Goal: Task Accomplishment & Management: Use online tool/utility

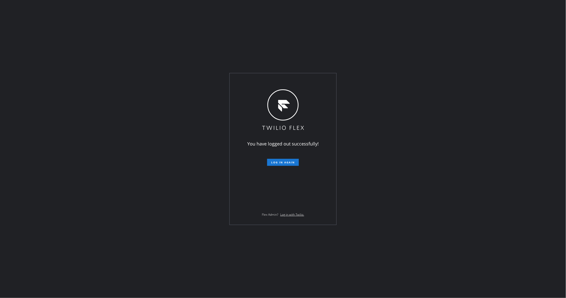
click at [53, 142] on div "You have logged out successfully! Log in again Flex Admin? Log in with Twilio." at bounding box center [283, 149] width 566 height 298
click at [284, 161] on span "Log in again" at bounding box center [283, 162] width 24 height 4
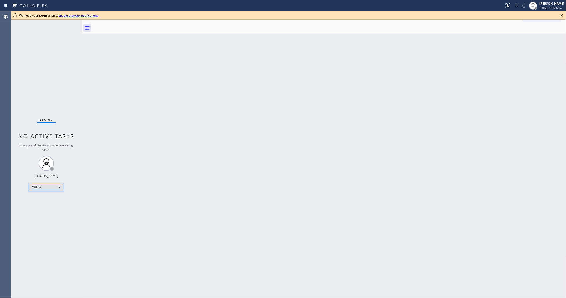
click at [49, 188] on div "Offline" at bounding box center [46, 187] width 35 height 8
click at [52, 207] on li "Unavailable" at bounding box center [46, 207] width 34 height 6
click at [562, 14] on icon at bounding box center [562, 15] width 6 height 6
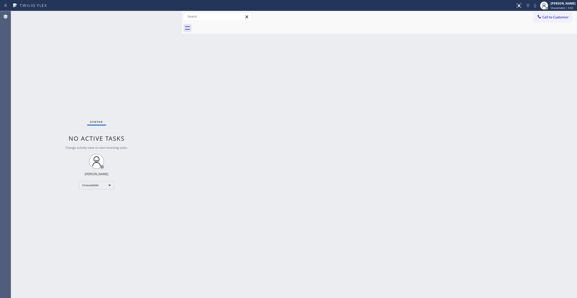
drag, startPoint x: 80, startPoint y: 35, endPoint x: 196, endPoint y: 60, distance: 118.5
click at [182, 61] on div at bounding box center [182, 154] width 0 height 287
drag, startPoint x: 13, startPoint y: 102, endPoint x: 135, endPoint y: 4, distance: 156.0
click at [13, 102] on div "Status No active tasks Change activity state to start receiving tasks. [PERSON_…" at bounding box center [97, 154] width 172 height 287
click at [67, 292] on div "Status No active tasks Change activity state to start receiving tasks. [PERSON_…" at bounding box center [97, 154] width 172 height 287
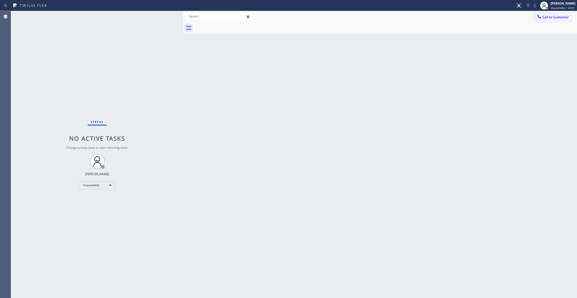
click at [307, 111] on div "Back to Dashboard Change Sender ID Customers Technicians Select a contact Outbo…" at bounding box center [380, 154] width 394 height 287
click at [563, 18] on span "Call to Customer" at bounding box center [555, 17] width 26 height 5
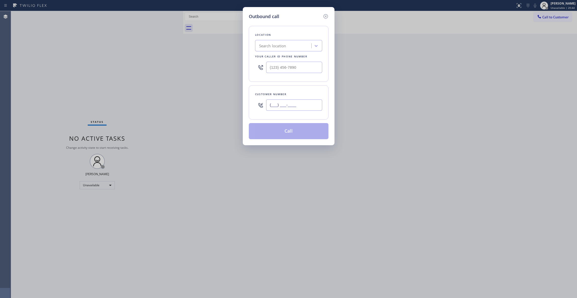
click at [287, 106] on input "(___) ___-____" at bounding box center [294, 104] width 56 height 11
paste input "646) 256-9622"
type input "(646) 256-9622"
drag, startPoint x: 305, startPoint y: 68, endPoint x: 184, endPoint y: 51, distance: 121.8
click at [184, 51] on div "Outbound call Location Search location Your caller id phone number (___) ___-__…" at bounding box center [288, 149] width 577 height 298
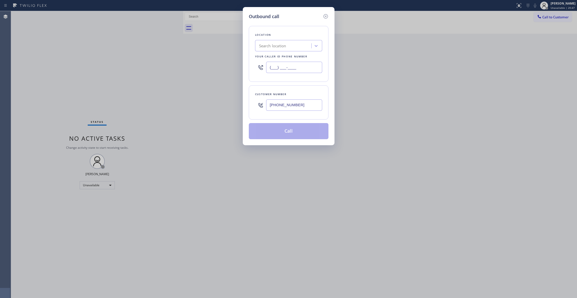
paste input "347) 851-8112"
type input "(347) 851-8112"
click at [298, 131] on button "Call" at bounding box center [289, 131] width 80 height 16
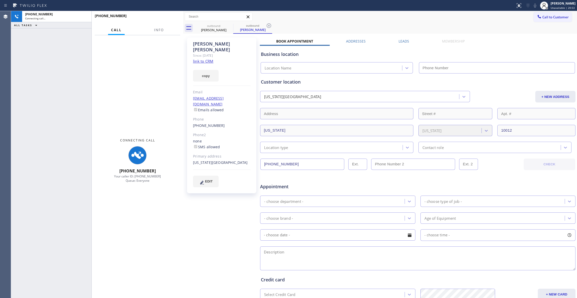
type input "(347) 851-8112"
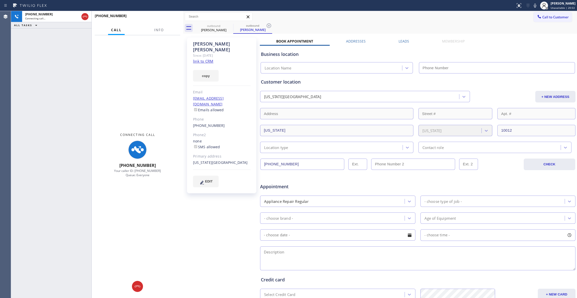
type input "(347) 851-8112"
drag, startPoint x: 269, startPoint y: 26, endPoint x: 168, endPoint y: 56, distance: 105.5
click at [269, 26] on icon at bounding box center [269, 25] width 5 height 5
click at [160, 31] on span "Info" at bounding box center [159, 30] width 10 height 5
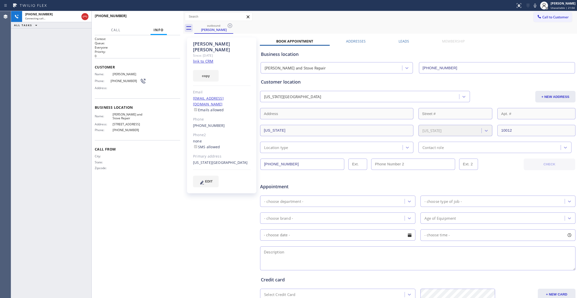
click at [167, 229] on div "Context Queue: Everyone Priority: 0 Customer Name: Andy Vargas Phone: (646) 256…" at bounding box center [137, 166] width 85 height 259
click at [164, 15] on button "HANG UP" at bounding box center [168, 18] width 23 height 7
click at [167, 18] on span "COMPLETE" at bounding box center [167, 18] width 17 height 4
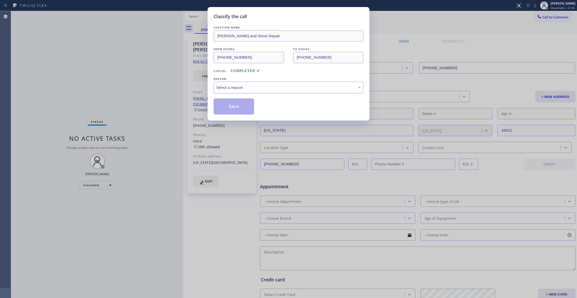
click at [231, 86] on div "Select a reason" at bounding box center [288, 87] width 144 height 6
click at [232, 106] on button "Save" at bounding box center [234, 106] width 40 height 16
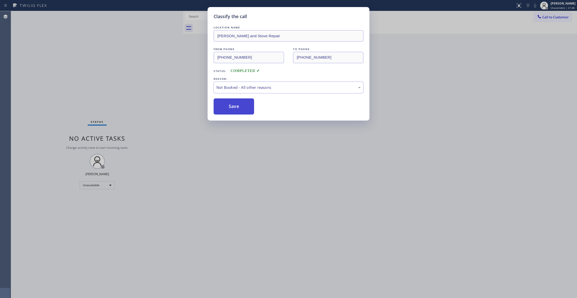
click at [232, 106] on button "Save" at bounding box center [234, 106] width 40 height 16
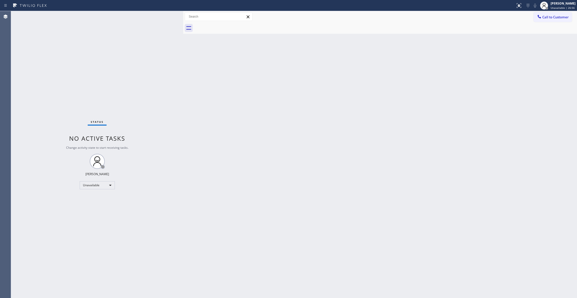
click at [15, 140] on div "Status No active tasks Change activity state to start receiving tasks. [PERSON_…" at bounding box center [97, 154] width 172 height 287
click at [560, 16] on span "Call to Customer" at bounding box center [555, 17] width 26 height 5
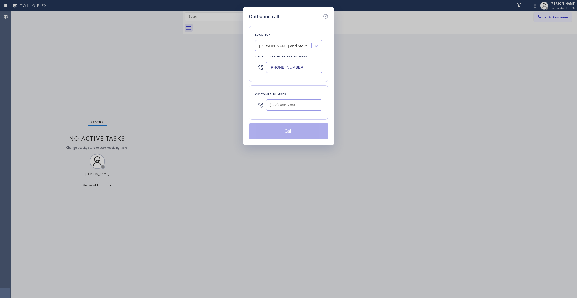
drag, startPoint x: 310, startPoint y: 64, endPoint x: 189, endPoint y: 61, distance: 120.4
click at [192, 62] on div "Outbound call Location Curtis Appliance and Stove Repair Your caller id phone n…" at bounding box center [288, 149] width 577 height 298
paste input "844) 760-2924"
type input "[PHONE_NUMBER]"
drag, startPoint x: 42, startPoint y: 84, endPoint x: 164, endPoint y: 0, distance: 148.7
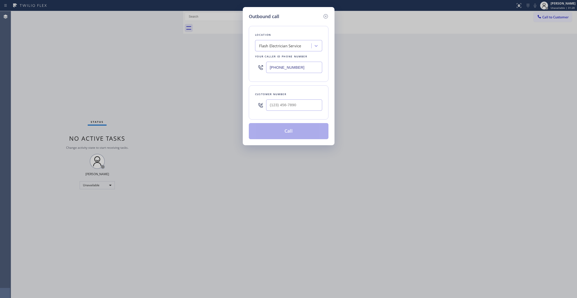
click at [42, 84] on div "Outbound call Location Flash Electrician Service Your caller id phone number (8…" at bounding box center [288, 149] width 577 height 298
click at [294, 105] on input "(___) ___-____" at bounding box center [294, 104] width 56 height 11
paste input "646) 581-4801"
type input "[PHONE_NUMBER]"
click at [279, 132] on button "Call" at bounding box center [289, 131] width 80 height 16
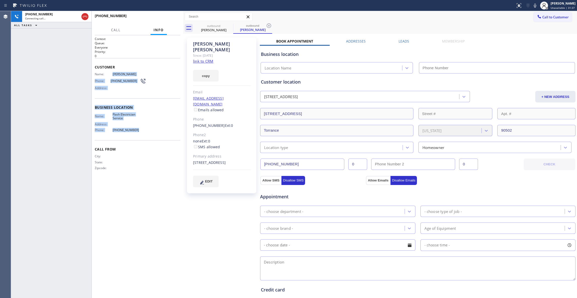
drag, startPoint x: 112, startPoint y: 78, endPoint x: 112, endPoint y: 74, distance: 4.3
click at [112, 74] on div "Context Queue: Everyone Priority: 0 Customer Name: Kathie Lee Phone: (646) 581-…" at bounding box center [137, 108] width 85 height 142
copy div "Kathie Lee Phone: (646) 581-4801 Address: Business location Name: Flash Electri…"
type input "[PHONE_NUMBER]"
click at [169, 19] on span "HANG UP" at bounding box center [168, 18] width 15 height 4
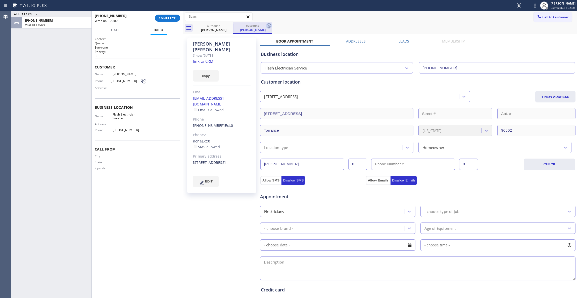
click at [270, 26] on icon at bounding box center [269, 26] width 6 height 6
click at [124, 82] on span "[PHONE_NUMBER]" at bounding box center [125, 81] width 29 height 4
copy div "[PHONE_NUMBER]"
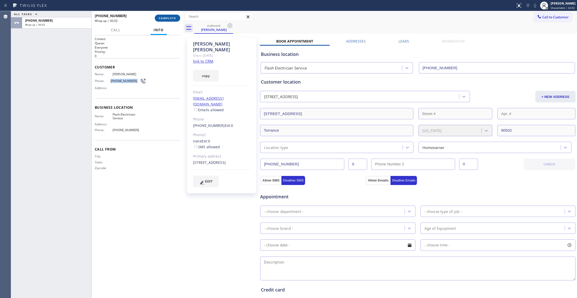
click at [166, 16] on span "COMPLETE" at bounding box center [167, 18] width 17 height 4
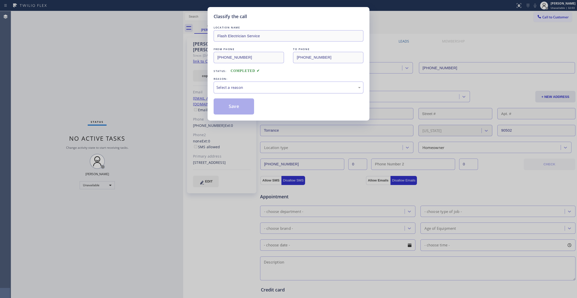
click at [255, 87] on div "Select a reason" at bounding box center [288, 87] width 144 height 6
click at [242, 109] on button "Save" at bounding box center [234, 106] width 40 height 16
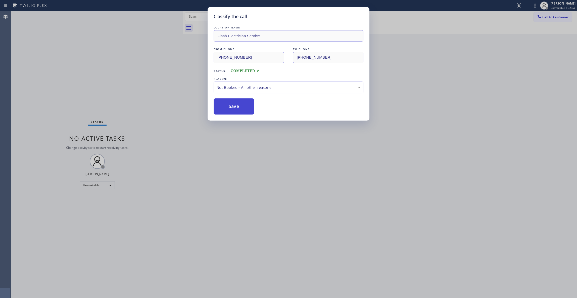
click at [242, 109] on button "Save" at bounding box center [234, 106] width 40 height 16
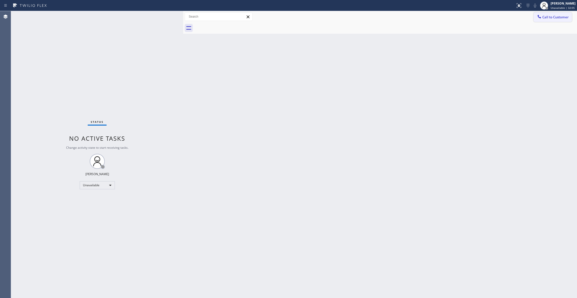
click at [560, 16] on span "Call to Customer" at bounding box center [555, 17] width 26 height 5
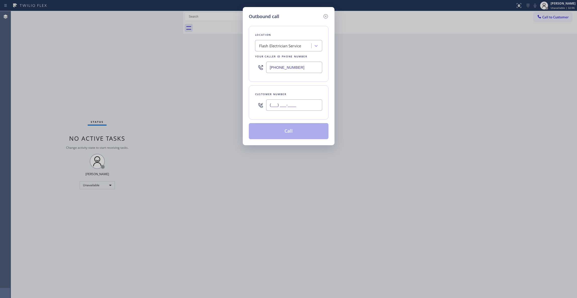
click at [299, 107] on input "(___) ___-____" at bounding box center [294, 104] width 56 height 11
paste input "646) 581-4801"
type input "[PHONE_NUMBER]"
click at [291, 131] on button "Call" at bounding box center [289, 131] width 80 height 16
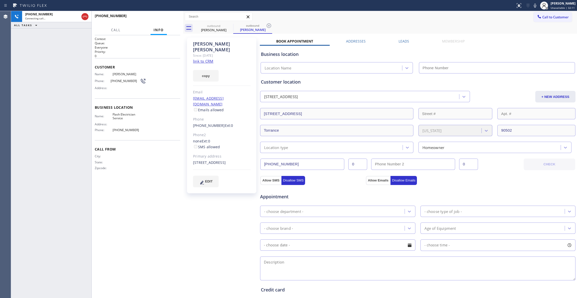
type input "[PHONE_NUMBER]"
drag, startPoint x: 269, startPoint y: 26, endPoint x: 195, endPoint y: 26, distance: 74.4
click at [269, 26] on icon at bounding box center [269, 26] width 6 height 6
click at [169, 18] on span "HANG UP" at bounding box center [168, 18] width 15 height 4
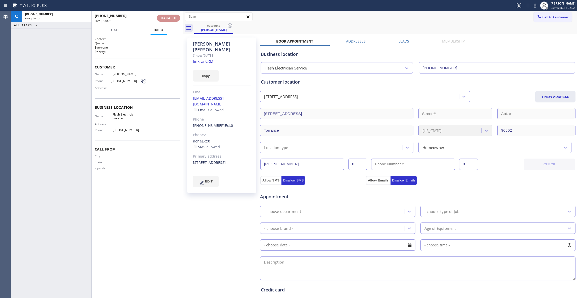
click at [169, 17] on span "HANG UP" at bounding box center [168, 18] width 15 height 4
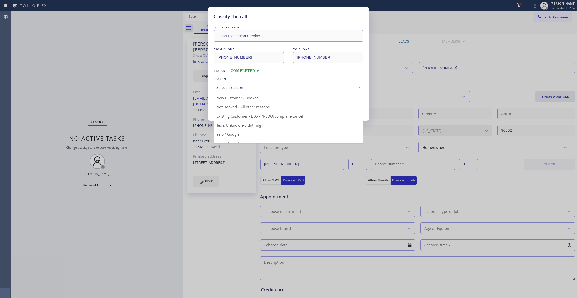
click at [234, 91] on div "Select a reason" at bounding box center [289, 87] width 150 height 12
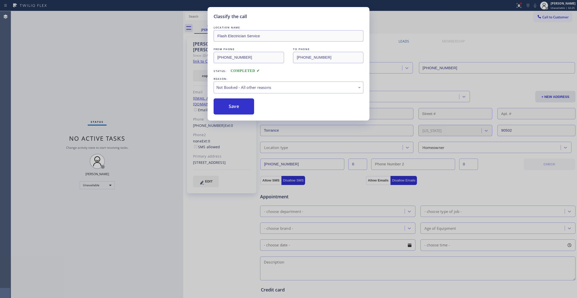
click at [231, 108] on button "Save" at bounding box center [234, 106] width 40 height 16
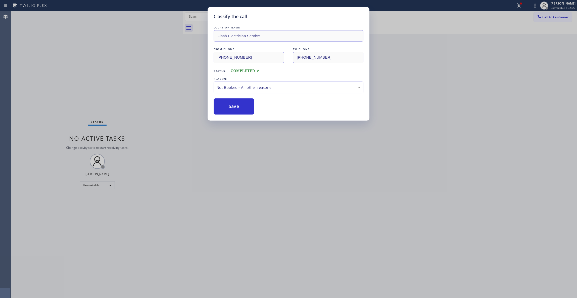
click at [231, 108] on button "Save" at bounding box center [234, 106] width 40 height 16
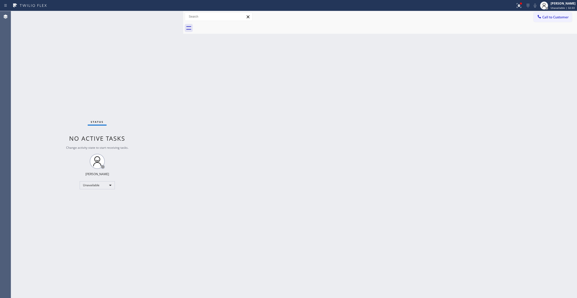
click at [382, 181] on div "Back to Dashboard Change Sender ID Customers Technicians Select a contact Outbo…" at bounding box center [380, 154] width 394 height 287
click at [564, 13] on button "Call to Customer" at bounding box center [553, 17] width 38 height 10
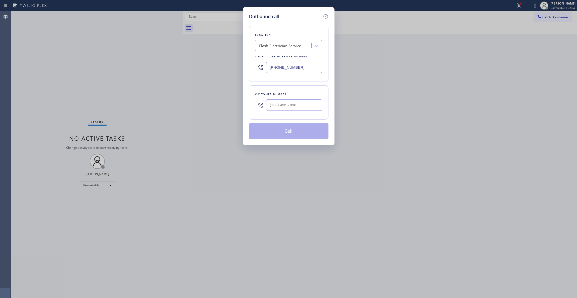
click at [273, 42] on div "Flash Electrician Service" at bounding box center [284, 45] width 55 height 9
type input "Home Alliance"
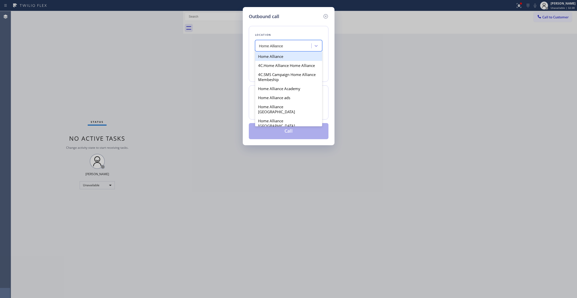
click at [286, 55] on div "Home Alliance" at bounding box center [288, 56] width 67 height 9
type input "[PHONE_NUMBER]"
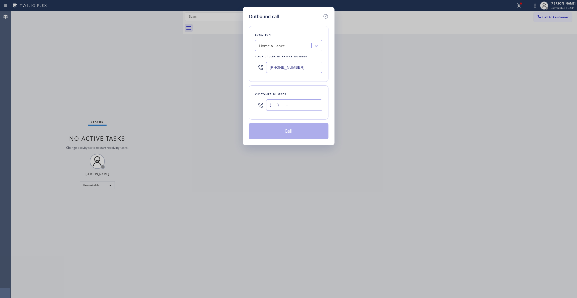
click at [288, 106] on input "(___) ___-____" at bounding box center [294, 104] width 56 height 11
paste input "646) 581-4801"
type input "[PHONE_NUMBER]"
click at [297, 132] on button "Call" at bounding box center [289, 131] width 80 height 16
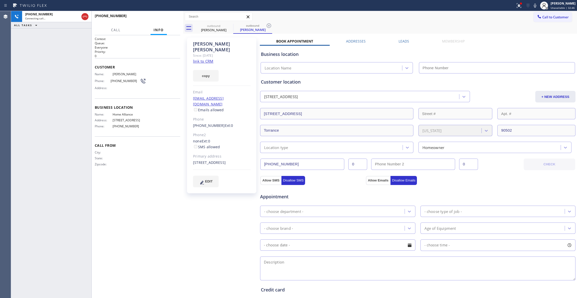
type input "[PHONE_NUMBER]"
click at [166, 17] on span "HANG UP" at bounding box center [168, 18] width 15 height 4
click at [166, 18] on span "HANG UP" at bounding box center [168, 18] width 15 height 4
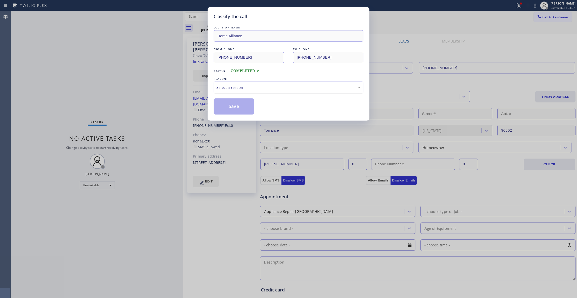
click at [227, 90] on div "Select a reason" at bounding box center [288, 87] width 144 height 6
click at [227, 108] on button "Save" at bounding box center [234, 106] width 40 height 16
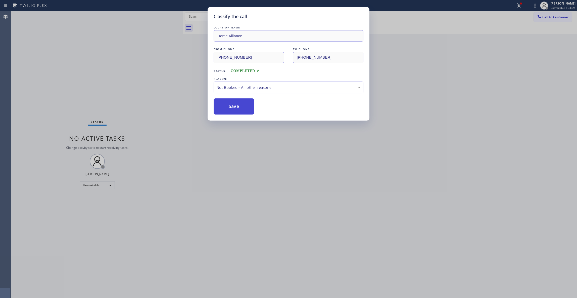
click at [227, 108] on button "Save" at bounding box center [234, 106] width 40 height 16
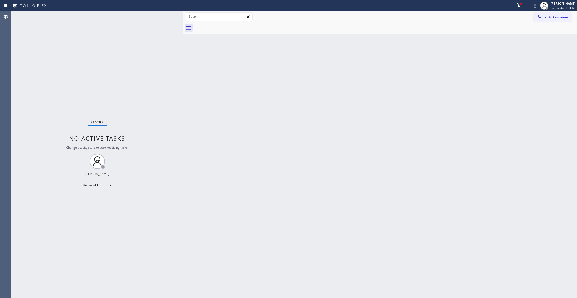
click at [292, 172] on div "Back to Dashboard Change Sender ID Customers Technicians Select a contact Outbo…" at bounding box center [380, 154] width 394 height 287
click at [19, 124] on div "Status No active tasks Change activity state to start receiving tasks. [PERSON_…" at bounding box center [97, 154] width 172 height 287
drag, startPoint x: 22, startPoint y: 75, endPoint x: 30, endPoint y: 59, distance: 18.4
click at [22, 75] on div "Status No active tasks Change activity state to start receiving tasks. [PERSON_…" at bounding box center [97, 154] width 172 height 287
click at [65, 103] on div "Status No active tasks Change activity state to start receiving tasks. [PERSON_…" at bounding box center [97, 154] width 172 height 287
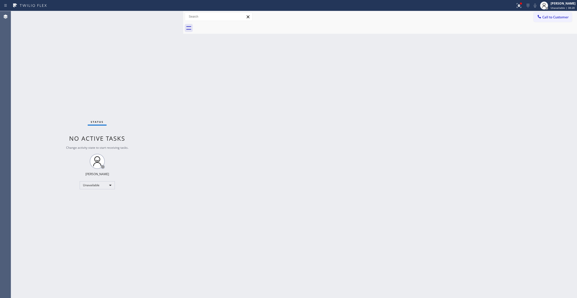
drag, startPoint x: 415, startPoint y: 108, endPoint x: 513, endPoint y: 39, distance: 119.3
click at [424, 96] on div "Back to Dashboard Change Sender ID Customers Technicians Select a contact Outbo…" at bounding box center [380, 154] width 394 height 287
click at [550, 19] on span "Call to Customer" at bounding box center [555, 17] width 26 height 5
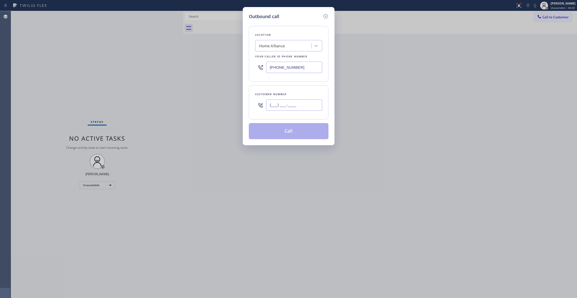
click at [305, 103] on input "(___) ___-____" at bounding box center [294, 104] width 56 height 11
paste input "646) 581-4801"
type input "[PHONE_NUMBER]"
click at [285, 133] on button "Call" at bounding box center [289, 131] width 80 height 16
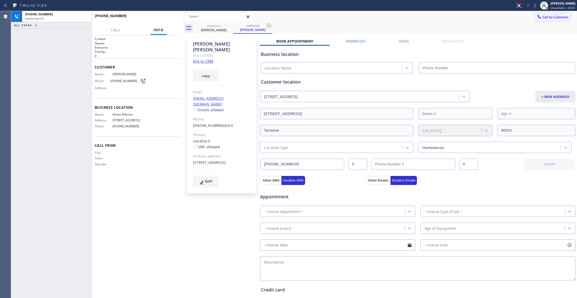
type input "[PHONE_NUMBER]"
click at [270, 26] on icon at bounding box center [269, 26] width 6 height 6
click at [70, 16] on div "[PHONE_NUMBER]" at bounding box center [56, 14] width 63 height 4
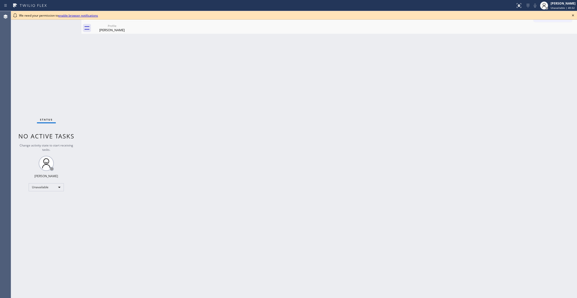
click at [574, 14] on icon at bounding box center [573, 15] width 6 height 6
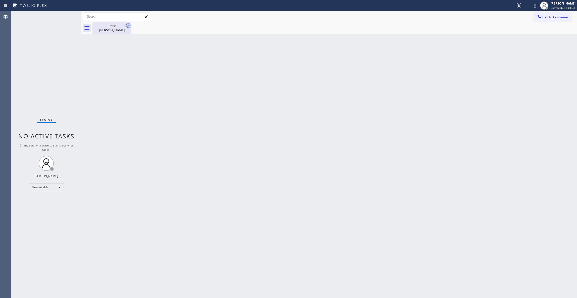
click at [128, 25] on icon at bounding box center [128, 25] width 5 height 5
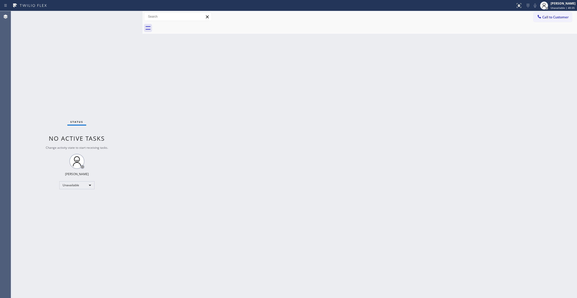
drag, startPoint x: 81, startPoint y: 26, endPoint x: 142, endPoint y: 41, distance: 62.9
click at [143, 41] on div at bounding box center [143, 154] width 0 height 287
click at [288, 144] on div "Back to Dashboard Change Sender ID Customers Technicians Select a contact Outbo…" at bounding box center [360, 154] width 435 height 287
drag, startPoint x: 44, startPoint y: 51, endPoint x: 295, endPoint y: 43, distance: 250.9
click at [47, 49] on div "Status No active tasks Change activity state to start receiving tasks. [PERSON_…" at bounding box center [76, 154] width 131 height 287
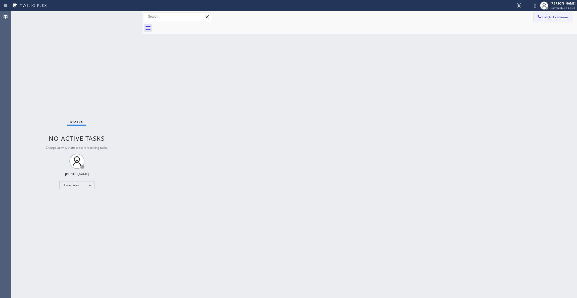
click at [563, 16] on span "Call to Customer" at bounding box center [555, 17] width 26 height 5
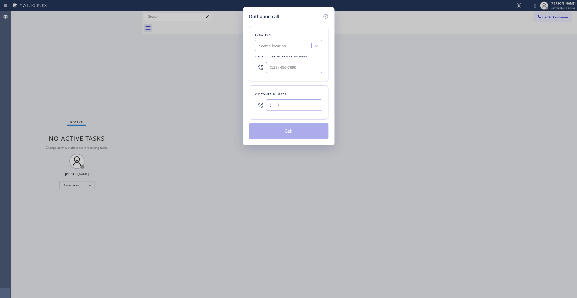
click at [290, 105] on input "(___) ___-____" at bounding box center [294, 104] width 56 height 11
paste input "310) 921-5660"
type input "[PHONE_NUMBER]"
paste input "310) 868-0820"
drag, startPoint x: 312, startPoint y: 66, endPoint x: 228, endPoint y: 82, distance: 85.3
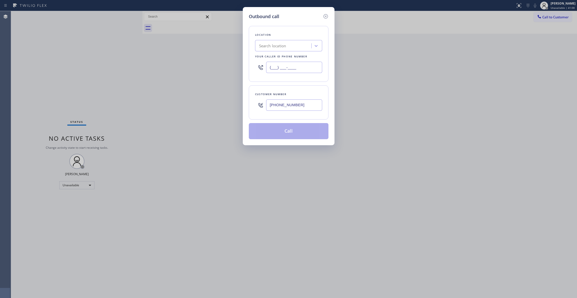
click at [165, 54] on div "Outbound call Location Search location Your caller id phone number (___) ___-__…" at bounding box center [288, 149] width 577 height 298
type input "[PHONE_NUMBER]"
drag, startPoint x: 310, startPoint y: 109, endPoint x: 238, endPoint y: 102, distance: 72.3
click at [238, 102] on div "Outbound call Location Alliance HVAC [GEOGRAPHIC_DATA] Your caller id phone num…" at bounding box center [288, 149] width 577 height 298
click at [287, 138] on button "Call" at bounding box center [289, 131] width 80 height 16
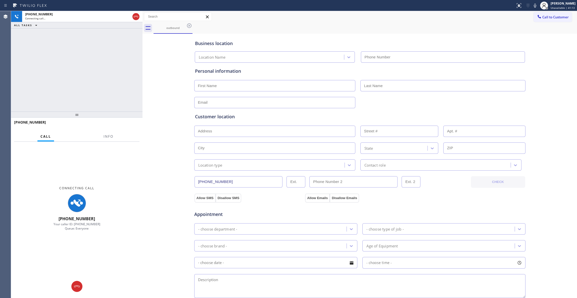
type input "[PHONE_NUMBER]"
click at [105, 135] on span "Info" at bounding box center [109, 136] width 10 height 5
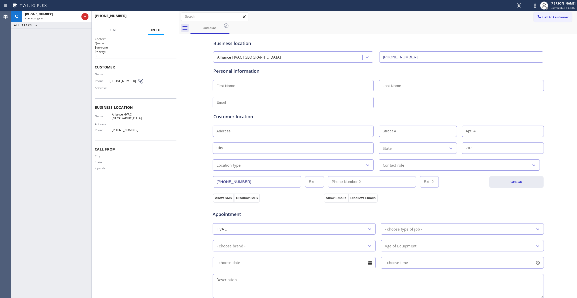
drag, startPoint x: 141, startPoint y: 70, endPoint x: 178, endPoint y: 78, distance: 37.7
click at [179, 78] on div at bounding box center [179, 154] width 0 height 287
click at [45, 146] on div "[PHONE_NUMBER] Connecting call… ALL TASKS ALL TASKS ACTIVE TASKS TASKS IN WRAP …" at bounding box center [51, 154] width 80 height 287
click at [25, 72] on div "ALL TASKS ALL TASKS ACTIVE TASKS TASKS IN WRAP UP [PHONE_NUMBER] Wrap up | 00:02" at bounding box center [51, 154] width 80 height 287
click at [118, 80] on span "[PHONE_NUMBER]" at bounding box center [124, 81] width 28 height 4
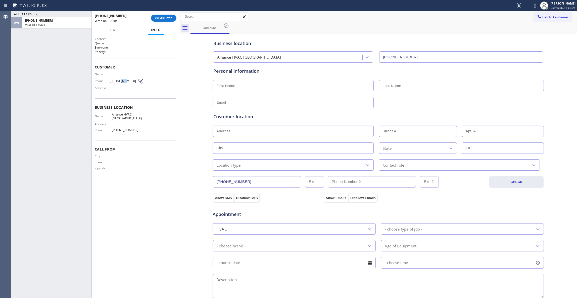
click at [118, 80] on span "[PHONE_NUMBER]" at bounding box center [124, 81] width 28 height 4
copy div "[PHONE_NUMBER]"
click at [169, 18] on span "COMPLETE" at bounding box center [163, 18] width 17 height 4
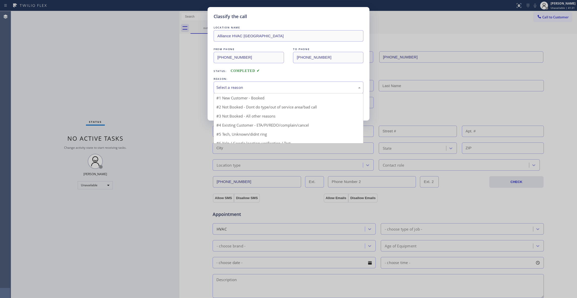
click at [229, 87] on div "Select a reason" at bounding box center [288, 87] width 144 height 6
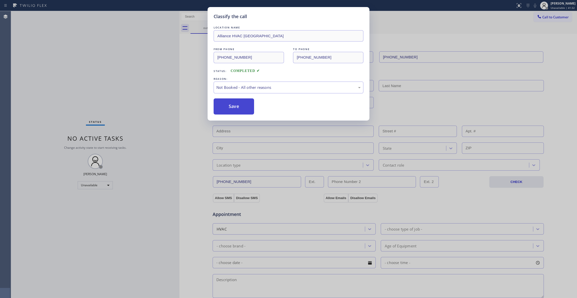
click at [236, 109] on button "Save" at bounding box center [234, 106] width 40 height 16
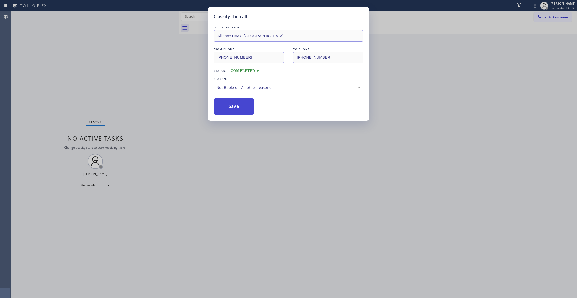
click at [236, 109] on button "Save" at bounding box center [234, 106] width 40 height 16
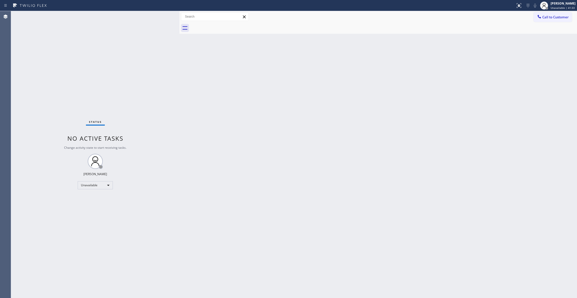
drag, startPoint x: 551, startPoint y: 17, endPoint x: 409, endPoint y: 57, distance: 147.7
click at [549, 17] on span "Call to Customer" at bounding box center [555, 17] width 26 height 5
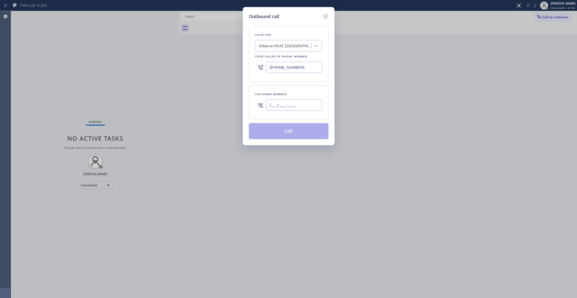
click at [290, 107] on input "(___) ___-____" at bounding box center [294, 104] width 56 height 11
paste input "310) 921-5660"
type input "[PHONE_NUMBER]"
click at [295, 131] on button "Call" at bounding box center [289, 131] width 80 height 16
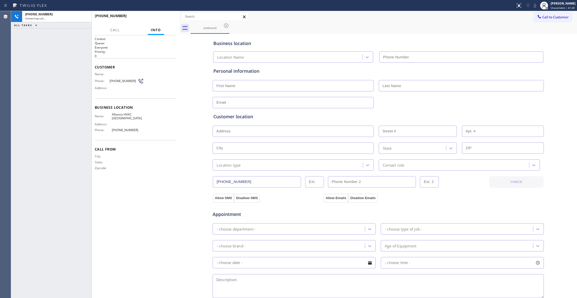
type input "[PHONE_NUMBER]"
click at [23, 74] on div "[PHONE_NUMBER] Connecting call… ALL TASKS ALL TASKS ACTIVE TASKS TASKS IN WRAP …" at bounding box center [51, 154] width 80 height 287
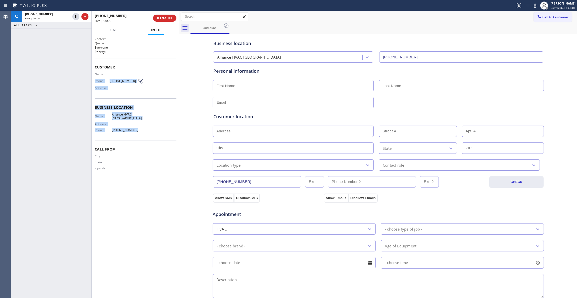
drag, startPoint x: 145, startPoint y: 132, endPoint x: 109, endPoint y: 77, distance: 66.0
click at [109, 77] on div "Context Queue: Everyone Priority: 0 Customer Name: Phone: [PHONE_NUMBER] Addres…" at bounding box center [136, 108] width 82 height 142
copy div "Phone: [PHONE_NUMBER] Address: Business location Name: Alliance HVAC [GEOGRAPHI…"
click at [167, 18] on span "HANG UP" at bounding box center [164, 18] width 15 height 4
click at [162, 16] on button "COMPLETE" at bounding box center [163, 18] width 25 height 7
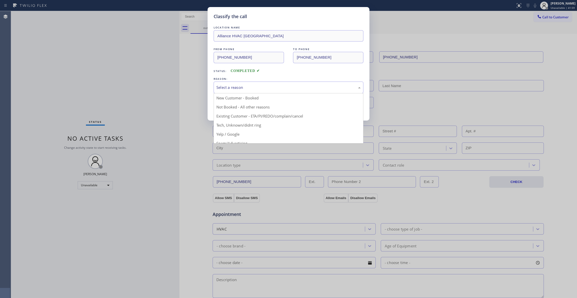
click at [235, 90] on div "Select a reason" at bounding box center [289, 87] width 150 height 12
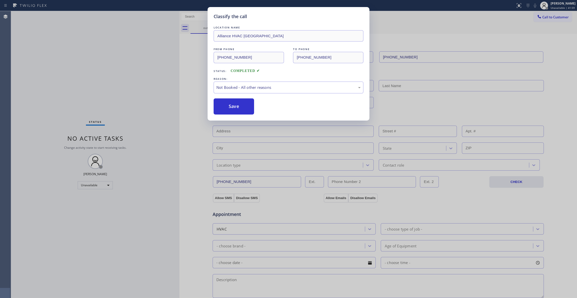
click at [239, 107] on button "Save" at bounding box center [234, 106] width 40 height 16
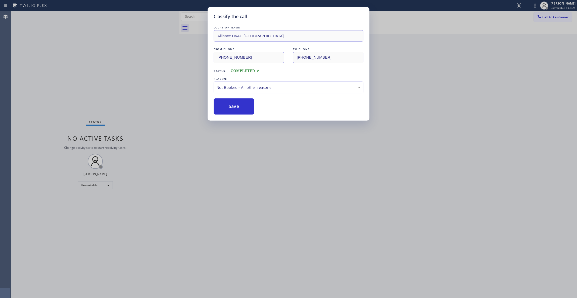
drag, startPoint x: 239, startPoint y: 107, endPoint x: 38, endPoint y: 164, distance: 208.5
click at [235, 107] on button "Save" at bounding box center [234, 106] width 40 height 16
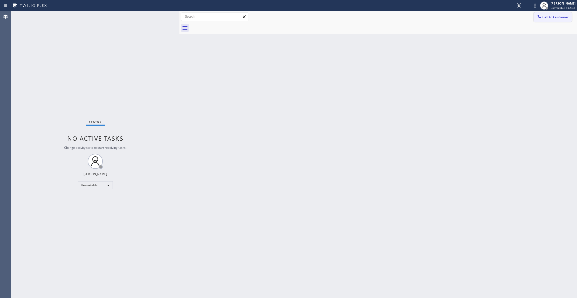
click at [556, 14] on button "Call to Customer" at bounding box center [553, 17] width 38 height 10
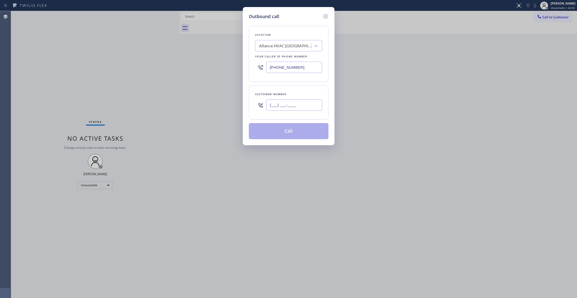
click at [288, 106] on input "(___) ___-____" at bounding box center [294, 104] width 56 height 11
paste input "310) 921-5660"
type input "[PHONE_NUMBER]"
click at [284, 129] on button "Call" at bounding box center [289, 131] width 80 height 16
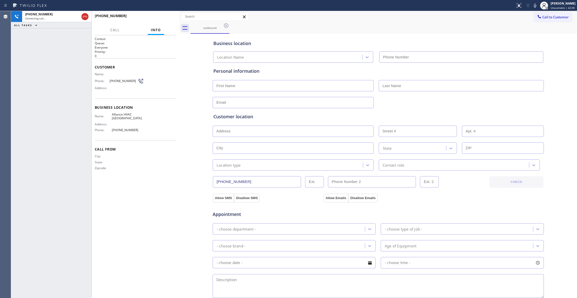
type input "[PHONE_NUMBER]"
click at [162, 20] on button "HANG UP" at bounding box center [164, 18] width 23 height 7
click at [161, 15] on button "HANG UP" at bounding box center [164, 18] width 23 height 7
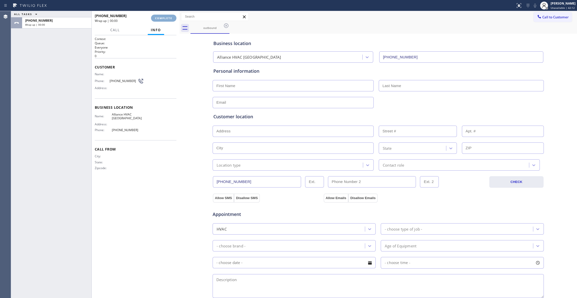
click at [160, 16] on button "COMPLETE" at bounding box center [163, 18] width 25 height 7
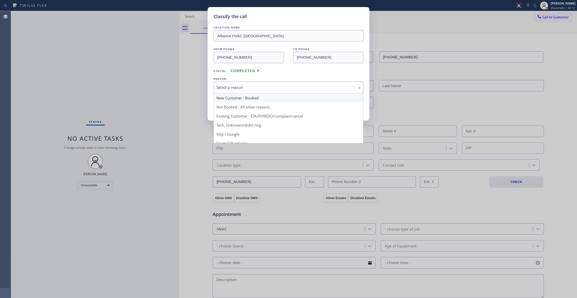
drag, startPoint x: 225, startPoint y: 89, endPoint x: 224, endPoint y: 101, distance: 11.7
click at [225, 89] on div "Select a reason" at bounding box center [288, 87] width 144 height 6
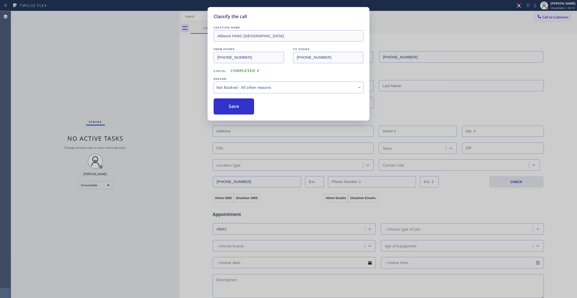
click at [224, 104] on button "Save" at bounding box center [234, 106] width 40 height 16
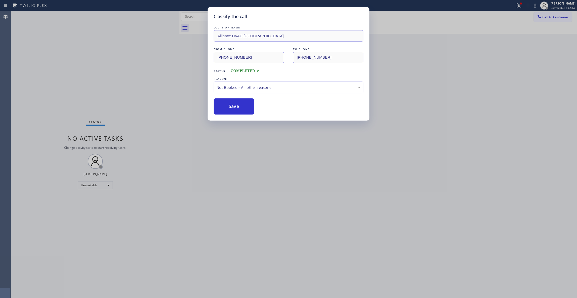
click at [224, 104] on button "Save" at bounding box center [234, 106] width 40 height 16
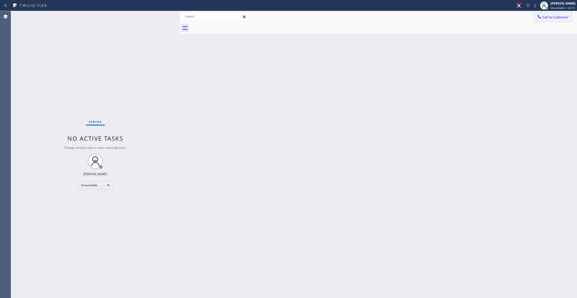
click at [554, 19] on span "Call to Customer" at bounding box center [555, 17] width 26 height 5
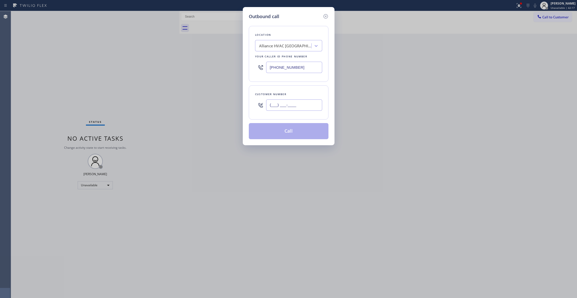
drag, startPoint x: 296, startPoint y: 101, endPoint x: 297, endPoint y: 106, distance: 4.8
click at [296, 101] on input "(___) ___-____" at bounding box center [294, 104] width 56 height 11
paste input "310) 921-5660"
type input "[PHONE_NUMBER]"
click at [290, 133] on button "Call" at bounding box center [289, 131] width 80 height 16
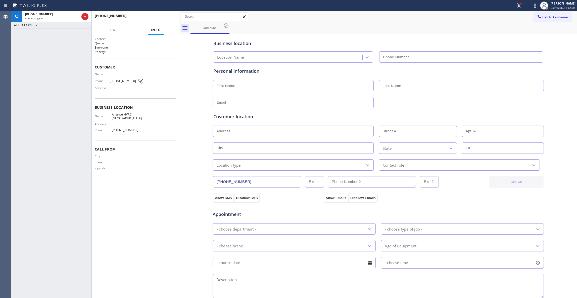
type input "[PHONE_NUMBER]"
drag, startPoint x: 17, startPoint y: 116, endPoint x: 87, endPoint y: 34, distance: 107.4
click at [17, 114] on div "[PHONE_NUMBER] Live | 00:00 ALL TASKS ALL TASKS ACTIVE TASKS TASKS IN WRAP UP" at bounding box center [51, 154] width 80 height 287
click at [165, 20] on button "HANG UP" at bounding box center [164, 18] width 23 height 7
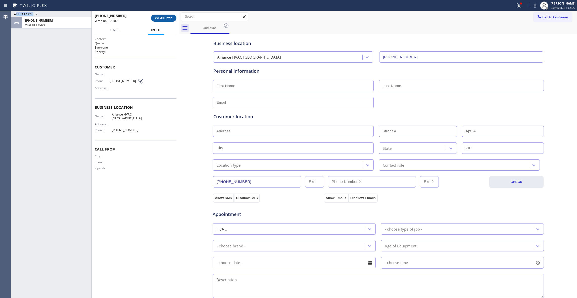
click at [166, 16] on button "COMPLETE" at bounding box center [163, 18] width 25 height 7
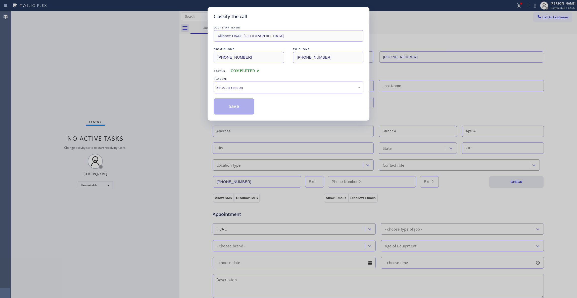
click at [239, 84] on div "Select a reason" at bounding box center [289, 87] width 150 height 12
click at [223, 106] on button "Save" at bounding box center [234, 106] width 40 height 16
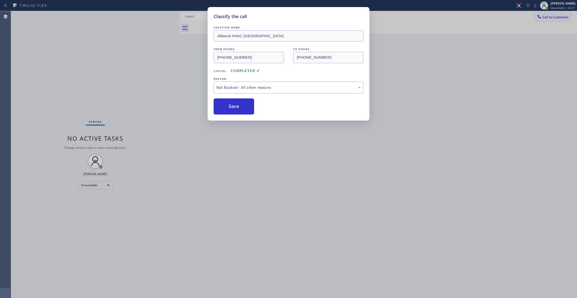
drag, startPoint x: 223, startPoint y: 106, endPoint x: 415, endPoint y: 57, distance: 197.9
click at [224, 106] on button "Save" at bounding box center [234, 106] width 40 height 16
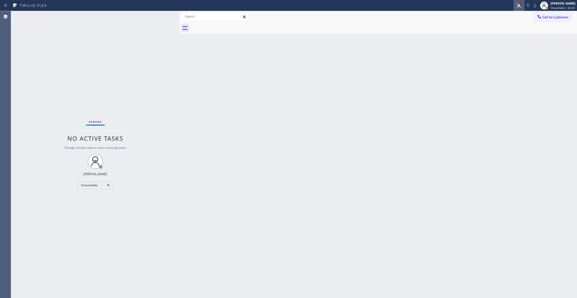
click at [516, 8] on icon at bounding box center [519, 6] width 6 height 6
click at [504, 67] on button "Clear issues" at bounding box center [485, 65] width 59 height 7
click at [548, 18] on span "Call to Customer" at bounding box center [555, 17] width 26 height 5
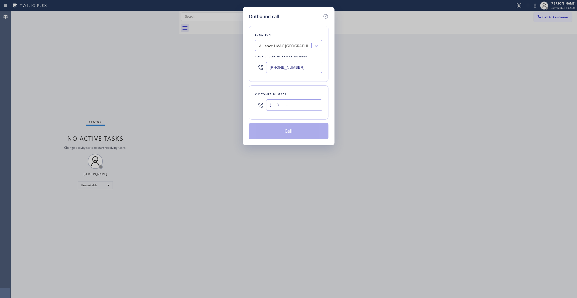
click at [296, 107] on input "(___) ___-____" at bounding box center [294, 104] width 56 height 11
paste input "310) 921-5660"
type input "[PHONE_NUMBER]"
click at [292, 133] on button "Call" at bounding box center [289, 131] width 80 height 16
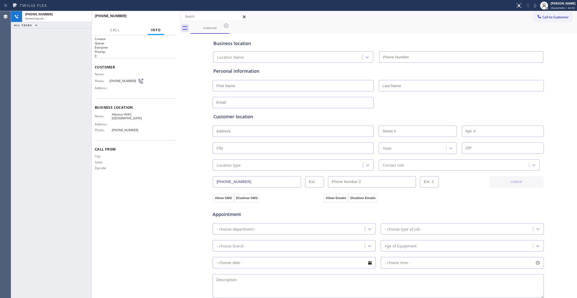
type input "[PHONE_NUMBER]"
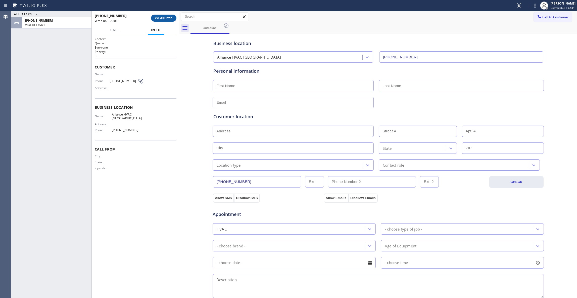
click at [170, 16] on span "COMPLETE" at bounding box center [163, 18] width 17 height 4
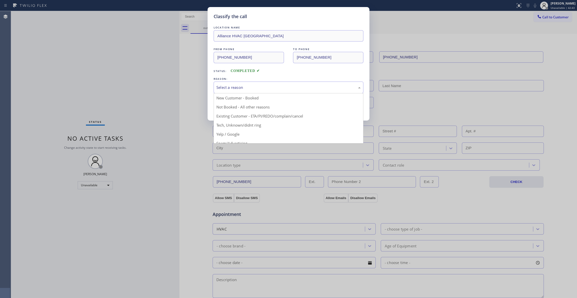
click at [263, 84] on div "Select a reason" at bounding box center [289, 87] width 150 height 12
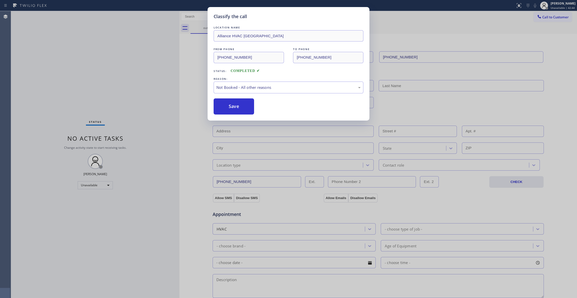
click at [223, 104] on button "Save" at bounding box center [234, 106] width 40 height 16
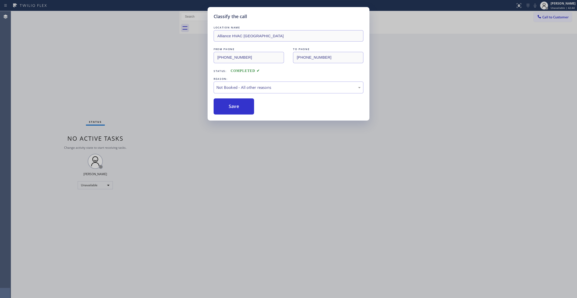
click at [223, 104] on button "Save" at bounding box center [234, 106] width 40 height 16
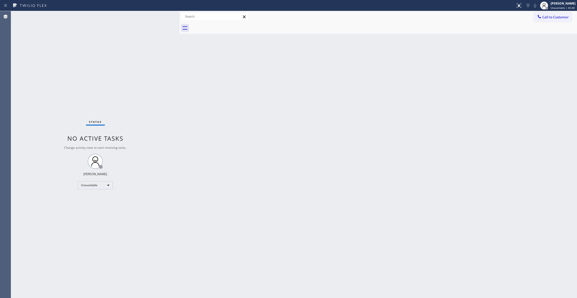
click at [76, 81] on div "Status No active tasks Change activity state to start receiving tasks. [PERSON_…" at bounding box center [95, 154] width 168 height 287
click at [81, 74] on div "Status No active tasks Change activity state to start receiving tasks. [PERSON_…" at bounding box center [95, 154] width 168 height 287
click at [14, 131] on div "Status No active tasks Change activity state to start receiving tasks. [PERSON_…" at bounding box center [95, 154] width 168 height 287
click at [562, 17] on span "Call to Customer" at bounding box center [555, 17] width 26 height 5
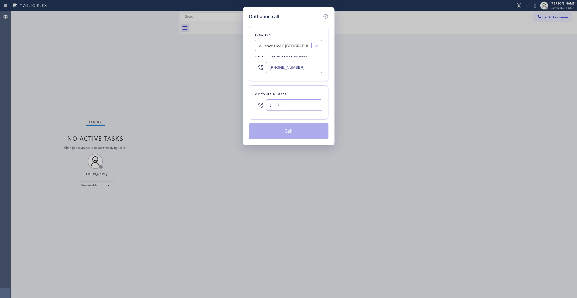
click at [290, 106] on input "(___) ___-____" at bounding box center [294, 104] width 56 height 11
paste input "646) 930-4111"
type input "[PHONE_NUMBER]"
click at [39, 63] on div "Outbound call Location Alliance HVAC [GEOGRAPHIC_DATA] Your caller id phone num…" at bounding box center [288, 149] width 577 height 298
drag, startPoint x: 305, startPoint y: 68, endPoint x: 178, endPoint y: 62, distance: 127.1
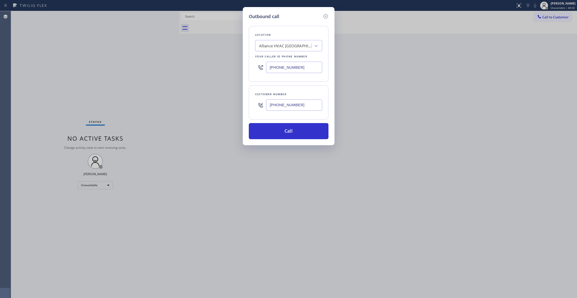
click at [181, 65] on div "Outbound call Location Alliance HVAC [GEOGRAPHIC_DATA] Your caller id phone num…" at bounding box center [288, 149] width 577 height 298
paste input "855) 999-4417"
type input "[PHONE_NUMBER]"
drag, startPoint x: 306, startPoint y: 107, endPoint x: 224, endPoint y: 102, distance: 82.6
click at [224, 102] on div "Outbound call Location 4B2.Paid HVAC Alliance Expert Your caller id phone numbe…" at bounding box center [288, 149] width 577 height 298
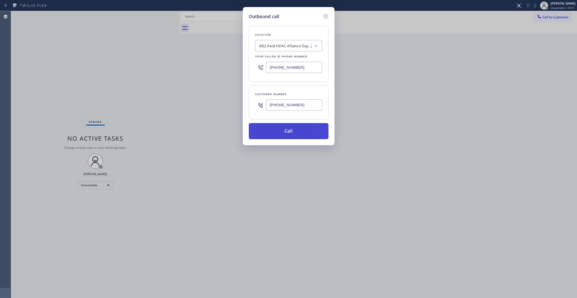
click at [286, 133] on button "Call" at bounding box center [289, 131] width 80 height 16
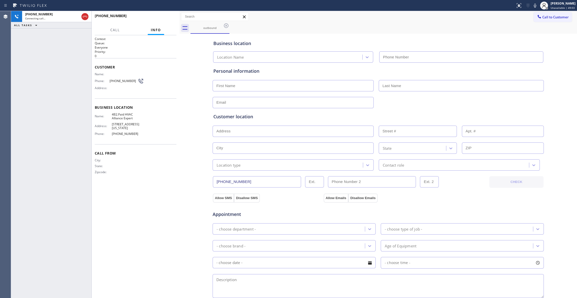
type input "[PHONE_NUMBER]"
drag, startPoint x: 69, startPoint y: 90, endPoint x: 74, endPoint y: 5, distance: 86.1
click at [68, 78] on div "[PHONE_NUMBER] Live | 00:11 ALL TASKS ALL TASKS ACTIVE TASKS TASKS IN WRAP UP" at bounding box center [51, 154] width 80 height 287
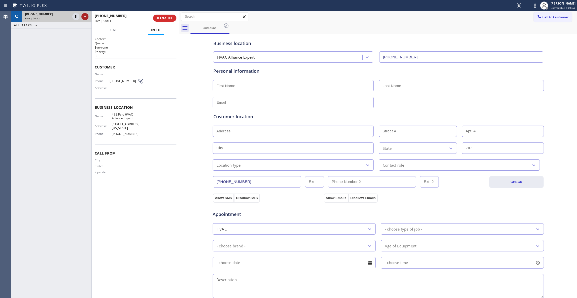
click at [83, 17] on icon at bounding box center [85, 17] width 6 height 6
drag, startPoint x: 168, startPoint y: 17, endPoint x: 455, endPoint y: 21, distance: 287.6
click at [167, 17] on span "HANG UP" at bounding box center [164, 18] width 15 height 4
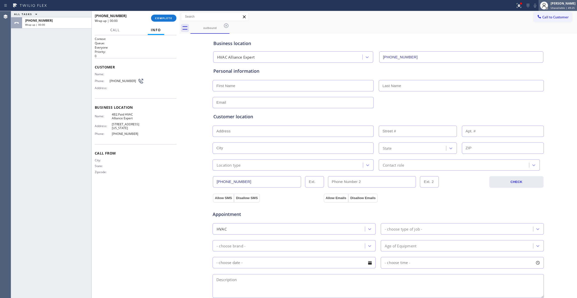
click at [556, 8] on span "Unavailable | 49:25" at bounding box center [563, 8] width 24 height 4
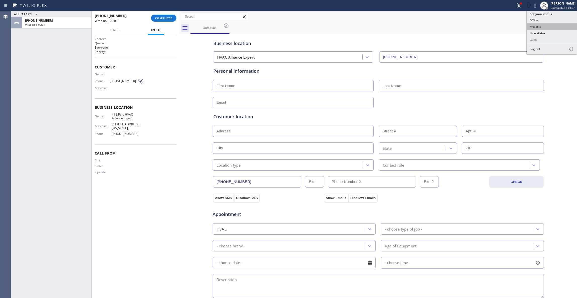
click at [536, 25] on button "Available" at bounding box center [552, 26] width 50 height 7
click at [163, 15] on button "COMPLETE" at bounding box center [163, 18] width 25 height 7
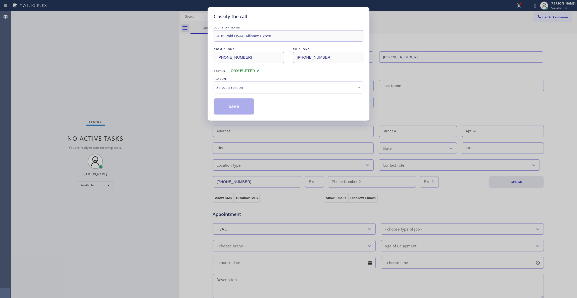
click at [243, 90] on div "Select a reason" at bounding box center [288, 87] width 144 height 6
click at [239, 109] on button "Save" at bounding box center [234, 106] width 40 height 16
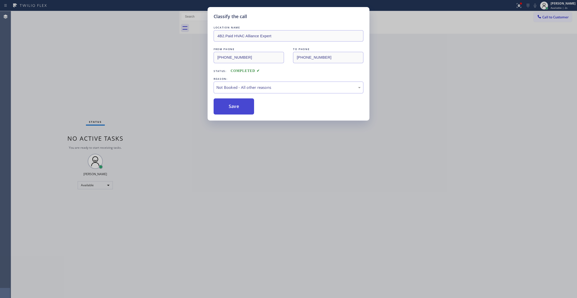
click at [238, 109] on button "Save" at bounding box center [234, 106] width 40 height 16
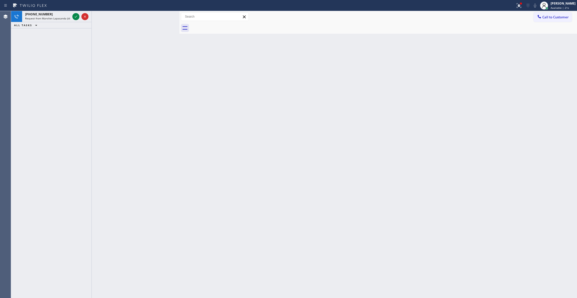
drag, startPoint x: 64, startPoint y: 82, endPoint x: 85, endPoint y: 9, distance: 75.5
click at [65, 70] on div "[PHONE_NUMBER] Request from Marvilen Lapasanda (direct) ALL TASKS ALL TASKS ACT…" at bounding box center [51, 154] width 80 height 287
click at [74, 16] on icon at bounding box center [76, 17] width 6 height 6
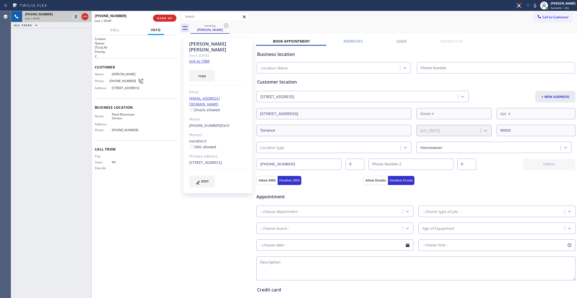
type input "[PHONE_NUMBER]"
click at [225, 222] on div "[PERSON_NAME] Since: [DATE] link to CRM copy Email [EMAIL_ADDRESS][DOMAIN_NAME]…" at bounding box center [218, 203] width 75 height 336
click at [201, 197] on div "[PERSON_NAME] Since: [DATE] link to CRM copy Email [EMAIL_ADDRESS][DOMAIN_NAME]…" at bounding box center [218, 203] width 75 height 336
click at [200, 59] on link "link to CRM" at bounding box center [199, 61] width 20 height 5
click at [293, 15] on div "Call to Customer Outbound call Location HVAC Alliance Expert Your caller id pho…" at bounding box center [378, 16] width 398 height 9
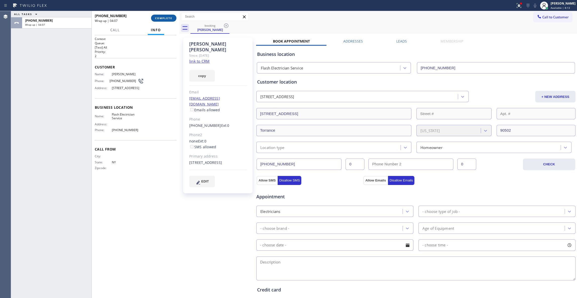
click at [166, 18] on span "COMPLETE" at bounding box center [163, 18] width 17 height 4
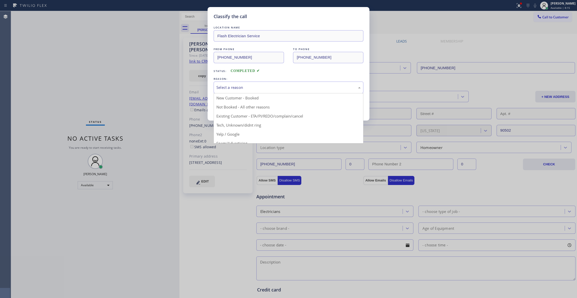
click at [226, 86] on div "Select a reason" at bounding box center [288, 87] width 144 height 6
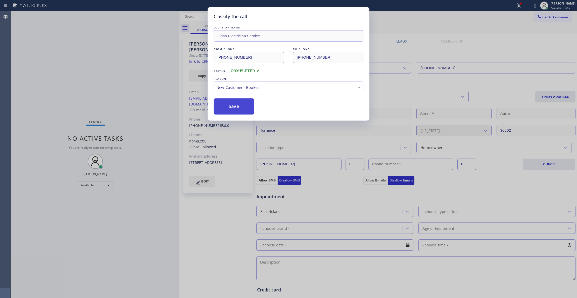
click at [237, 105] on button "Save" at bounding box center [234, 106] width 40 height 16
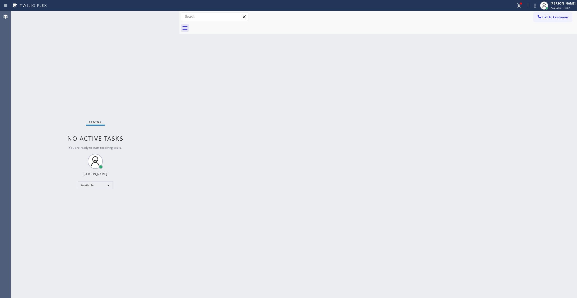
drag, startPoint x: 80, startPoint y: 236, endPoint x: 223, endPoint y: 132, distance: 176.8
click at [80, 234] on div "Status No active tasks You are ready to start receiving tasks. [PERSON_NAME] Av…" at bounding box center [95, 154] width 168 height 287
click at [562, 16] on span "Call to Customer" at bounding box center [555, 17] width 26 height 5
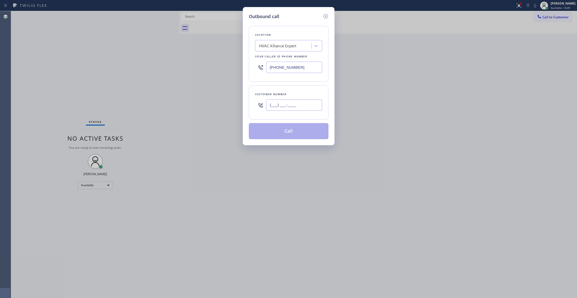
click at [289, 107] on input "(___) ___-____" at bounding box center [294, 104] width 56 height 11
paste input "646) 930-4111"
type input "[PHONE_NUMBER]"
click at [292, 134] on button "Call" at bounding box center [289, 131] width 80 height 16
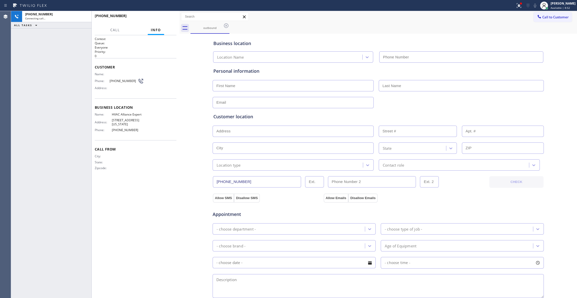
type input "[PHONE_NUMBER]"
click at [516, 6] on icon at bounding box center [519, 6] width 6 height 6
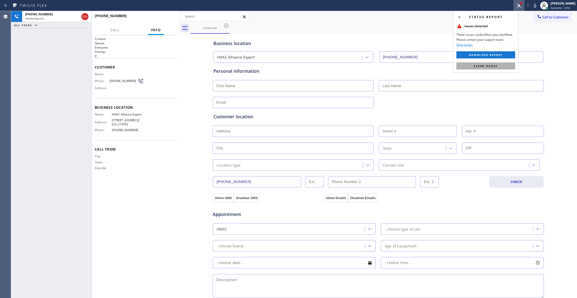
click at [487, 66] on span "Clear issues" at bounding box center [486, 66] width 24 height 4
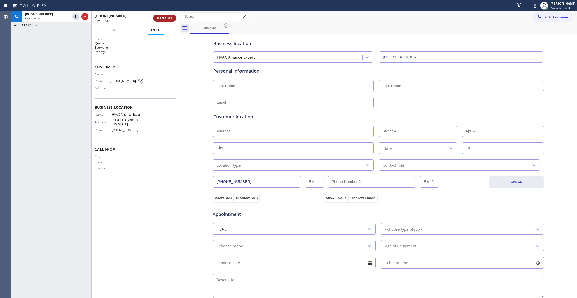
click at [168, 17] on span "HANG UP" at bounding box center [164, 18] width 15 height 4
click at [168, 17] on span "COMPLETE" at bounding box center [163, 18] width 17 height 4
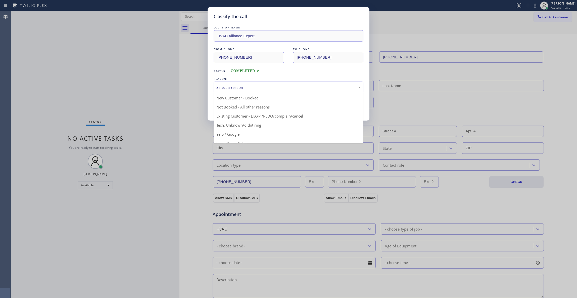
click at [248, 88] on div "Select a reason" at bounding box center [288, 87] width 144 height 6
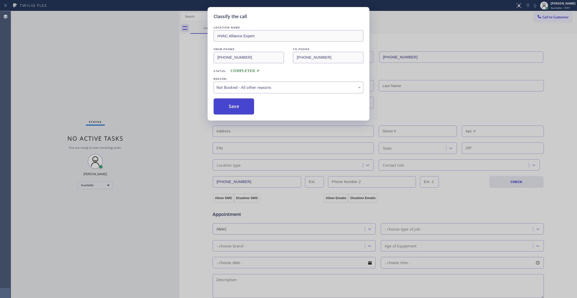
click at [240, 107] on button "Save" at bounding box center [234, 106] width 40 height 16
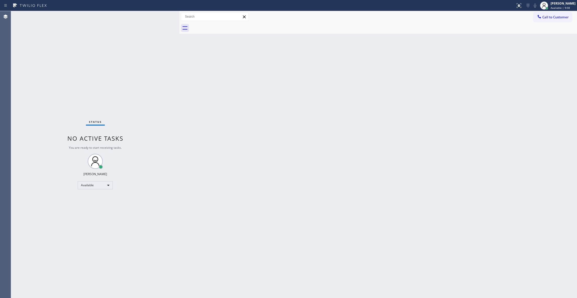
click at [564, 18] on span "Call to Customer" at bounding box center [555, 17] width 26 height 5
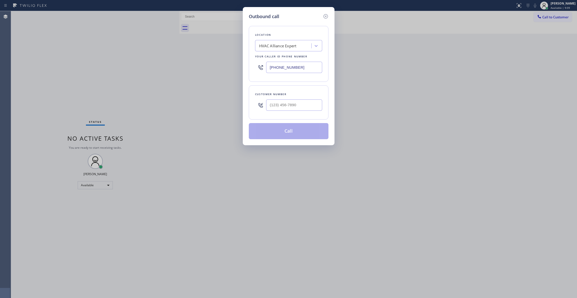
click at [301, 99] on div at bounding box center [294, 105] width 56 height 16
click at [302, 106] on input "(___) ___-____" at bounding box center [294, 104] width 56 height 11
paste input "646) 930-4111"
type input "[PHONE_NUMBER]"
click at [277, 130] on button "Call" at bounding box center [289, 131] width 80 height 16
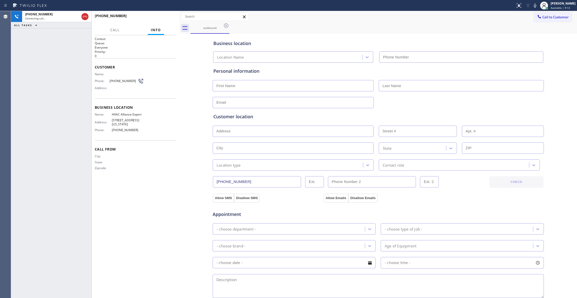
type input "[PHONE_NUMBER]"
click at [22, 71] on div "[PHONE_NUMBER] Live | 00:00 ALL TASKS ALL TASKS ACTIVE TASKS TASKS IN WRAP UP" at bounding box center [51, 154] width 80 height 287
click at [159, 19] on span "HANG UP" at bounding box center [164, 18] width 15 height 4
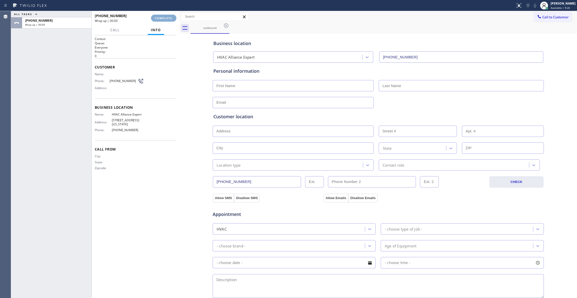
click at [159, 19] on span "COMPLETE" at bounding box center [163, 18] width 17 height 4
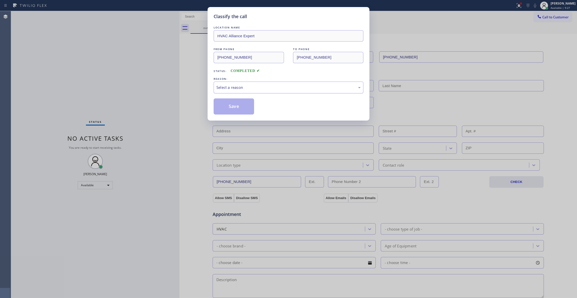
click at [243, 90] on div "Select a reason" at bounding box center [288, 87] width 144 height 6
click at [239, 107] on button "Save" at bounding box center [234, 106] width 40 height 16
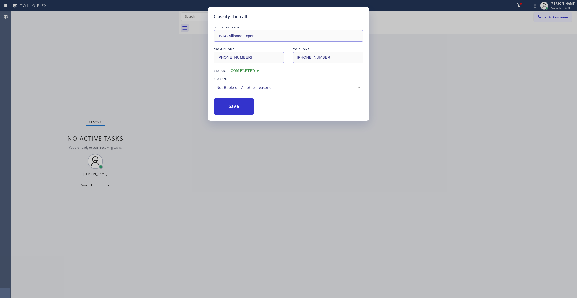
click at [553, 18] on span "Call to Customer" at bounding box center [555, 17] width 26 height 5
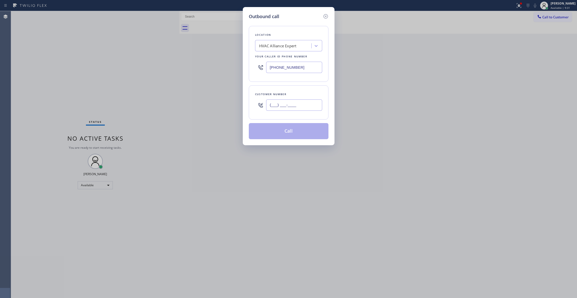
click at [281, 106] on input "(___) ___-____" at bounding box center [294, 104] width 56 height 11
paste input "646) 930-4111"
type input "[PHONE_NUMBER]"
click at [290, 131] on button "Call" at bounding box center [289, 131] width 80 height 16
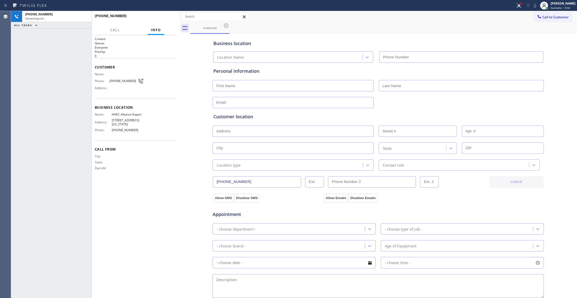
type input "[PHONE_NUMBER]"
click at [159, 18] on span "HANG UP" at bounding box center [164, 18] width 15 height 4
click at [163, 18] on span "COMPLETE" at bounding box center [163, 18] width 17 height 4
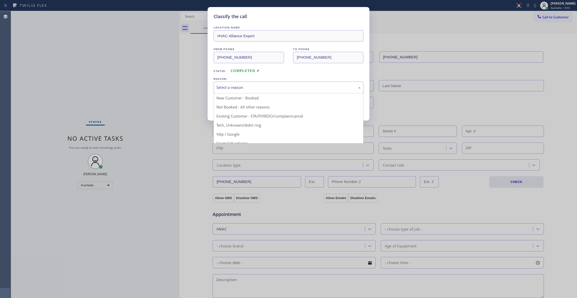
click at [238, 86] on div "Select a reason" at bounding box center [288, 87] width 144 height 6
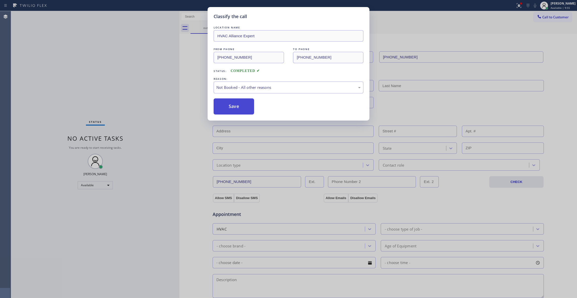
click at [237, 107] on button "Save" at bounding box center [234, 106] width 40 height 16
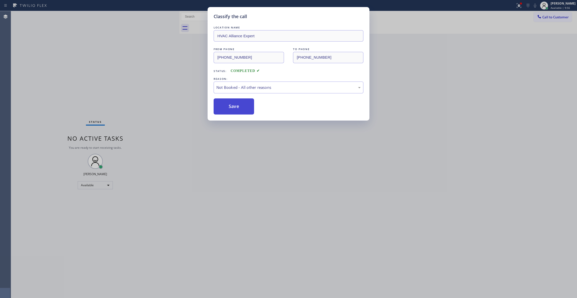
click at [237, 107] on button "Save" at bounding box center [234, 106] width 40 height 16
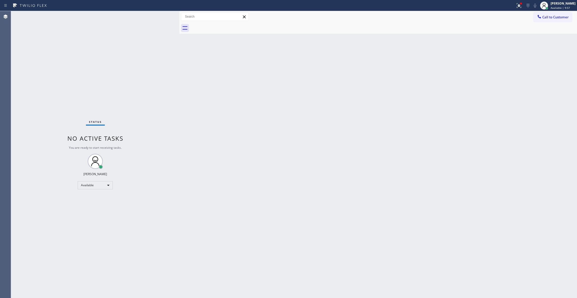
drag, startPoint x: 254, startPoint y: 164, endPoint x: 298, endPoint y: 148, distance: 47.4
click at [255, 164] on div "Back to Dashboard Change Sender ID Customers Technicians Select a contact Outbo…" at bounding box center [378, 154] width 398 height 287
click at [516, 3] on icon at bounding box center [519, 6] width 6 height 6
click at [481, 65] on span "Clear issues" at bounding box center [486, 66] width 24 height 4
click at [553, 17] on span "Call to Customer" at bounding box center [555, 17] width 26 height 5
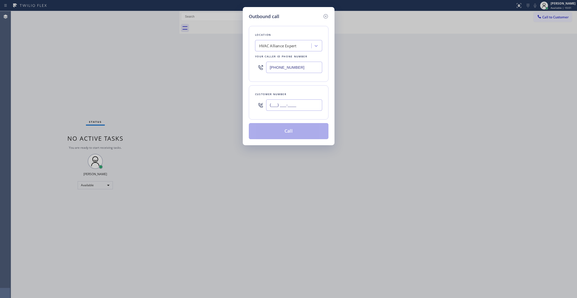
click at [290, 106] on input "(___) ___-____" at bounding box center [294, 104] width 56 height 11
paste input "646) 930-4111"
type input "[PHONE_NUMBER]"
click at [298, 132] on button "Call" at bounding box center [289, 131] width 80 height 16
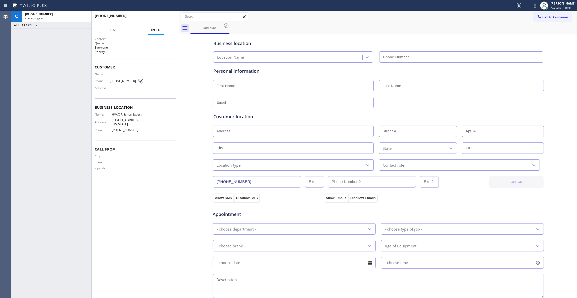
type input "[PHONE_NUMBER]"
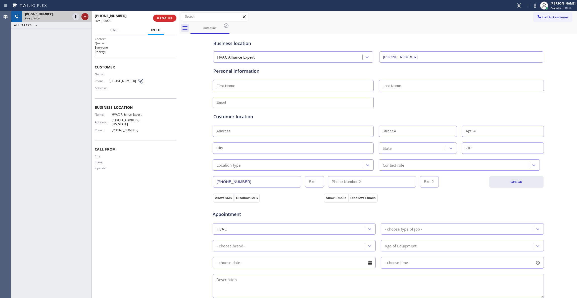
click at [83, 14] on icon at bounding box center [85, 17] width 6 height 6
click at [159, 15] on button "HANG UP" at bounding box center [164, 18] width 23 height 7
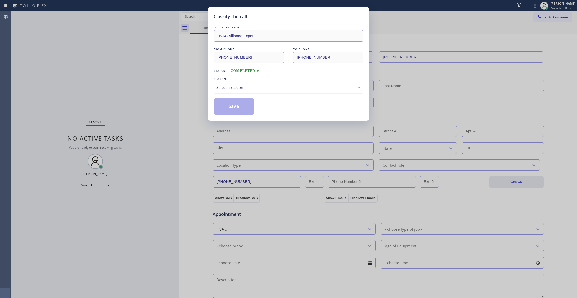
click at [241, 90] on div "Select a reason" at bounding box center [288, 87] width 144 height 6
click at [241, 107] on button "Save" at bounding box center [234, 106] width 40 height 16
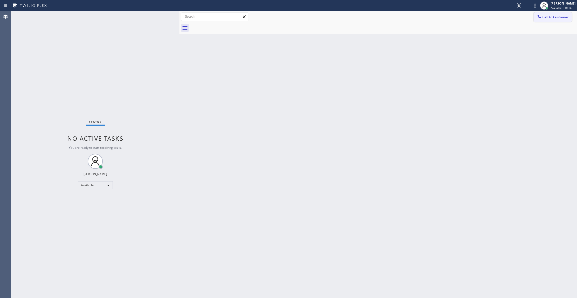
click at [553, 18] on span "Call to Customer" at bounding box center [555, 17] width 26 height 5
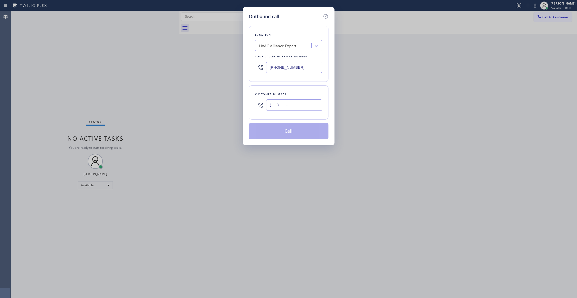
click at [286, 105] on input "(___) ___-____" at bounding box center [294, 104] width 56 height 11
paste input "646) 930-4111"
type input "[PHONE_NUMBER]"
click at [297, 129] on button "Call" at bounding box center [289, 131] width 80 height 16
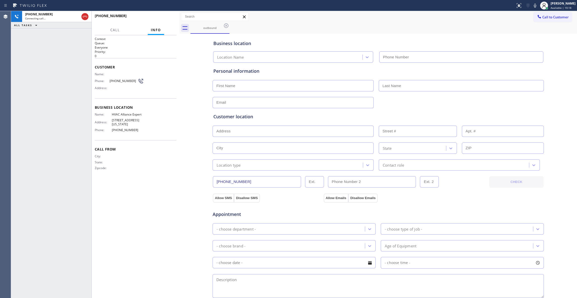
type input "[PHONE_NUMBER]"
drag, startPoint x: 46, startPoint y: 89, endPoint x: 129, endPoint y: 30, distance: 101.9
click at [46, 86] on div "[PHONE_NUMBER] Live | 00:00 ALL TASKS ALL TASKS ACTIVE TASKS TASKS IN WRAP UP" at bounding box center [51, 154] width 80 height 287
click at [162, 18] on span "HANG UP" at bounding box center [164, 18] width 15 height 4
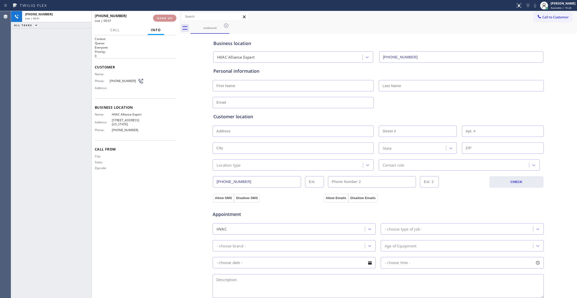
click at [162, 18] on span "HANG UP" at bounding box center [164, 18] width 15 height 4
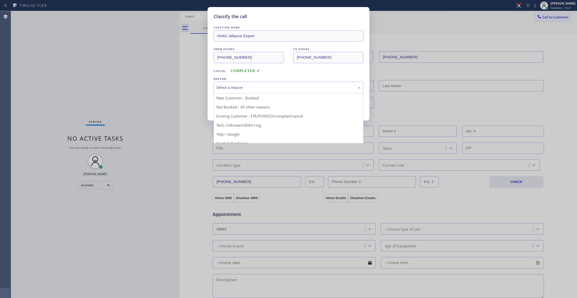
click at [237, 87] on div "Select a reason" at bounding box center [288, 87] width 144 height 6
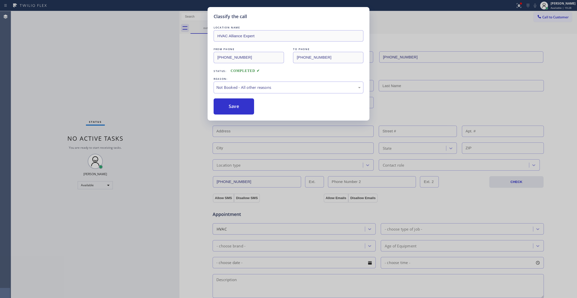
click at [238, 107] on button "Save" at bounding box center [234, 106] width 40 height 16
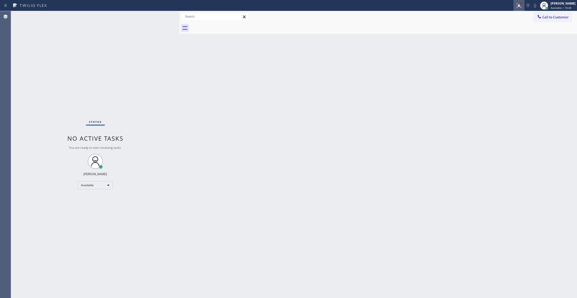
click at [516, 6] on icon at bounding box center [519, 6] width 6 height 6
drag, startPoint x: 489, startPoint y: 65, endPoint x: 495, endPoint y: 61, distance: 7.6
click at [489, 64] on button "Clear issues" at bounding box center [485, 65] width 59 height 7
drag, startPoint x: 555, startPoint y: 16, endPoint x: 384, endPoint y: 76, distance: 181.7
click at [555, 16] on span "Call to Customer" at bounding box center [555, 17] width 26 height 5
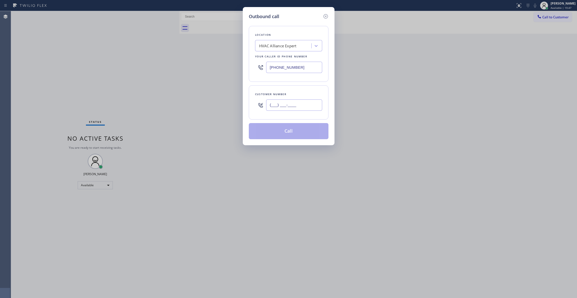
click at [286, 109] on input "(___) ___-____" at bounding box center [294, 104] width 56 height 11
paste input "646) 930-4111"
type input "[PHONE_NUMBER]"
click at [283, 135] on button "Call" at bounding box center [289, 131] width 80 height 16
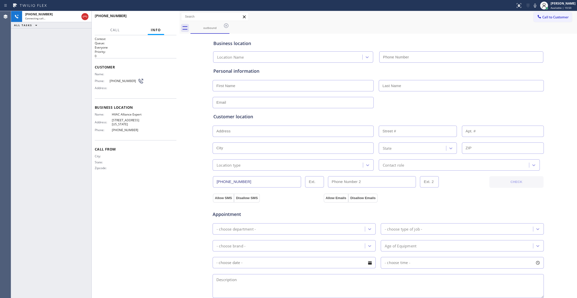
type input "[PHONE_NUMBER]"
click at [166, 20] on button "HANG UP" at bounding box center [164, 18] width 23 height 7
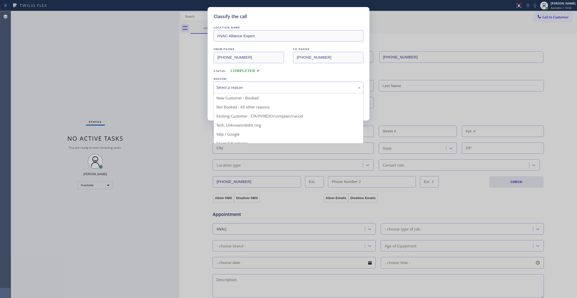
drag, startPoint x: 227, startPoint y: 89, endPoint x: 230, endPoint y: 107, distance: 18.4
click at [227, 91] on div "Select a reason" at bounding box center [289, 87] width 150 height 12
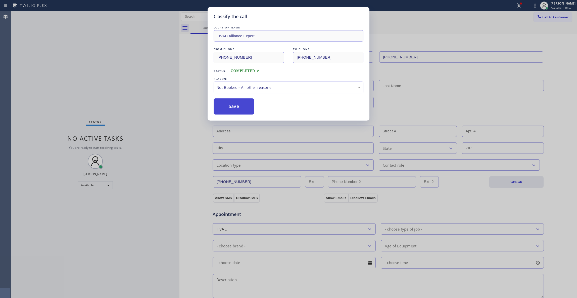
click at [228, 106] on button "Save" at bounding box center [234, 106] width 40 height 16
click at [228, 105] on button "Save" at bounding box center [234, 106] width 40 height 16
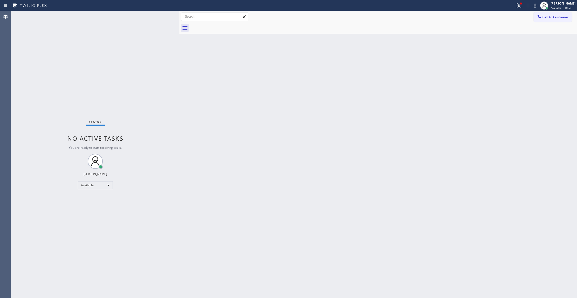
click at [551, 17] on span "Call to Customer" at bounding box center [555, 17] width 26 height 5
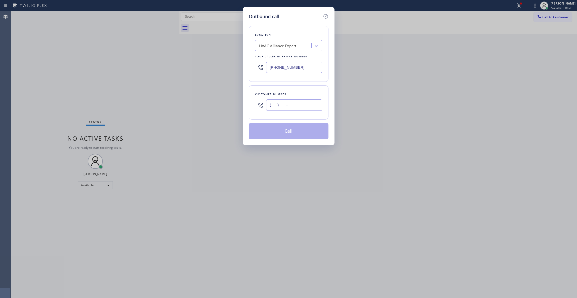
click at [297, 102] on input "(___) ___-____" at bounding box center [294, 104] width 56 height 11
paste input "646) 930-4111"
type input "[PHONE_NUMBER]"
click at [287, 134] on button "Call" at bounding box center [289, 131] width 80 height 16
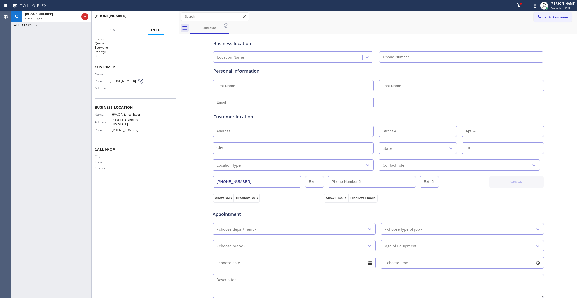
type input "[PHONE_NUMBER]"
click at [17, 53] on div "[PHONE_NUMBER] Connecting call… ALL TASKS ALL TASKS ACTIVE TASKS TASKS IN WRAP …" at bounding box center [51, 154] width 80 height 287
drag, startPoint x: 85, startPoint y: 17, endPoint x: 104, endPoint y: 10, distance: 20.2
click at [85, 17] on icon at bounding box center [85, 17] width 6 height 6
click at [168, 20] on button "HANG UP" at bounding box center [164, 18] width 23 height 7
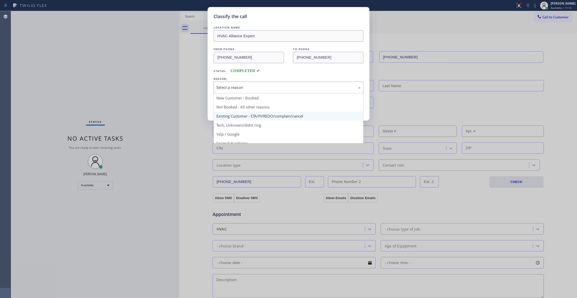
drag, startPoint x: 234, startPoint y: 89, endPoint x: 243, endPoint y: 113, distance: 25.9
click at [233, 88] on div "Select a reason" at bounding box center [288, 87] width 144 height 6
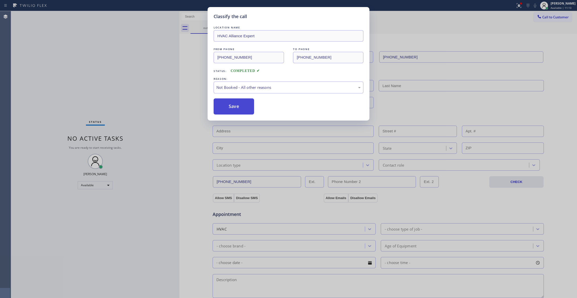
click at [236, 107] on button "Save" at bounding box center [234, 106] width 40 height 16
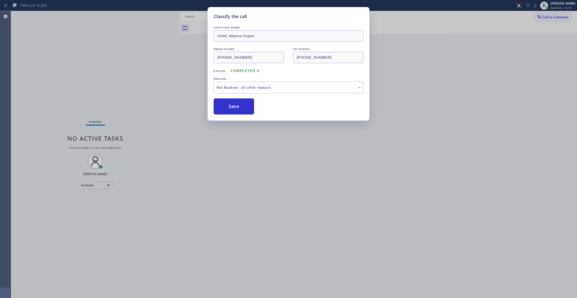
drag, startPoint x: 236, startPoint y: 107, endPoint x: 398, endPoint y: 46, distance: 173.2
click at [237, 107] on button "Save" at bounding box center [234, 106] width 40 height 16
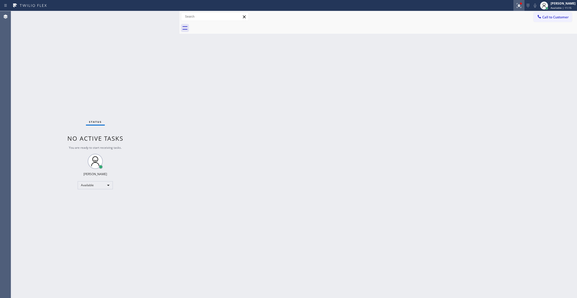
click at [517, 5] on icon at bounding box center [518, 5] width 3 height 4
drag, startPoint x: 506, startPoint y: 64, endPoint x: 512, endPoint y: 59, distance: 8.5
click at [506, 64] on button "Clear issues" at bounding box center [485, 65] width 59 height 7
click at [548, 18] on span "Call to Customer" at bounding box center [555, 17] width 26 height 5
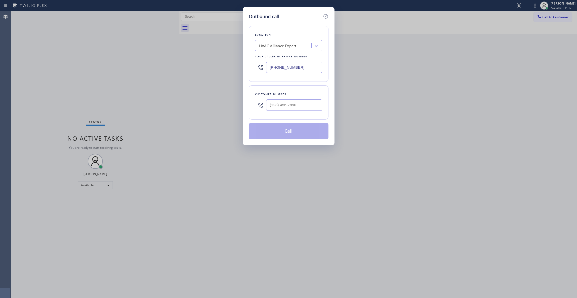
click at [295, 112] on div at bounding box center [294, 105] width 56 height 16
click at [292, 107] on input "(___) ___-____" at bounding box center [294, 104] width 56 height 11
paste input "646) 930-4111"
type input "[PHONE_NUMBER]"
click at [290, 131] on button "Call" at bounding box center [289, 131] width 80 height 16
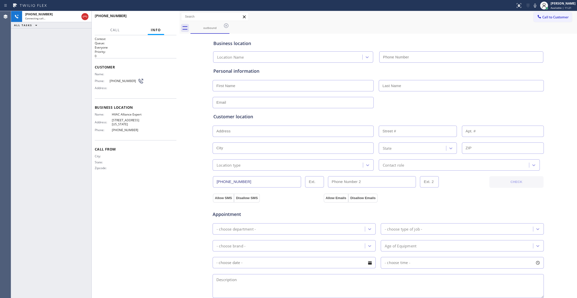
type input "[PHONE_NUMBER]"
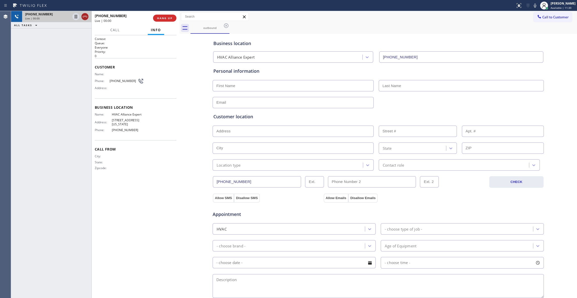
click at [84, 18] on icon at bounding box center [85, 17] width 6 height 6
click at [167, 19] on span "COMPLETE" at bounding box center [163, 18] width 17 height 4
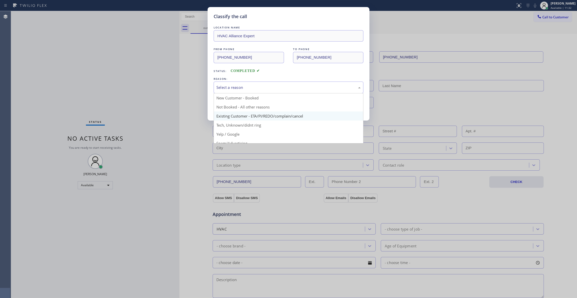
drag, startPoint x: 230, startPoint y: 89, endPoint x: 244, endPoint y: 115, distance: 29.0
click at [230, 88] on div "Select a reason" at bounding box center [288, 87] width 144 height 6
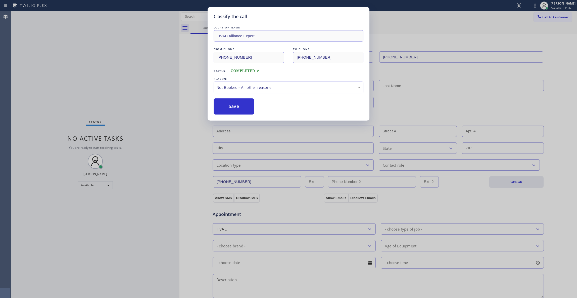
click at [232, 108] on button "Save" at bounding box center [234, 106] width 40 height 16
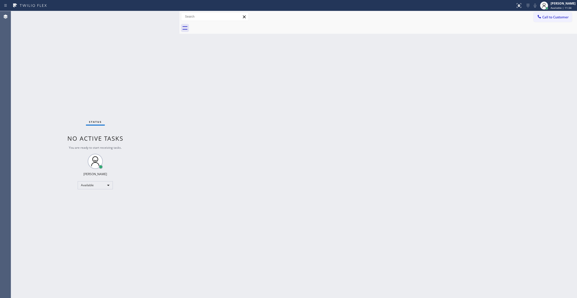
drag, startPoint x: 557, startPoint y: 19, endPoint x: 522, endPoint y: 19, distance: 35.4
click at [555, 19] on span "Call to Customer" at bounding box center [555, 17] width 26 height 5
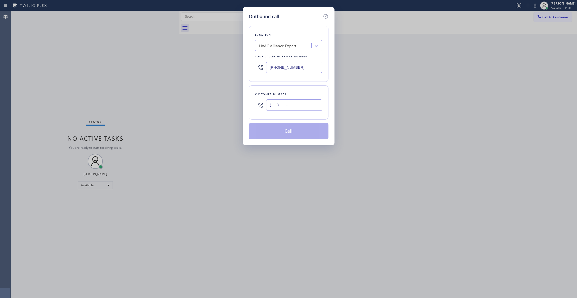
click at [291, 106] on input "(___) ___-____" at bounding box center [294, 104] width 56 height 11
paste input "646) 930-4111"
type input "[PHONE_NUMBER]"
click at [289, 135] on button "Call" at bounding box center [289, 131] width 80 height 16
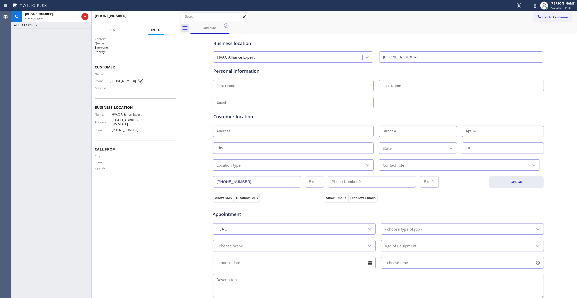
type input "[PHONE_NUMBER]"
drag, startPoint x: 16, startPoint y: 102, endPoint x: 103, endPoint y: 52, distance: 100.5
click at [18, 98] on div "[PHONE_NUMBER] Connecting call… ALL TASKS ALL TASKS ACTIVE TASKS TASKS IN WRAP …" at bounding box center [51, 154] width 80 height 287
click at [84, 18] on icon at bounding box center [85, 17] width 6 height 6
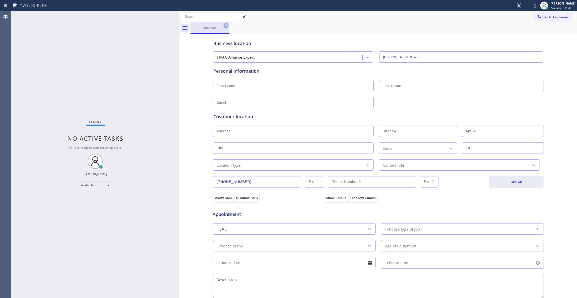
click at [225, 24] on icon at bounding box center [226, 26] width 6 height 6
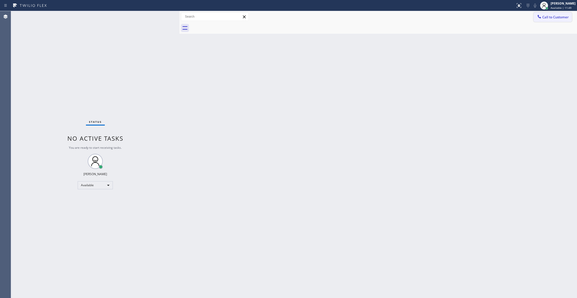
click at [548, 18] on span "Call to Customer" at bounding box center [555, 17] width 26 height 5
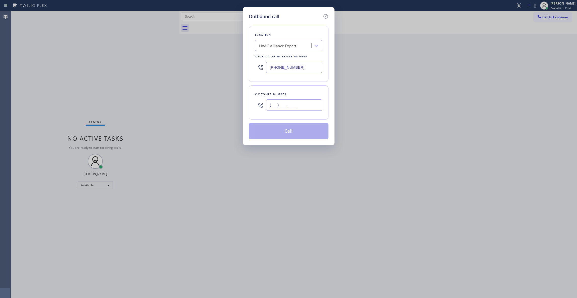
click at [273, 109] on input "(___) ___-____" at bounding box center [294, 104] width 56 height 11
paste input "310) 921-5660"
type input "[PHONE_NUMBER]"
drag, startPoint x: 300, startPoint y: 66, endPoint x: 177, endPoint y: 71, distance: 123.0
click at [177, 71] on div "Outbound call Location HVAC Alliance Expert Your caller id phone number [PHONE_…" at bounding box center [288, 149] width 577 height 298
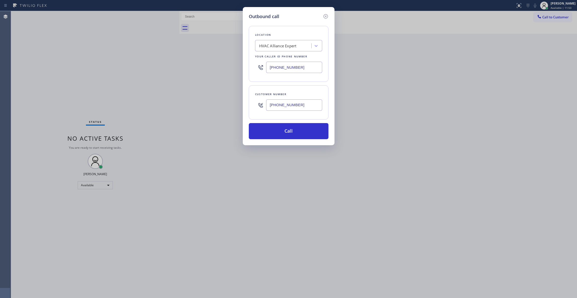
paste input "310) 868-0820"
type input "[PHONE_NUMBER]"
drag, startPoint x: 308, startPoint y: 107, endPoint x: 272, endPoint y: 137, distance: 47.2
click at [202, 107] on div "Outbound call Location Alliance HVAC [GEOGRAPHIC_DATA] Your caller id phone num…" at bounding box center [288, 149] width 577 height 298
click at [292, 131] on button "Call" at bounding box center [289, 131] width 80 height 16
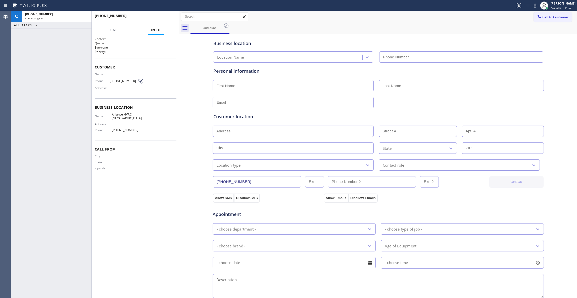
type input "[PHONE_NUMBER]"
click at [124, 79] on span "[PHONE_NUMBER]" at bounding box center [124, 81] width 28 height 4
copy div "[PHONE_NUMBER]"
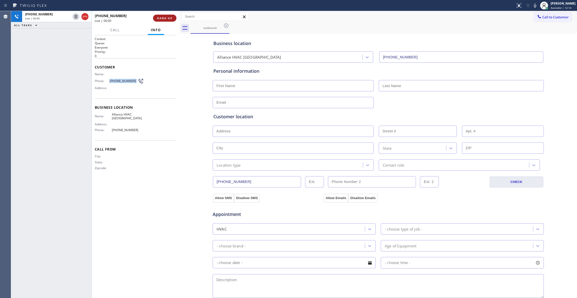
click at [158, 17] on span "HANG UP" at bounding box center [164, 18] width 15 height 4
click at [159, 17] on span "HANG UP" at bounding box center [164, 18] width 15 height 4
click at [159, 19] on span "COMPLETE" at bounding box center [163, 18] width 17 height 4
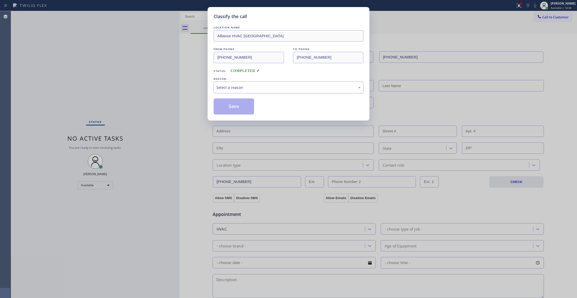
click at [232, 86] on div "Select a reason" at bounding box center [288, 87] width 144 height 6
click at [227, 107] on button "Save" at bounding box center [234, 106] width 40 height 16
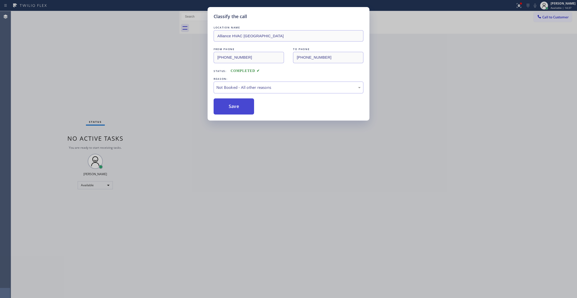
click at [227, 107] on button "Save" at bounding box center [234, 106] width 40 height 16
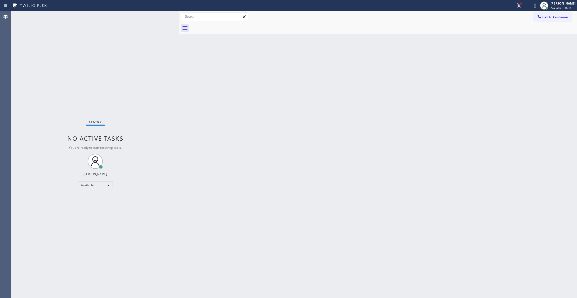
click at [20, 197] on div "Status No active tasks You are ready to start receiving tasks. [PERSON_NAME] Av…" at bounding box center [95, 154] width 168 height 287
click at [554, 15] on span "Call to Customer" at bounding box center [555, 17] width 26 height 5
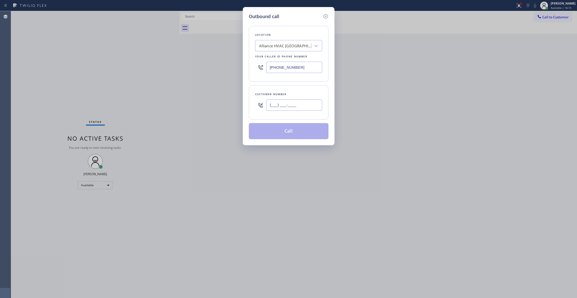
click at [281, 102] on input "(___) ___-____" at bounding box center [294, 104] width 56 height 11
paste input "310) 921-5660"
type input "[PHONE_NUMBER]"
click at [290, 130] on button "Call" at bounding box center [289, 131] width 80 height 16
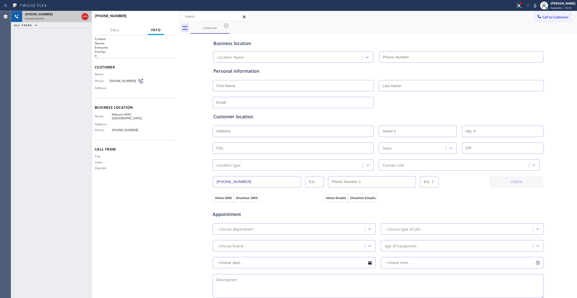
type input "[PHONE_NUMBER]"
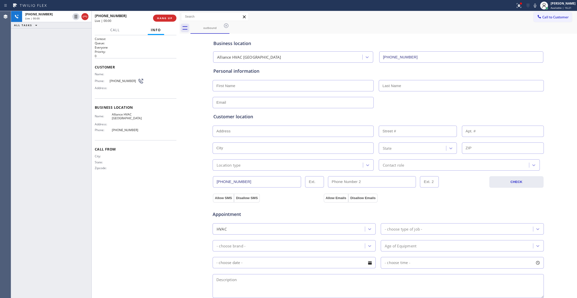
drag, startPoint x: 84, startPoint y: 15, endPoint x: 183, endPoint y: 27, distance: 99.9
click at [84, 15] on icon at bounding box center [85, 17] width 6 height 6
click at [169, 16] on button "HANG UP" at bounding box center [164, 18] width 23 height 7
click at [165, 21] on button "COMPLETE" at bounding box center [163, 18] width 25 height 7
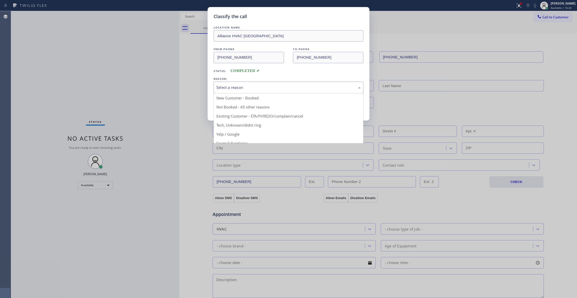
click at [232, 92] on div "Select a reason" at bounding box center [289, 87] width 150 height 12
click at [235, 108] on button "Save" at bounding box center [234, 106] width 40 height 16
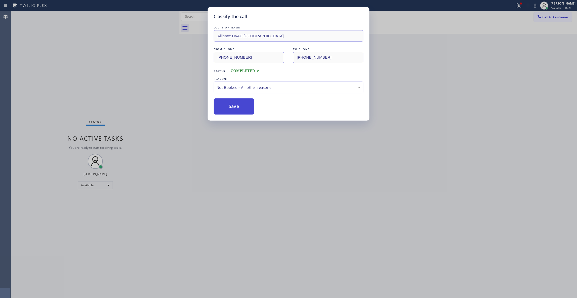
click at [235, 108] on button "Save" at bounding box center [234, 106] width 40 height 16
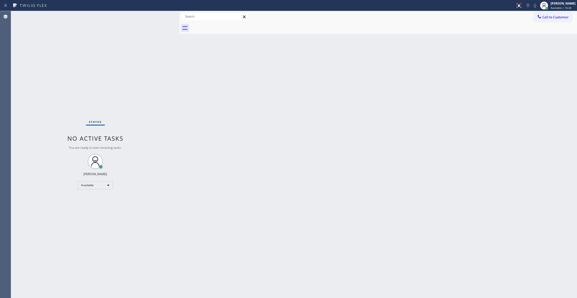
click at [553, 17] on span "Call to Customer" at bounding box center [555, 17] width 26 height 5
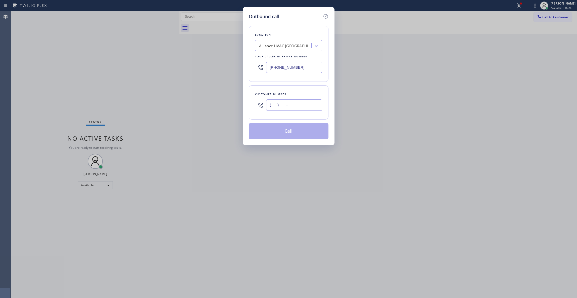
click at [292, 106] on input "(___) ___-____" at bounding box center [294, 104] width 56 height 11
paste input "310) 921-5660"
type input "[PHONE_NUMBER]"
click at [286, 132] on button "Call" at bounding box center [289, 131] width 80 height 16
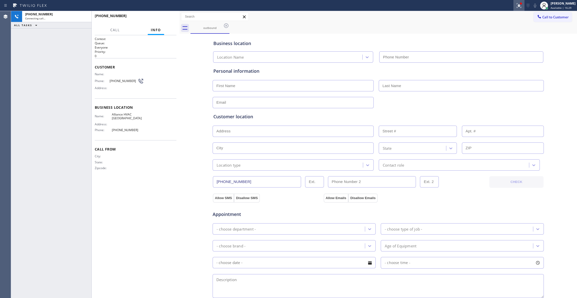
click at [518, 5] on icon at bounding box center [519, 5] width 3 height 2
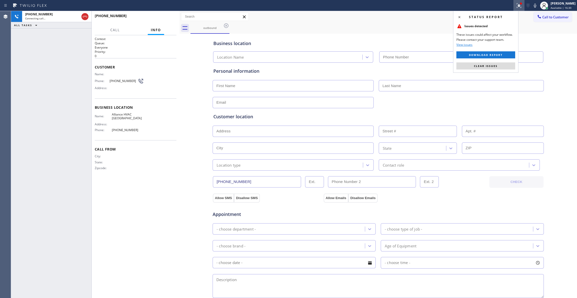
click at [502, 65] on button "Clear issues" at bounding box center [485, 65] width 59 height 7
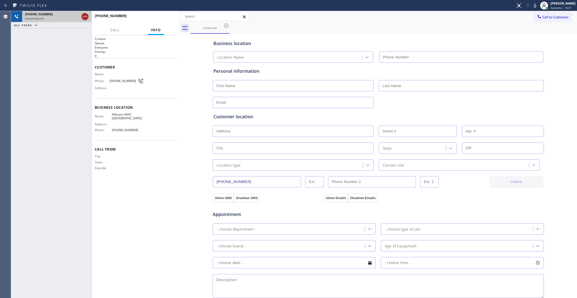
type input "[PHONE_NUMBER]"
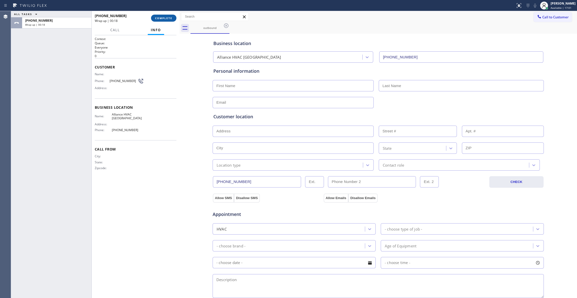
click at [165, 16] on span "COMPLETE" at bounding box center [163, 18] width 17 height 4
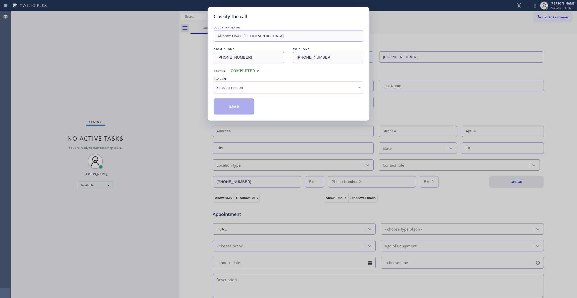
click at [237, 93] on div "Select a reason" at bounding box center [289, 87] width 150 height 12
click at [233, 108] on button "Save" at bounding box center [234, 106] width 40 height 16
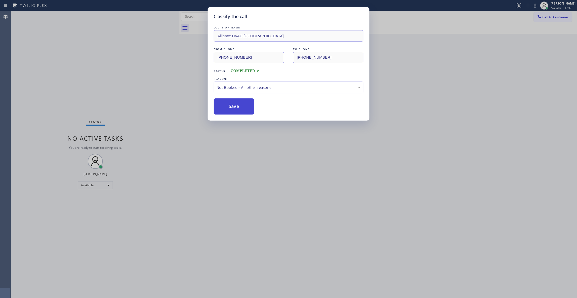
drag, startPoint x: 232, startPoint y: 108, endPoint x: 557, endPoint y: 47, distance: 330.8
click at [232, 108] on button "Save" at bounding box center [234, 106] width 40 height 16
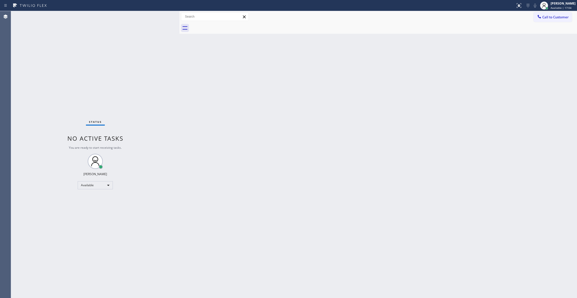
drag, startPoint x: 559, startPoint y: 16, endPoint x: 447, endPoint y: 40, distance: 114.2
click at [559, 16] on span "Call to Customer" at bounding box center [555, 17] width 26 height 5
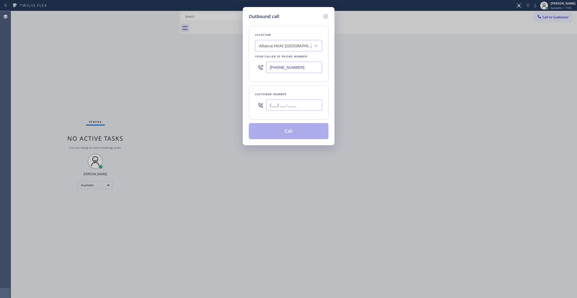
click at [289, 105] on input "(___) ___-____" at bounding box center [294, 104] width 56 height 11
paste input "310) 921-5660"
type input "[PHONE_NUMBER]"
click at [286, 131] on button "Call" at bounding box center [289, 131] width 80 height 16
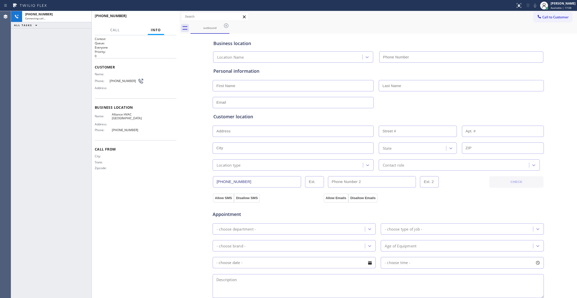
type input "[PHONE_NUMBER]"
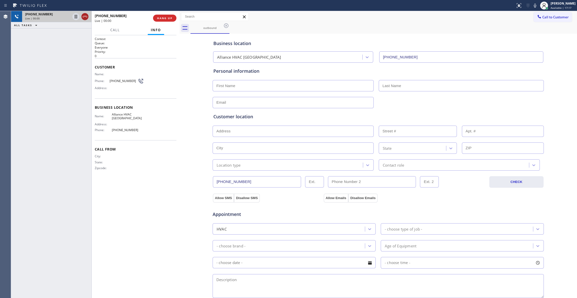
click at [84, 17] on icon at bounding box center [85, 17] width 6 height 6
click at [172, 17] on span "HANG UP" at bounding box center [164, 18] width 15 height 4
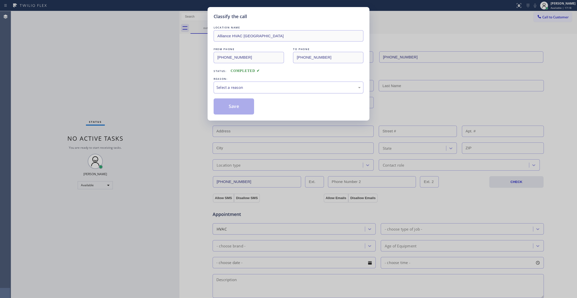
click at [244, 91] on div "Select a reason" at bounding box center [289, 87] width 150 height 12
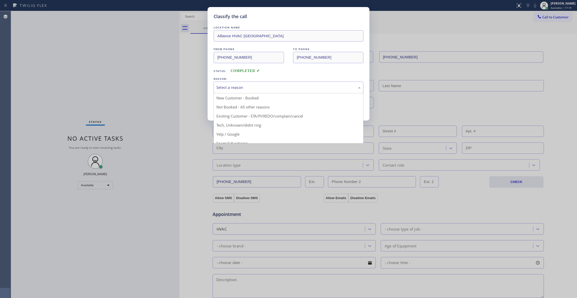
click at [239, 107] on button "Save" at bounding box center [234, 106] width 40 height 16
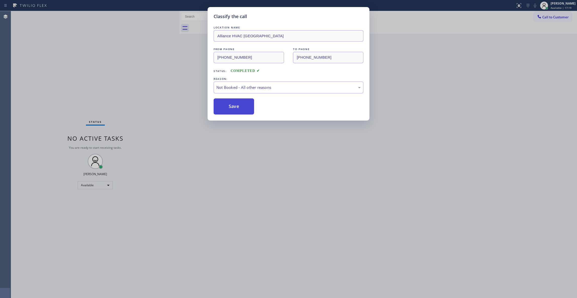
click at [239, 107] on button "Save" at bounding box center [234, 106] width 40 height 16
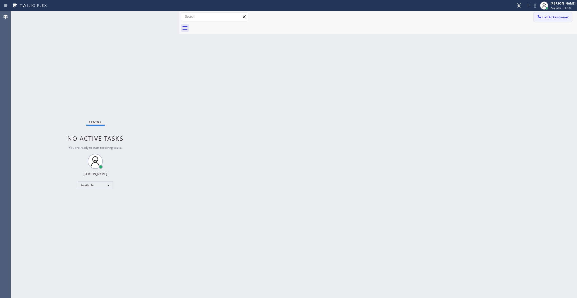
click at [557, 16] on span "Call to Customer" at bounding box center [555, 17] width 26 height 5
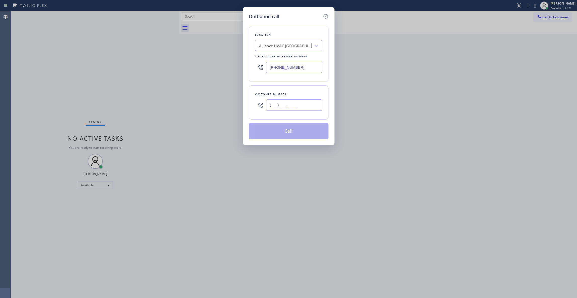
click at [293, 106] on input "(___) ___-____" at bounding box center [294, 104] width 56 height 11
paste input "310) 921-5660"
type input "[PHONE_NUMBER]"
click at [293, 133] on button "Call" at bounding box center [289, 131] width 80 height 16
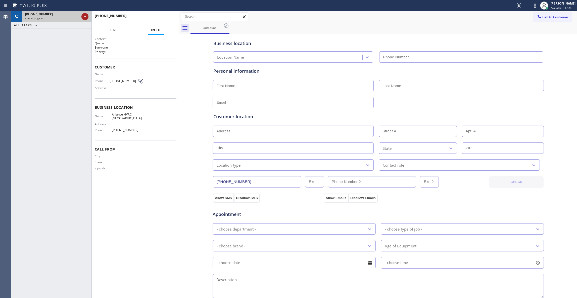
type input "[PHONE_NUMBER]"
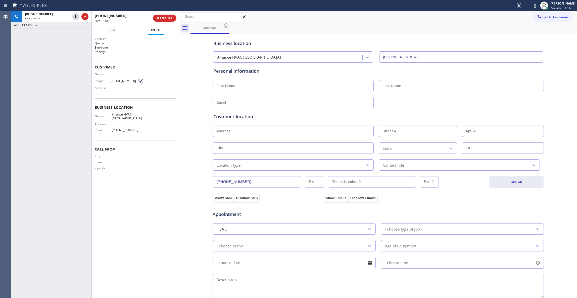
drag, startPoint x: 83, startPoint y: 17, endPoint x: 257, endPoint y: 35, distance: 174.4
click at [84, 17] on icon at bounding box center [85, 17] width 5 height 2
click at [164, 19] on span "HANG UP" at bounding box center [164, 18] width 15 height 4
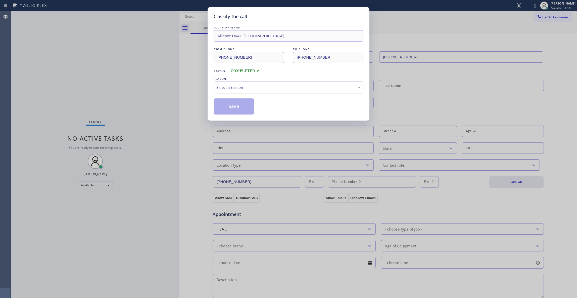
click at [232, 87] on div "Select a reason" at bounding box center [288, 87] width 144 height 6
click at [231, 109] on button "Save" at bounding box center [234, 106] width 40 height 16
click at [231, 108] on button "Save" at bounding box center [234, 106] width 40 height 16
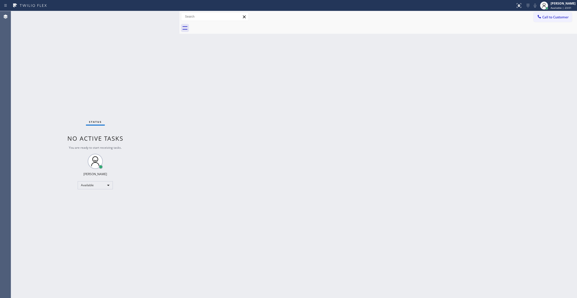
click at [15, 278] on div "Status No active tasks You are ready to start receiving tasks. [PERSON_NAME] Av…" at bounding box center [95, 154] width 168 height 287
click at [551, 18] on span "Call to Customer" at bounding box center [555, 17] width 26 height 5
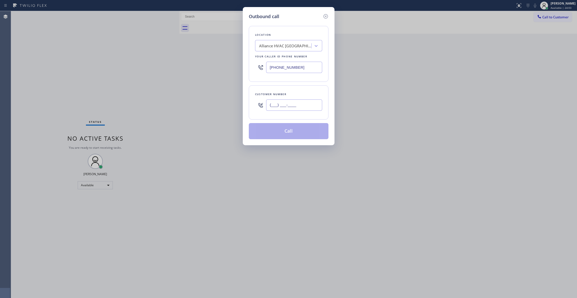
click at [288, 106] on input "(___) ___-____" at bounding box center [294, 104] width 56 height 11
paste input "408) 621-5550"
type input "[PHONE_NUMBER]"
click at [282, 44] on div "Alliance HVAC [GEOGRAPHIC_DATA]" at bounding box center [285, 46] width 53 height 6
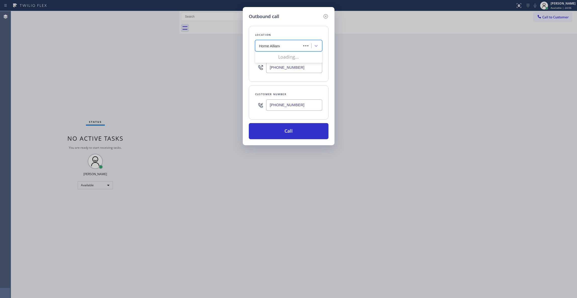
type input "Home Alliance"
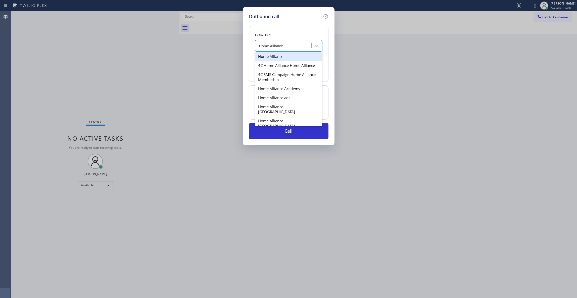
click at [273, 55] on div "Home Alliance" at bounding box center [288, 56] width 67 height 9
type input "[PHONE_NUMBER]"
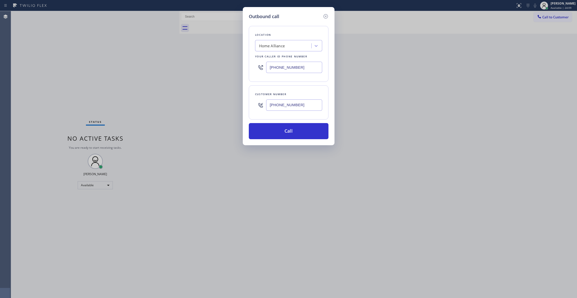
drag, startPoint x: 310, startPoint y: 110, endPoint x: 251, endPoint y: 107, distance: 59.4
click at [251, 107] on div "Customer number [PHONE_NUMBER]" at bounding box center [289, 102] width 80 height 34
click at [271, 133] on button "Call" at bounding box center [289, 131] width 80 height 16
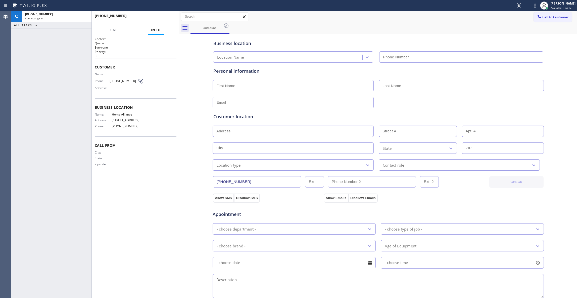
type input "[PHONE_NUMBER]"
click at [170, 19] on span "HANG UP" at bounding box center [164, 18] width 15 height 4
click at [164, 20] on button "COMPLETE" at bounding box center [163, 18] width 25 height 7
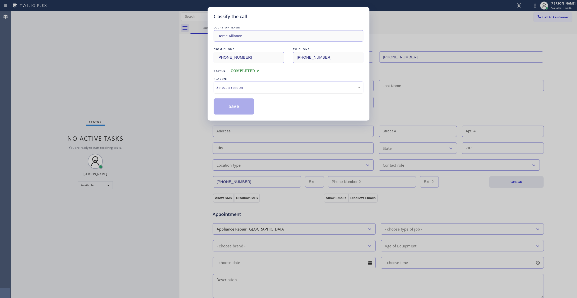
click at [246, 87] on div "Select a reason" at bounding box center [288, 87] width 144 height 6
click at [235, 107] on button "Save" at bounding box center [234, 106] width 40 height 16
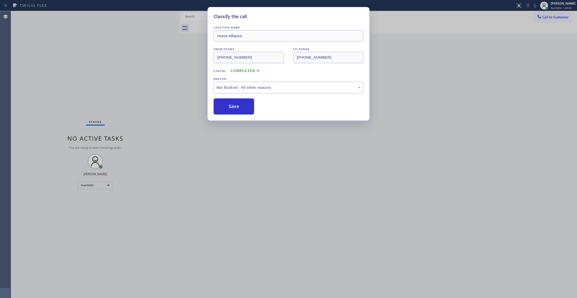
drag, startPoint x: 235, startPoint y: 107, endPoint x: 76, endPoint y: 67, distance: 164.2
click at [235, 107] on button "Save" at bounding box center [234, 106] width 40 height 16
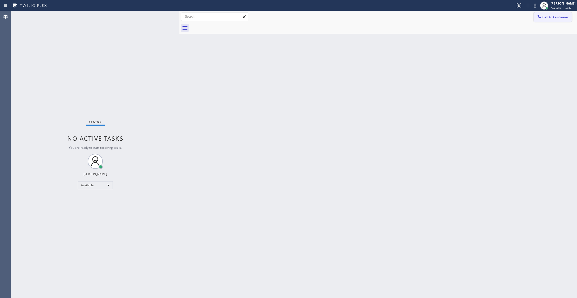
click at [549, 16] on span "Call to Customer" at bounding box center [555, 17] width 26 height 5
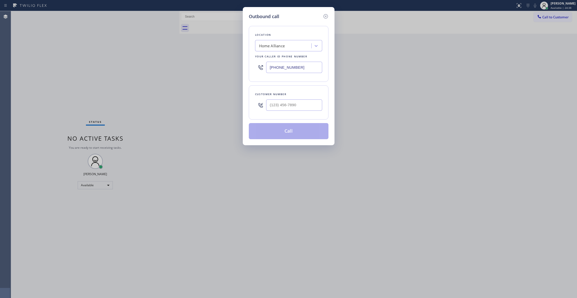
type input "(___) ___-____"
click at [296, 108] on input "(___) ___-____" at bounding box center [294, 104] width 56 height 11
drag, startPoint x: 310, startPoint y: 65, endPoint x: 52, endPoint y: 61, distance: 257.4
click at [58, 65] on div "Outbound call Location Home Alliance Your caller id phone number [PHONE_NUMBER]…" at bounding box center [288, 149] width 577 height 298
paste input "520) 210-4153"
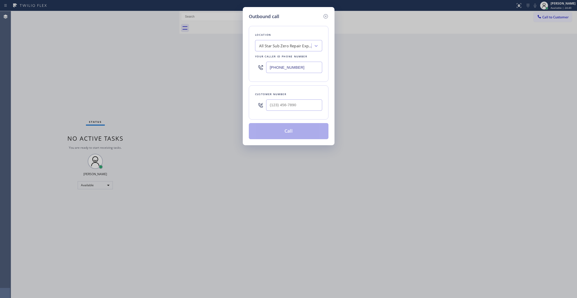
type input "[PHONE_NUMBER]"
click at [293, 110] on input "(___) ___-____" at bounding box center [294, 104] width 56 height 11
paste input "408) 621-5550"
type input "[PHONE_NUMBER]"
click at [280, 132] on button "Call" at bounding box center [289, 131] width 80 height 16
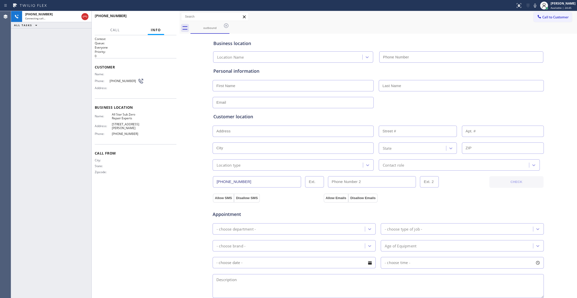
type input "[PHONE_NUMBER]"
click at [161, 247] on div "Context Queue: Everyone Priority: 0 Customer Name: Phone: [PHONE_NUMBER] Addres…" at bounding box center [136, 166] width 82 height 259
click at [119, 80] on span "[PHONE_NUMBER]" at bounding box center [124, 81] width 28 height 4
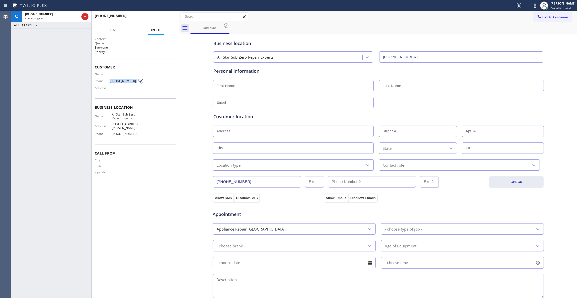
copy div "[PHONE_NUMBER]"
click at [84, 14] on icon at bounding box center [85, 17] width 6 height 6
click at [158, 19] on span "HANG UP" at bounding box center [164, 18] width 15 height 4
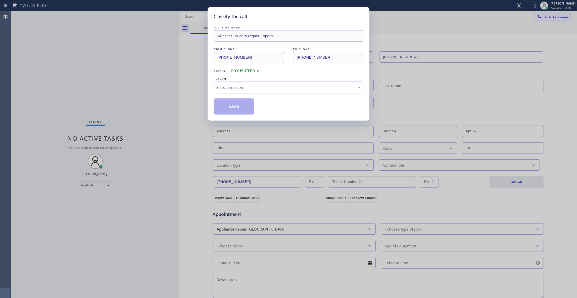
click at [247, 87] on div "Select a reason" at bounding box center [288, 87] width 144 height 6
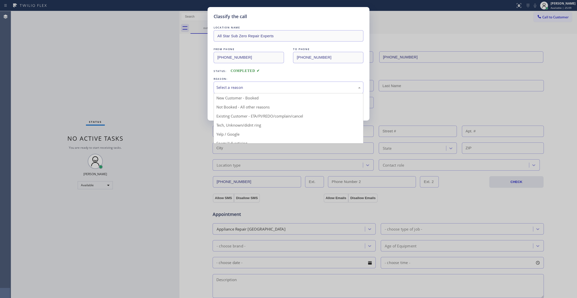
click at [229, 105] on button "Save" at bounding box center [234, 106] width 40 height 16
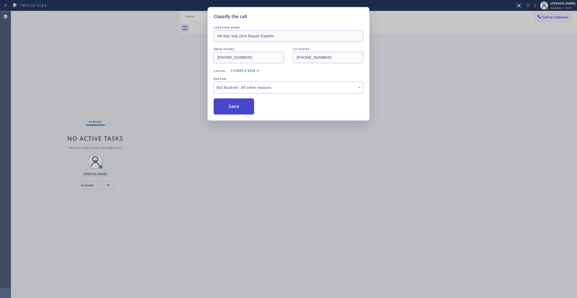
click at [229, 105] on button "Save" at bounding box center [234, 106] width 40 height 16
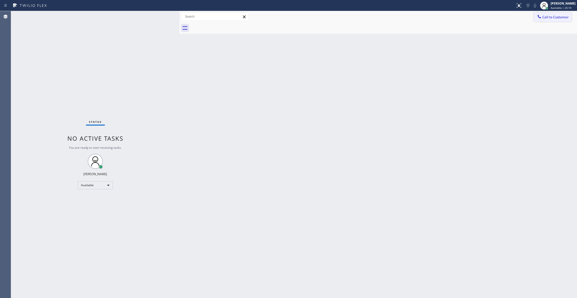
click at [553, 16] on span "Call to Customer" at bounding box center [555, 17] width 26 height 5
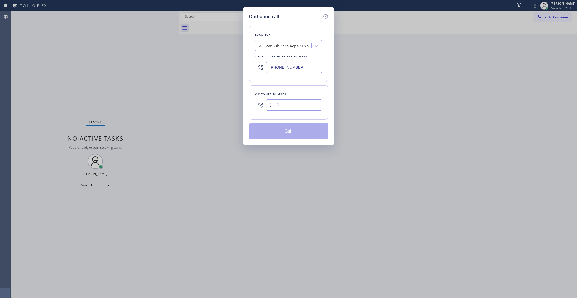
click at [270, 110] on input "(___) ___-____" at bounding box center [294, 104] width 56 height 11
paste input "408) 621-5550"
type input "[PHONE_NUMBER]"
click at [278, 133] on button "Call" at bounding box center [289, 131] width 80 height 16
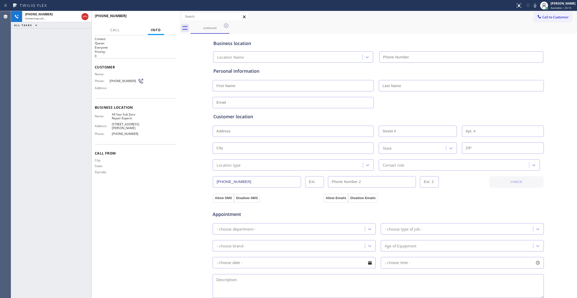
type input "[PHONE_NUMBER]"
click at [167, 20] on button "HANG UP" at bounding box center [164, 18] width 23 height 7
click at [167, 19] on span "HANG UP" at bounding box center [164, 18] width 15 height 4
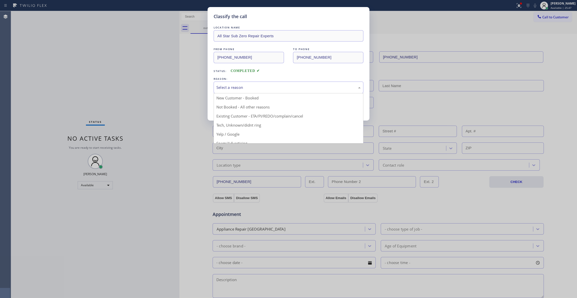
click at [256, 88] on div "Select a reason" at bounding box center [288, 87] width 144 height 6
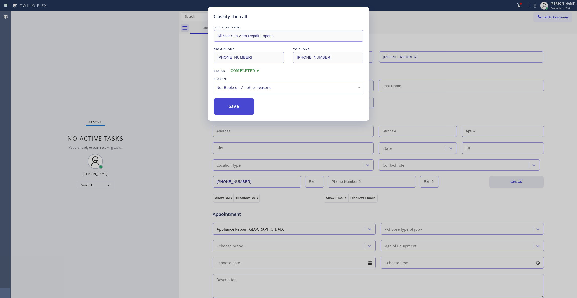
click at [241, 106] on button "Save" at bounding box center [234, 106] width 40 height 16
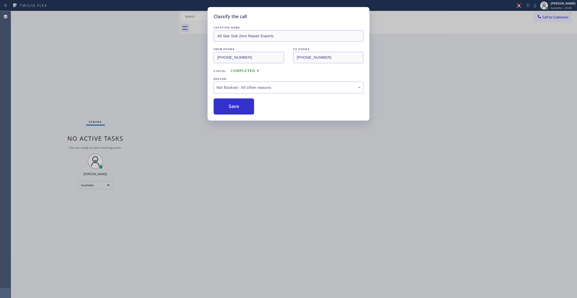
drag, startPoint x: 240, startPoint y: 106, endPoint x: 256, endPoint y: 96, distance: 18.8
click at [242, 104] on button "Save" at bounding box center [234, 106] width 40 height 16
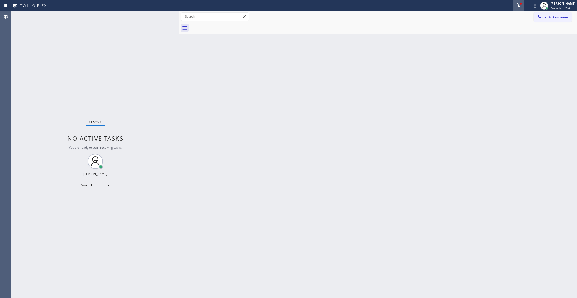
click at [516, 6] on icon at bounding box center [519, 6] width 6 height 6
click at [489, 66] on span "Clear issues" at bounding box center [486, 66] width 24 height 4
click at [553, 17] on span "Call to Customer" at bounding box center [555, 17] width 26 height 5
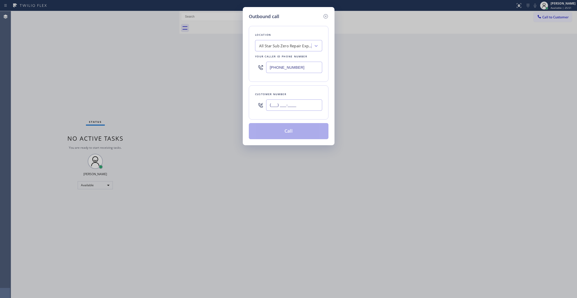
drag, startPoint x: 300, startPoint y: 103, endPoint x: 298, endPoint y: 106, distance: 3.7
click at [300, 103] on input "(___) ___-____" at bounding box center [294, 104] width 56 height 11
paste input "408) 621-5550"
type input "[PHONE_NUMBER]"
click at [271, 136] on button "Call" at bounding box center [289, 131] width 80 height 16
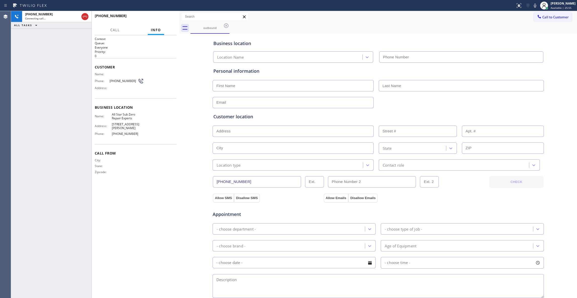
type input "[PHONE_NUMBER]"
drag, startPoint x: 15, startPoint y: 109, endPoint x: 49, endPoint y: 78, distance: 45.4
click at [15, 109] on div "[PHONE_NUMBER] Connecting call… ALL TASKS ALL TASKS ACTIVE TASKS TASKS IN WRAP …" at bounding box center [51, 154] width 80 height 287
click at [127, 208] on div "Context Queue: Everyone Priority: 0 Customer Name: Phone: [PHONE_NUMBER] Addres…" at bounding box center [136, 166] width 82 height 259
click at [162, 21] on button "HANG UP" at bounding box center [164, 18] width 23 height 7
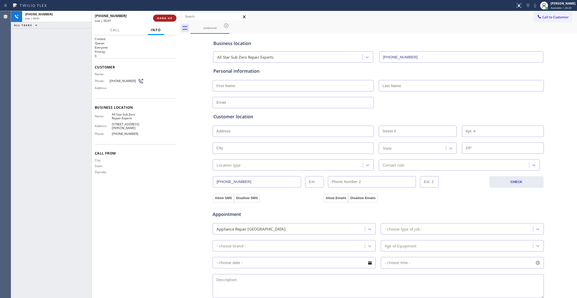
click at [161, 20] on button "HANG UP" at bounding box center [164, 18] width 23 height 7
click at [161, 20] on button "COMPLETE" at bounding box center [163, 18] width 25 height 7
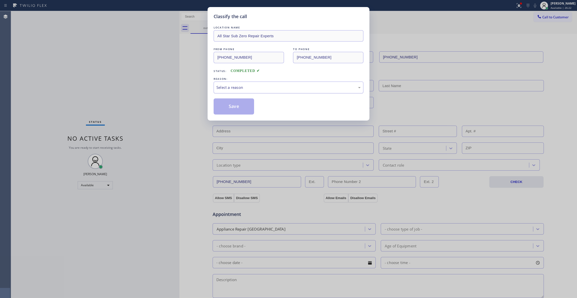
click at [230, 85] on div "Select a reason" at bounding box center [288, 87] width 144 height 6
click at [225, 106] on button "Save" at bounding box center [234, 106] width 40 height 16
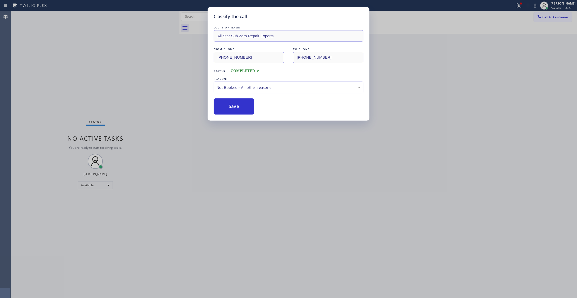
click at [225, 106] on button "Save" at bounding box center [234, 106] width 40 height 16
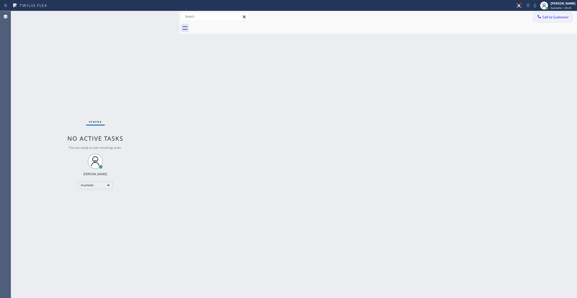
click at [551, 17] on span "Call to Customer" at bounding box center [555, 17] width 26 height 5
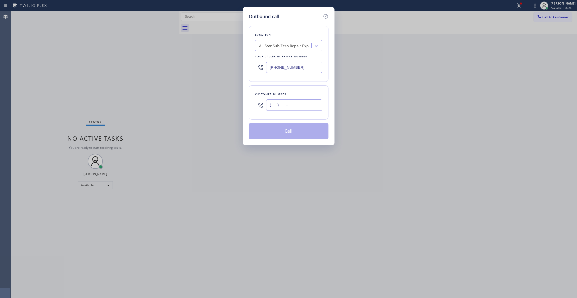
click at [278, 104] on input "(___) ___-____" at bounding box center [294, 104] width 56 height 11
paste input "408) 621-5550"
type input "[PHONE_NUMBER]"
click at [280, 132] on button "Call" at bounding box center [289, 131] width 80 height 16
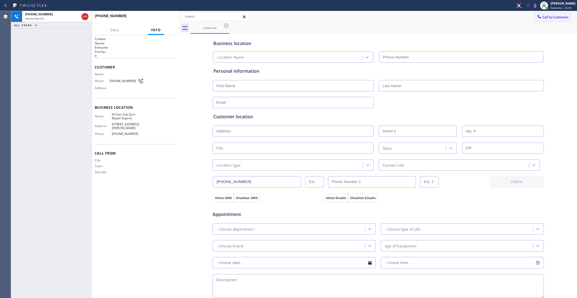
type input "[PHONE_NUMBER]"
click at [169, 117] on div "Name: All Star Sub Zero Repair Experts Address: [STREET_ADDRESS][PERSON_NAME] P…" at bounding box center [136, 124] width 82 height 25
drag, startPoint x: 82, startPoint y: 17, endPoint x: 123, endPoint y: 23, distance: 41.3
click at [83, 17] on icon at bounding box center [85, 17] width 6 height 6
click at [160, 19] on span "HANG UP" at bounding box center [164, 18] width 15 height 4
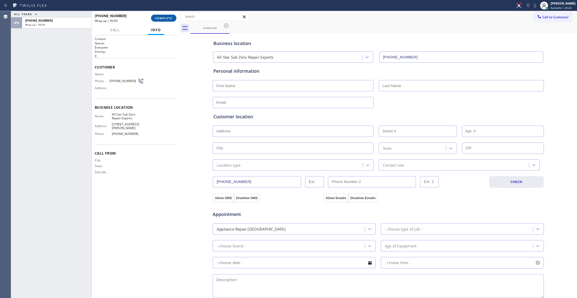
click at [160, 19] on span "COMPLETE" at bounding box center [163, 18] width 17 height 4
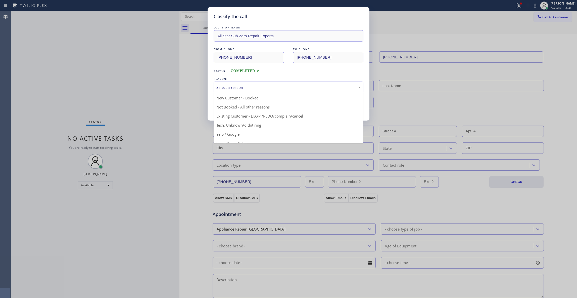
click at [225, 85] on div "Select a reason" at bounding box center [288, 87] width 144 height 6
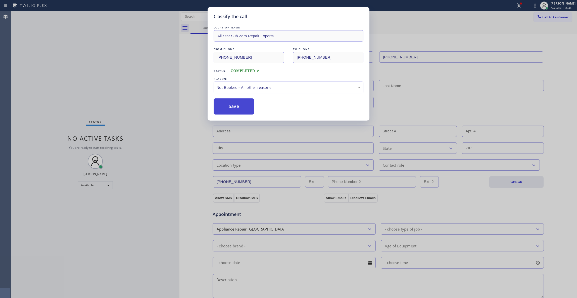
click at [227, 105] on button "Save" at bounding box center [234, 106] width 40 height 16
drag, startPoint x: 227, startPoint y: 105, endPoint x: 173, endPoint y: 102, distance: 53.7
click at [226, 105] on button "Save" at bounding box center [234, 106] width 40 height 16
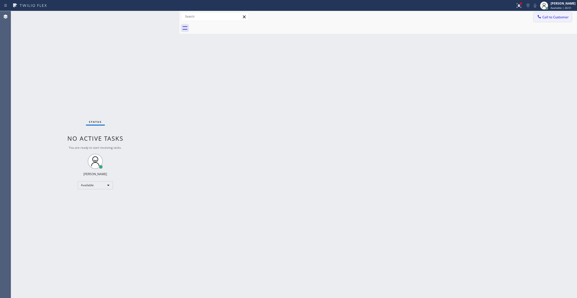
click at [543, 18] on span "Call to Customer" at bounding box center [555, 17] width 26 height 5
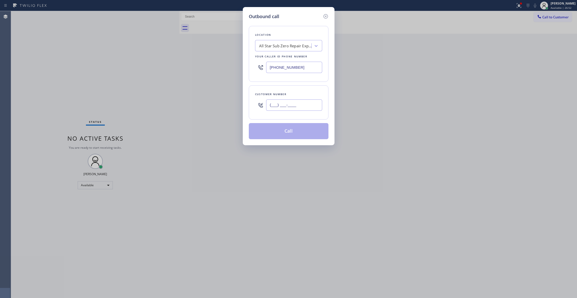
click at [291, 106] on input "(___) ___-____" at bounding box center [294, 104] width 56 height 11
paste input "805) 453-8193"
type input "[PHONE_NUMBER]"
click at [274, 47] on div "All Star Sub Zero Repair Experts" at bounding box center [285, 46] width 53 height 6
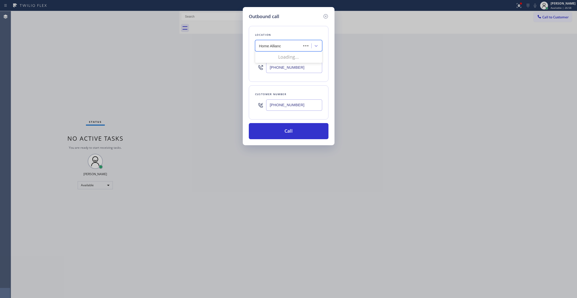
type input "Home Alliance"
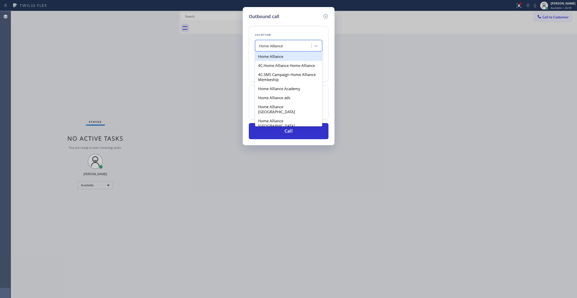
click at [272, 56] on div "Home Alliance" at bounding box center [288, 56] width 67 height 9
type input "[PHONE_NUMBER]"
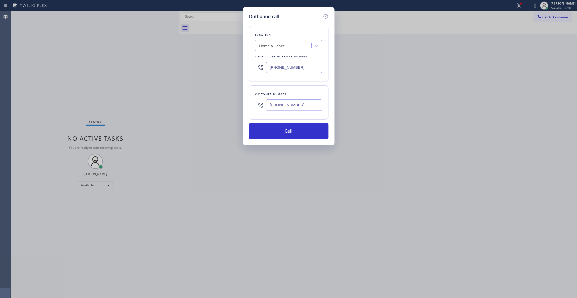
drag, startPoint x: 308, startPoint y: 105, endPoint x: 261, endPoint y: 105, distance: 47.0
click at [261, 105] on div "[PHONE_NUMBER]" at bounding box center [288, 105] width 67 height 16
click at [272, 132] on button "Call" at bounding box center [289, 131] width 80 height 16
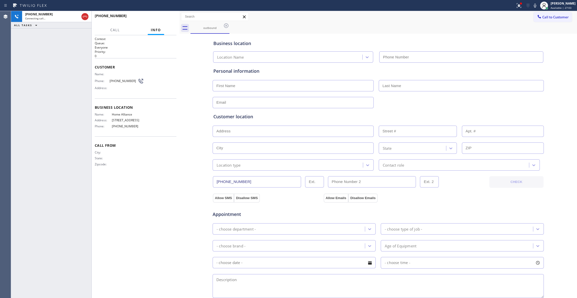
type input "[PHONE_NUMBER]"
click at [173, 198] on div "Context Queue: Everyone Priority: 0 Customer Name: Phone: [PHONE_NUMBER] Addres…" at bounding box center [136, 166] width 82 height 259
click at [160, 18] on span "HANG UP" at bounding box center [164, 18] width 15 height 4
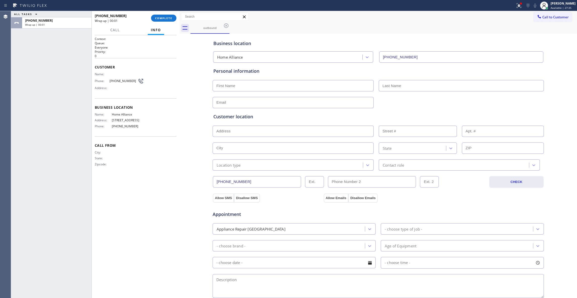
click at [126, 79] on span "[PHONE_NUMBER]" at bounding box center [124, 81] width 28 height 4
copy div "[PHONE_NUMBER]"
click at [164, 16] on span "COMPLETE" at bounding box center [163, 18] width 17 height 4
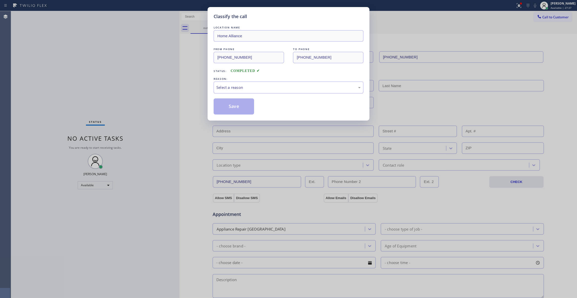
click at [259, 84] on div "Select a reason" at bounding box center [289, 87] width 150 height 12
click at [231, 105] on button "Save" at bounding box center [234, 106] width 40 height 16
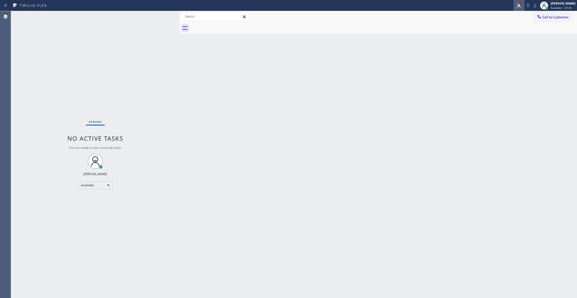
click at [517, 4] on icon at bounding box center [518, 5] width 3 height 4
click at [481, 67] on span "Clear issues" at bounding box center [486, 66] width 24 height 4
click at [552, 15] on span "Call to Customer" at bounding box center [555, 17] width 26 height 5
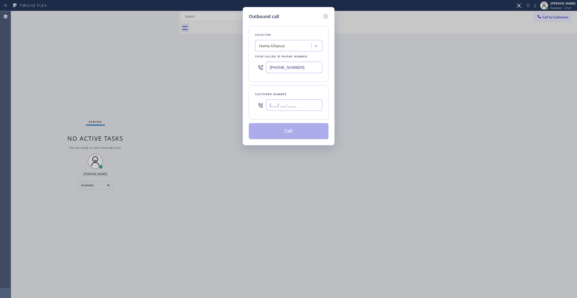
click at [299, 105] on input "(___) ___-____" at bounding box center [294, 104] width 56 height 11
paste input "805) 453-8193"
type input "[PHONE_NUMBER]"
click at [284, 135] on button "Call" at bounding box center [289, 131] width 80 height 16
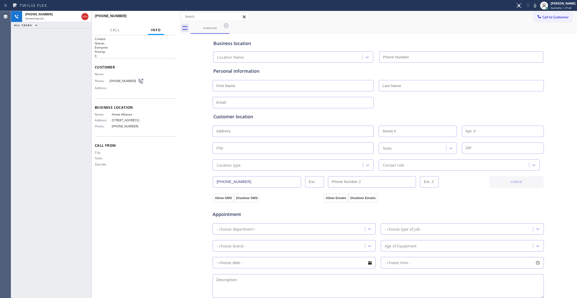
type input "[PHONE_NUMBER]"
click at [157, 24] on div "[PHONE_NUMBER] Live | 00:01 HANG UP" at bounding box center [136, 18] width 82 height 13
click at [158, 19] on span "HANG UP" at bounding box center [164, 18] width 15 height 4
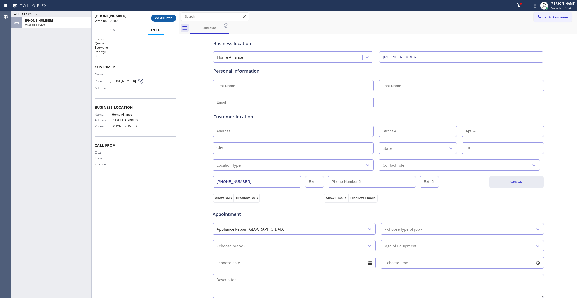
click at [158, 19] on span "COMPLETE" at bounding box center [163, 18] width 17 height 4
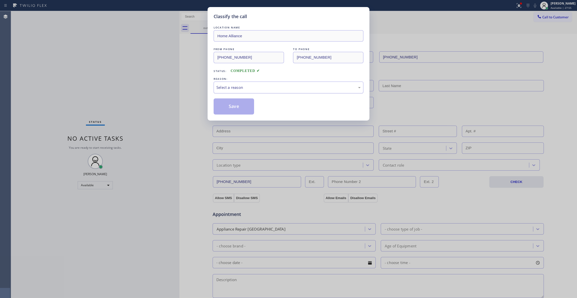
click at [231, 87] on div "Select a reason" at bounding box center [288, 87] width 144 height 6
click at [234, 103] on button "Save" at bounding box center [234, 106] width 40 height 16
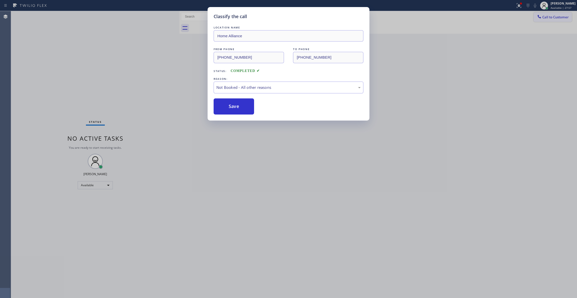
click at [556, 18] on span "Call to Customer" at bounding box center [555, 17] width 26 height 5
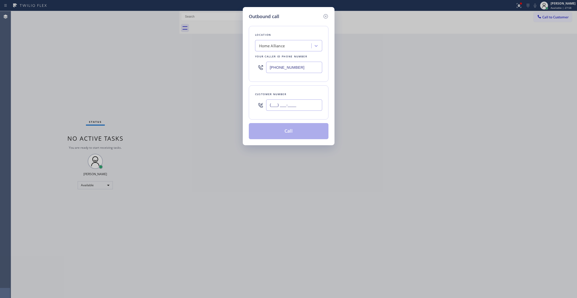
click at [273, 108] on input "(___) ___-____" at bounding box center [294, 104] width 56 height 11
paste input "805) 453-8193"
type input "[PHONE_NUMBER]"
click at [281, 133] on button "Call" at bounding box center [289, 131] width 80 height 16
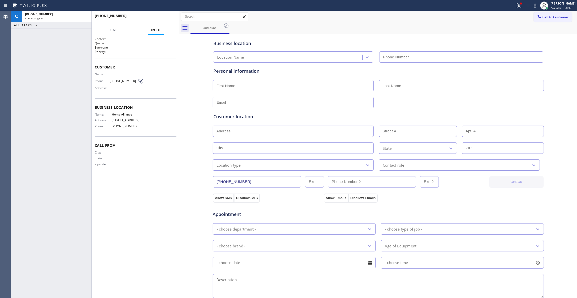
type input "[PHONE_NUMBER]"
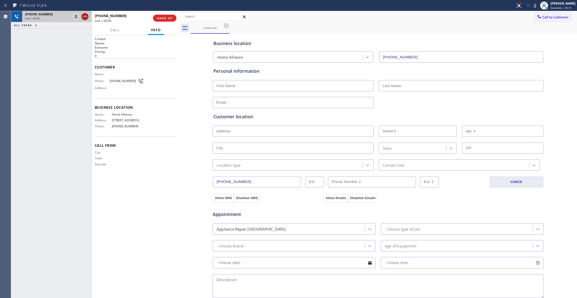
click at [85, 17] on icon at bounding box center [85, 17] width 6 height 6
click at [121, 80] on span "[PHONE_NUMBER]" at bounding box center [124, 81] width 28 height 4
copy div "[PHONE_NUMBER]"
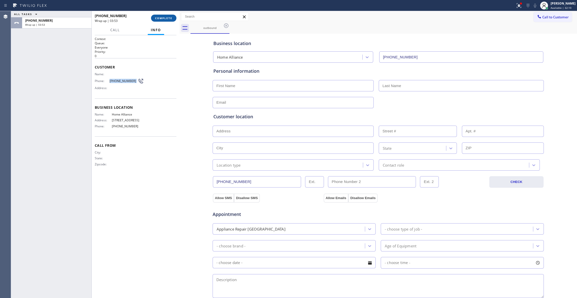
click at [161, 15] on button "COMPLETE" at bounding box center [163, 18] width 25 height 7
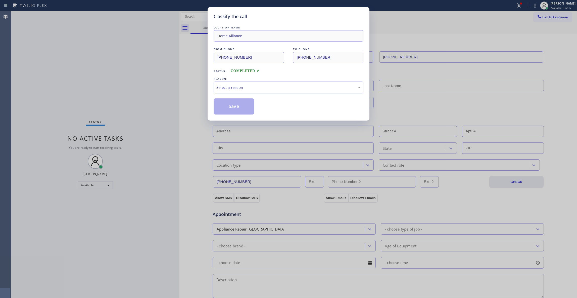
click at [237, 89] on div "Select a reason" at bounding box center [288, 87] width 144 height 6
click at [230, 108] on button "Save" at bounding box center [234, 106] width 40 height 16
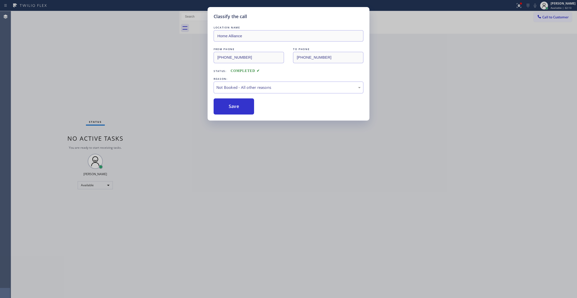
drag, startPoint x: 230, startPoint y: 108, endPoint x: 328, endPoint y: 63, distance: 107.5
click at [229, 107] on button "Save" at bounding box center [234, 106] width 40 height 16
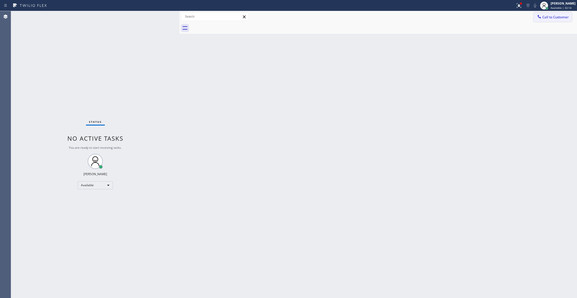
click at [554, 16] on span "Call to Customer" at bounding box center [555, 17] width 26 height 5
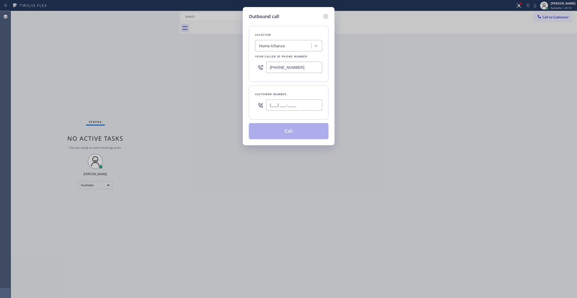
click at [295, 107] on input "(___) ___-____" at bounding box center [294, 104] width 56 height 11
paste input "805) 453-8193"
type input "[PHONE_NUMBER]"
click at [291, 132] on button "Call" at bounding box center [289, 131] width 80 height 16
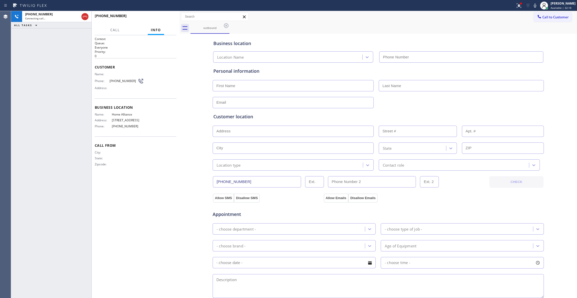
type input "[PHONE_NUMBER]"
click at [16, 42] on div "[PHONE_NUMBER] Connecting call… ALL TASKS ALL TASKS ACTIVE TASKS TASKS IN WRAP …" at bounding box center [51, 154] width 80 height 287
drag, startPoint x: 136, startPoint y: 226, endPoint x: 168, endPoint y: 46, distance: 182.1
click at [136, 221] on div "Context Queue: Everyone Priority: 0 Customer Name: Phone: [PHONE_NUMBER] Addres…" at bounding box center [136, 166] width 82 height 259
click at [158, 173] on div "Call From City: State: Zipcode:" at bounding box center [136, 155] width 82 height 38
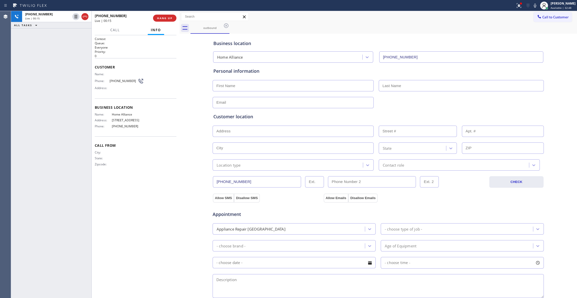
click at [175, 129] on div "Name: Home Alliance Address: [STREET_ADDRESS] Phone: [PHONE_NUMBER]" at bounding box center [136, 121] width 82 height 18
click at [167, 17] on span "HANG UP" at bounding box center [164, 18] width 15 height 4
click at [165, 16] on button "COMPLETE" at bounding box center [163, 18] width 25 height 7
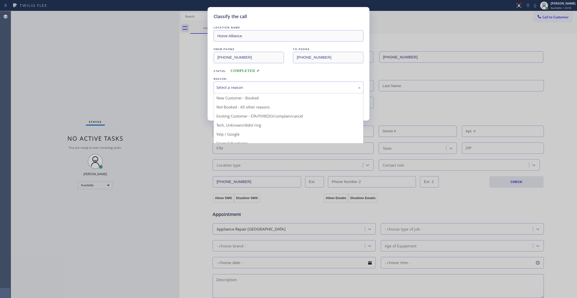
click at [228, 92] on div "Select a reason" at bounding box center [289, 87] width 150 height 12
click at [228, 109] on button "Save" at bounding box center [234, 106] width 40 height 16
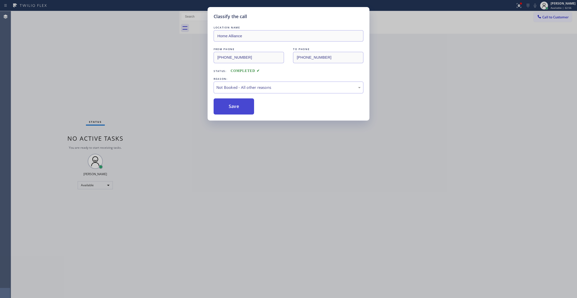
click at [228, 109] on button "Save" at bounding box center [234, 106] width 40 height 16
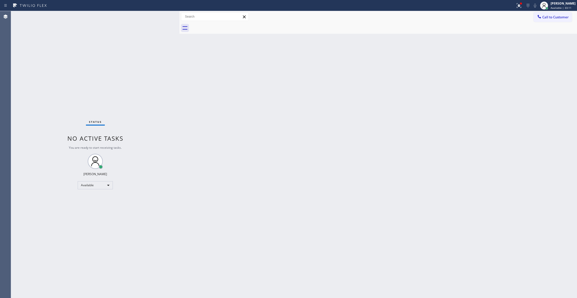
drag, startPoint x: 256, startPoint y: 126, endPoint x: 413, endPoint y: 100, distance: 159.0
click at [256, 126] on div "Back to Dashboard Change Sender ID Customers Technicians Select a contact Outbo…" at bounding box center [378, 154] width 398 height 287
click at [553, 17] on span "Call to Customer" at bounding box center [555, 17] width 26 height 5
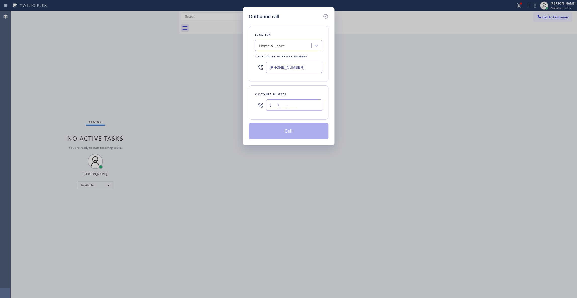
click at [287, 103] on input "(___) ___-____" at bounding box center [294, 104] width 56 height 11
paste input "619) 203-0525"
type input "[PHONE_NUMBER]"
click at [274, 133] on button "Call" at bounding box center [289, 131] width 80 height 16
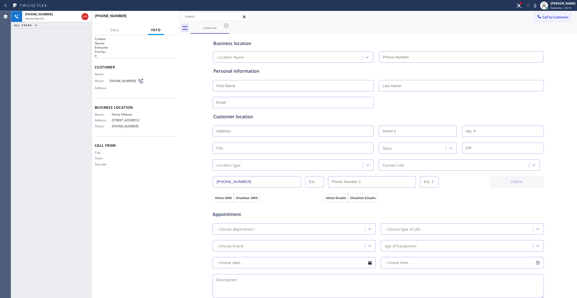
type input "[PHONE_NUMBER]"
click at [168, 168] on div "City: State: Zipcode:" at bounding box center [136, 159] width 82 height 18
drag, startPoint x: 126, startPoint y: 321, endPoint x: 102, endPoint y: 250, distance: 75.1
click at [70, 238] on div "[PHONE_NUMBER] Connecting call… ALL TASKS ALL TASKS ACTIVE TASKS TASKS IN WRAP …" at bounding box center [51, 154] width 80 height 287
drag, startPoint x: 49, startPoint y: 112, endPoint x: 65, endPoint y: 85, distance: 31.7
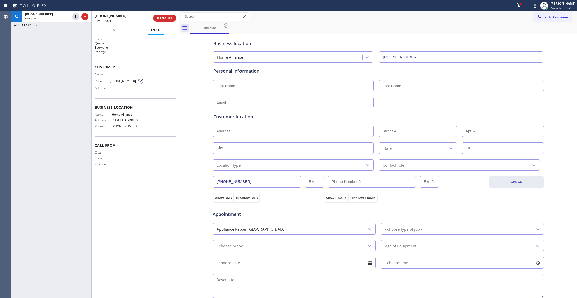
click at [50, 109] on div "[PHONE_NUMBER] Live | 00:01 ALL TASKS ALL TASKS ACTIVE TASKS TASKS IN WRAP UP" at bounding box center [51, 154] width 80 height 287
click at [169, 17] on span "HANG UP" at bounding box center [164, 18] width 15 height 4
click at [169, 17] on span "COMPLETE" at bounding box center [163, 18] width 17 height 4
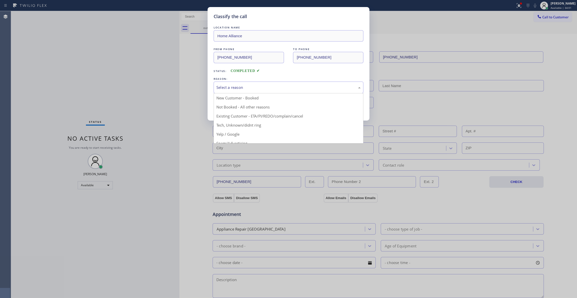
click at [243, 89] on div "Select a reason" at bounding box center [288, 87] width 144 height 6
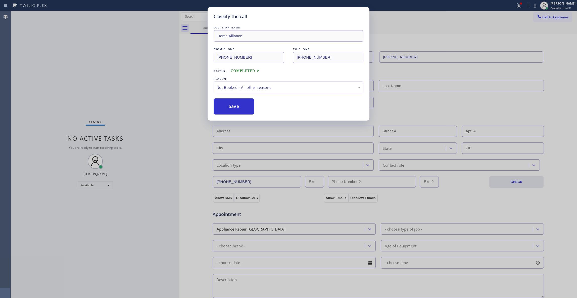
click at [235, 106] on button "Save" at bounding box center [234, 106] width 40 height 16
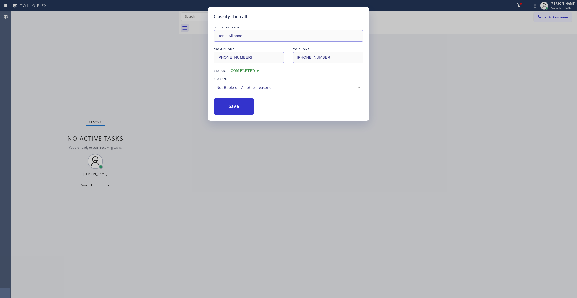
click at [235, 106] on button "Save" at bounding box center [234, 106] width 40 height 16
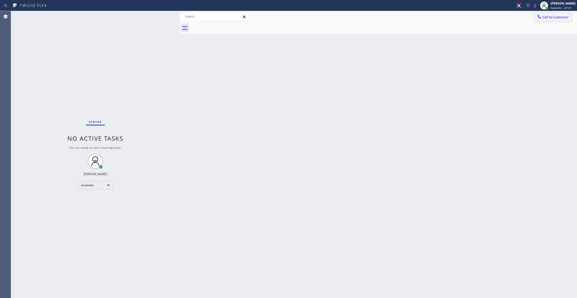
click at [560, 15] on span "Call to Customer" at bounding box center [555, 17] width 26 height 5
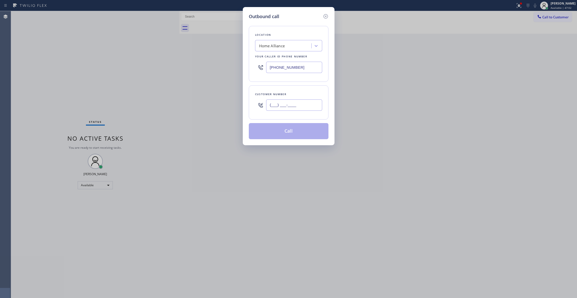
click at [286, 105] on input "(___) ___-____" at bounding box center [294, 104] width 56 height 11
paste input "619) 203-0525"
type input "[PHONE_NUMBER]"
click at [271, 132] on button "Call" at bounding box center [289, 131] width 80 height 16
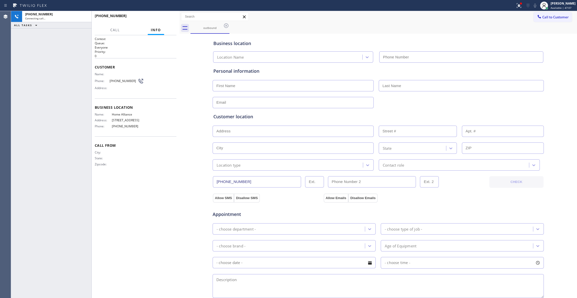
type input "[PHONE_NUMBER]"
click at [165, 192] on div "Context Queue: Everyone Priority: 0 Customer Name: Phone: [PHONE_NUMBER] Addres…" at bounding box center [136, 166] width 82 height 259
drag, startPoint x: 158, startPoint y: 239, endPoint x: 157, endPoint y: 231, distance: 8.2
click at [158, 239] on div "Context Queue: Everyone Priority: 0 Customer Name: Phone: [PHONE_NUMBER] Addres…" at bounding box center [136, 166] width 82 height 259
click at [168, 16] on span "HANG UP" at bounding box center [164, 18] width 15 height 4
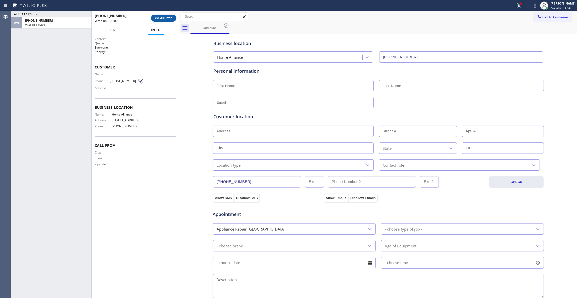
click at [168, 16] on span "COMPLETE" at bounding box center [163, 18] width 17 height 4
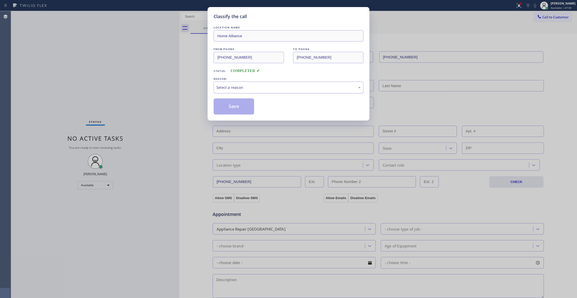
click at [242, 90] on div "Select a reason" at bounding box center [288, 87] width 144 height 6
click at [233, 105] on button "Save" at bounding box center [234, 106] width 40 height 16
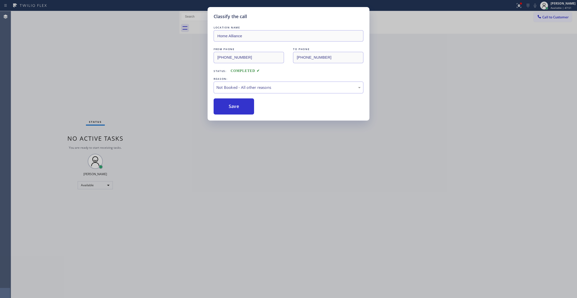
drag, startPoint x: 233, startPoint y: 105, endPoint x: 35, endPoint y: 140, distance: 201.7
click at [231, 105] on button "Save" at bounding box center [234, 106] width 40 height 16
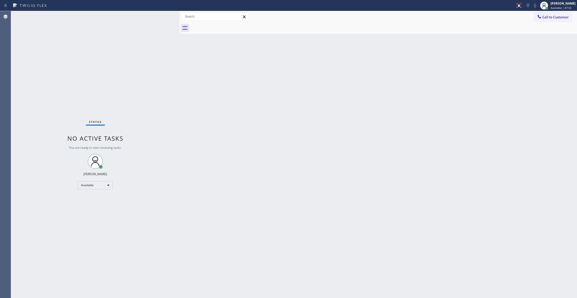
drag, startPoint x: 362, startPoint y: 92, endPoint x: 380, endPoint y: 71, distance: 27.6
click at [363, 88] on div "Back to Dashboard Change Sender ID Customers Technicians Select a contact Outbo…" at bounding box center [378, 154] width 398 height 287
click at [559, 17] on span "Call to Customer" at bounding box center [555, 17] width 26 height 5
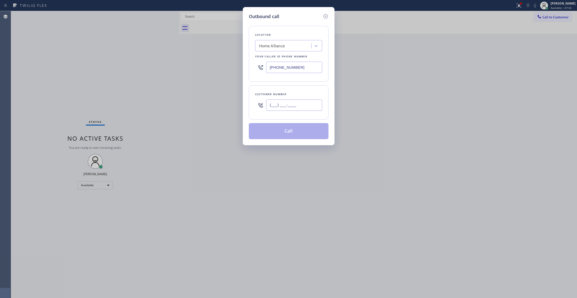
click at [293, 104] on input "(___) ___-____" at bounding box center [294, 104] width 56 height 11
paste input "941) 932-2278"
type input "[PHONE_NUMBER]"
drag, startPoint x: 297, startPoint y: 69, endPoint x: 177, endPoint y: 69, distance: 119.1
click at [178, 69] on div "Outbound call Location Home Alliance Your caller id phone number [PHONE_NUMBER]…" at bounding box center [288, 149] width 577 height 298
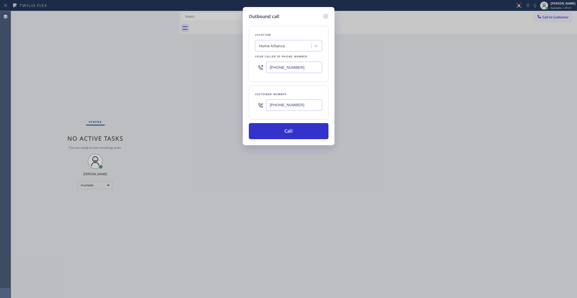
paste input "55) 201-8065"
type input "[PHONE_NUMBER]"
drag, startPoint x: 305, startPoint y: 107, endPoint x: 241, endPoint y: 105, distance: 64.1
click at [241, 105] on div "Outbound call Location 4C.Outdoor 5 Star Best Plumbing Stickers Your caller id …" at bounding box center [288, 149] width 577 height 298
drag, startPoint x: 294, startPoint y: 134, endPoint x: 177, endPoint y: 146, distance: 116.7
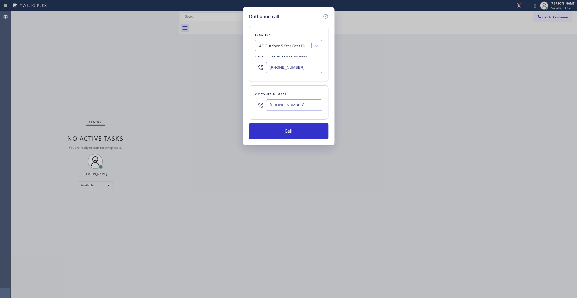
click at [292, 134] on button "Call" at bounding box center [289, 131] width 80 height 16
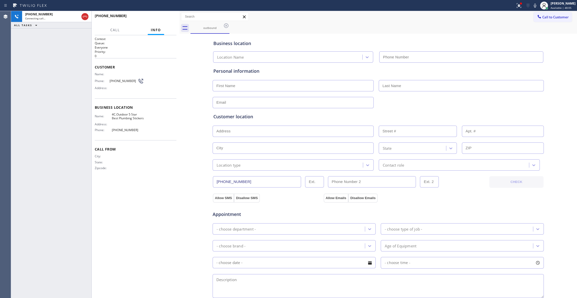
type input "[PHONE_NUMBER]"
click at [17, 287] on div "[PHONE_NUMBER] Connecting call… ALL TASKS ALL TASKS ACTIVE TASKS TASKS IN WRAP …" at bounding box center [51, 154] width 80 height 287
click at [160, 195] on div "Context Queue: Everyone Priority: 0 Customer Name: Phone: [PHONE_NUMBER] Addres…" at bounding box center [136, 166] width 82 height 259
click at [165, 169] on div "City: State: Zipcode:" at bounding box center [136, 163] width 82 height 18
click at [163, 18] on span "HANG UP" at bounding box center [164, 18] width 15 height 4
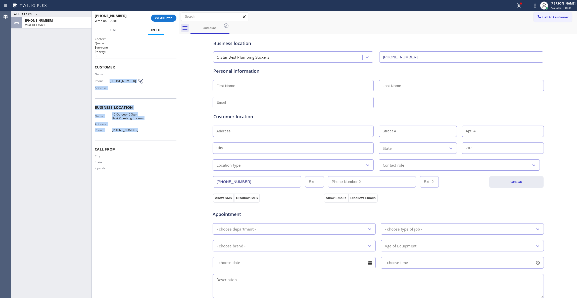
drag, startPoint x: 137, startPoint y: 128, endPoint x: 108, endPoint y: 80, distance: 56.7
click at [108, 80] on div "Context Queue: Everyone Priority: 0 Customer Name: Phone: [PHONE_NUMBER] Addres…" at bounding box center [136, 108] width 82 height 142
copy div "[PHONE_NUMBER] Address: Business location Name: 4C.Outdoor 5 Star Best Plumbing…"
drag, startPoint x: 147, startPoint y: 178, endPoint x: 147, endPoint y: 153, distance: 24.9
click at [147, 170] on div "Call From City: State: Zipcode:" at bounding box center [136, 159] width 82 height 38
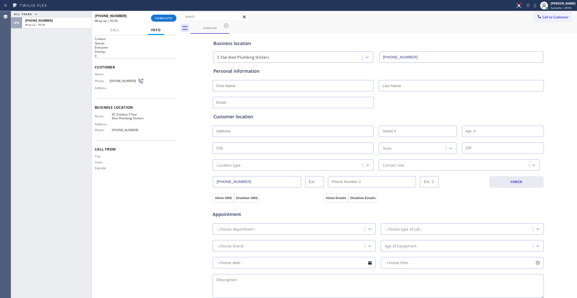
click at [122, 80] on span "[PHONE_NUMBER]" at bounding box center [124, 81] width 28 height 4
copy div "[PHONE_NUMBER]"
click at [160, 20] on button "COMPLETE" at bounding box center [163, 18] width 25 height 7
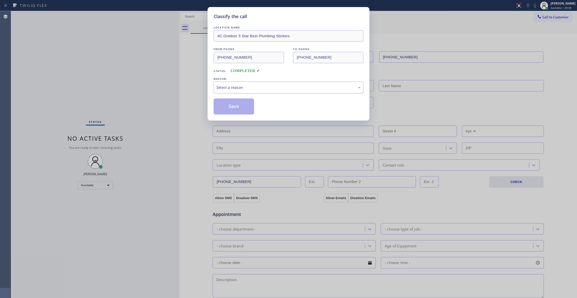
click at [244, 84] on div "Select a reason" at bounding box center [288, 87] width 144 height 6
click at [226, 109] on button "Save" at bounding box center [234, 106] width 40 height 16
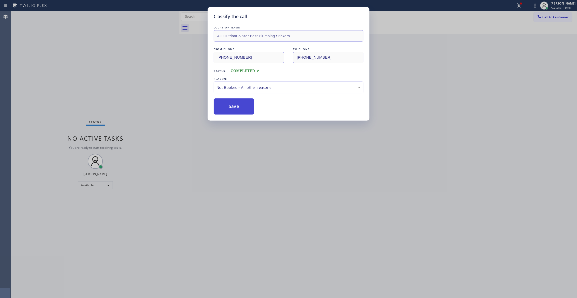
drag, startPoint x: 226, startPoint y: 109, endPoint x: 344, endPoint y: 78, distance: 121.9
click at [226, 109] on button "Save" at bounding box center [234, 106] width 40 height 16
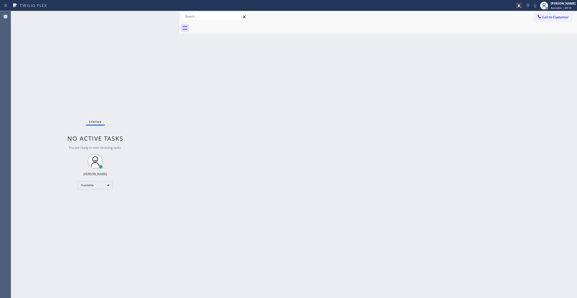
drag, startPoint x: 559, startPoint y: 17, endPoint x: 412, endPoint y: 68, distance: 155.7
click at [558, 17] on span "Call to Customer" at bounding box center [555, 17] width 26 height 5
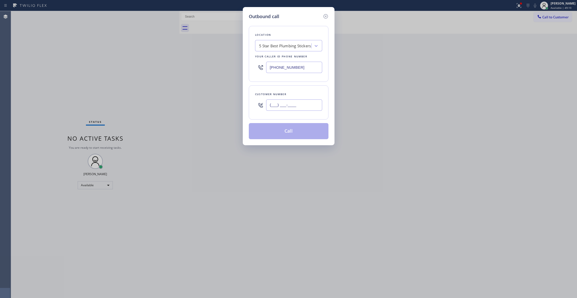
click at [303, 107] on input "(___) ___-____" at bounding box center [294, 104] width 56 height 11
paste input "941) 932-2278"
type input "[PHONE_NUMBER]"
click at [291, 133] on button "Call" at bounding box center [289, 131] width 80 height 16
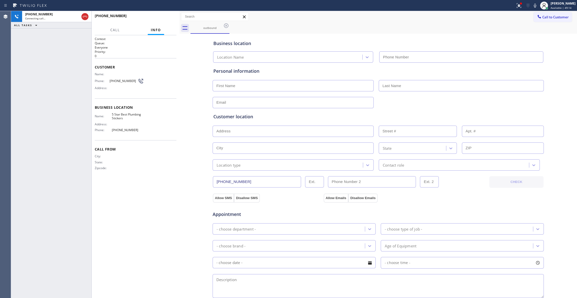
type input "[PHONE_NUMBER]"
click at [151, 222] on div "Context Queue: Everyone Priority: 0 Customer Name: Phone: [PHONE_NUMBER] Addres…" at bounding box center [136, 166] width 82 height 259
click at [167, 121] on div "Name: 5 Star Best Plumbing Stickers Address: Phone: [PHONE_NUMBER]" at bounding box center [136, 123] width 82 height 22
click at [164, 17] on span "HANG UP" at bounding box center [164, 18] width 15 height 4
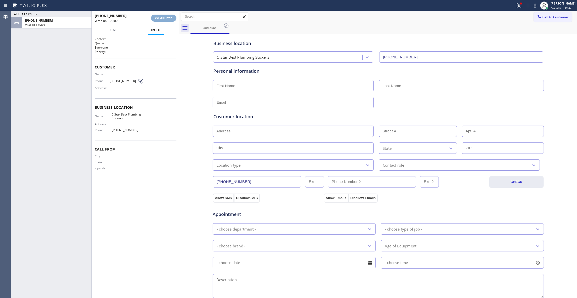
click at [163, 17] on span "COMPLETE" at bounding box center [163, 18] width 17 height 4
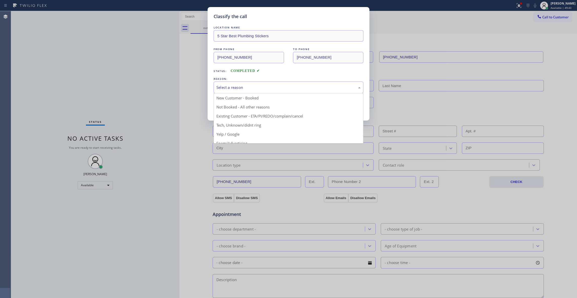
click at [222, 84] on div "Select a reason" at bounding box center [288, 87] width 144 height 6
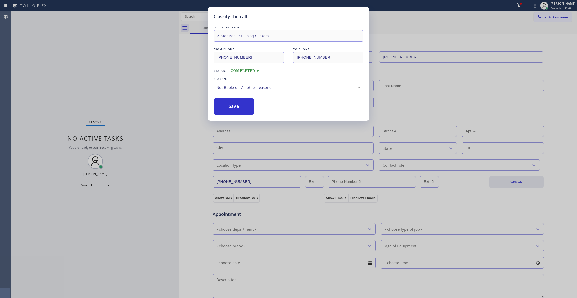
click at [227, 105] on button "Save" at bounding box center [234, 106] width 40 height 16
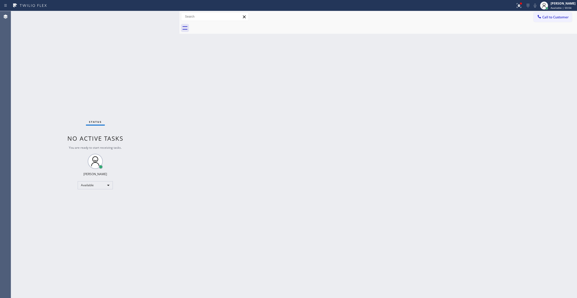
drag, startPoint x: 489, startPoint y: 90, endPoint x: 543, endPoint y: 48, distance: 69.0
click at [491, 84] on div "Back to Dashboard Change Sender ID Customers Technicians Select a contact Outbo…" at bounding box center [378, 154] width 398 height 287
click at [559, 16] on span "Call to Customer" at bounding box center [555, 17] width 26 height 5
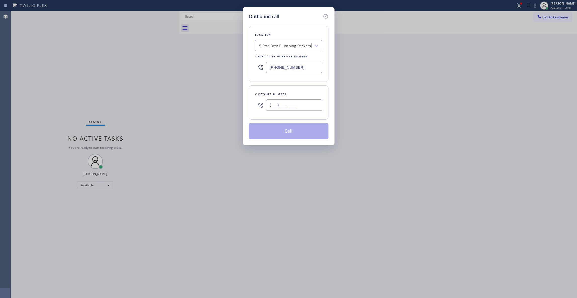
click at [289, 104] on input "(___) ___-____" at bounding box center [294, 104] width 56 height 11
paste input "619) 203-0525"
type input "[PHONE_NUMBER]"
drag, startPoint x: 305, startPoint y: 67, endPoint x: 155, endPoint y: 67, distance: 149.3
click at [155, 67] on div "Outbound call Location 5 Star Best Plumbing Stickers Your caller id phone numbe…" at bounding box center [288, 149] width 577 height 298
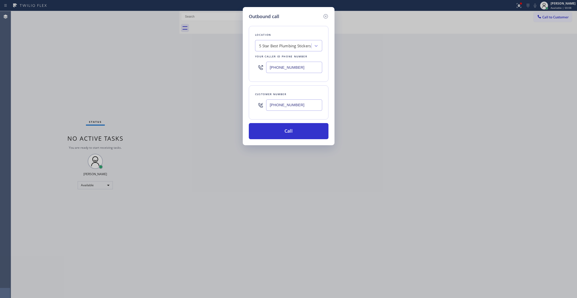
paste input "530) 404-5402"
type input "[PHONE_NUMBER]"
click at [284, 135] on button "Call" at bounding box center [289, 131] width 80 height 16
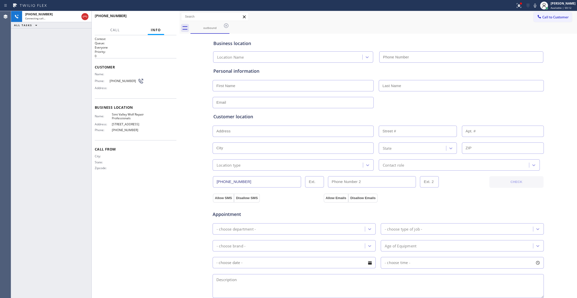
type input "[PHONE_NUMBER]"
click at [12, 148] on div "[PHONE_NUMBER] Connecting call… ALL TASKS ALL TASKS ACTIVE TASKS TASKS IN WRAP …" at bounding box center [51, 154] width 80 height 287
click at [72, 98] on div "[PHONE_NUMBER] Live | 00:04 ALL TASKS ALL TASKS ACTIVE TASKS TASKS IN WRAP UP" at bounding box center [51, 154] width 80 height 287
click at [160, 19] on span "HANG UP" at bounding box center [164, 18] width 15 height 4
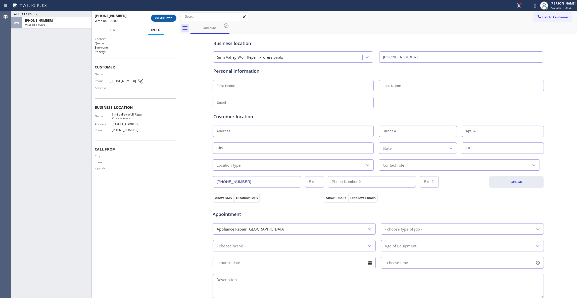
click at [159, 19] on span "COMPLETE" at bounding box center [163, 18] width 17 height 4
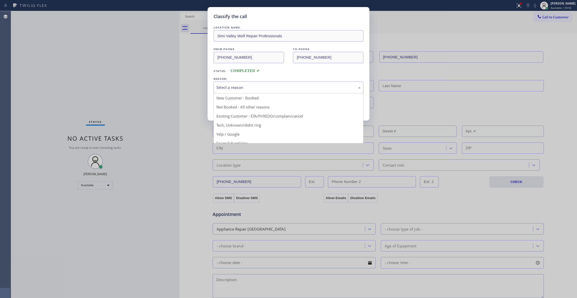
click at [237, 85] on div "Select a reason" at bounding box center [288, 87] width 144 height 6
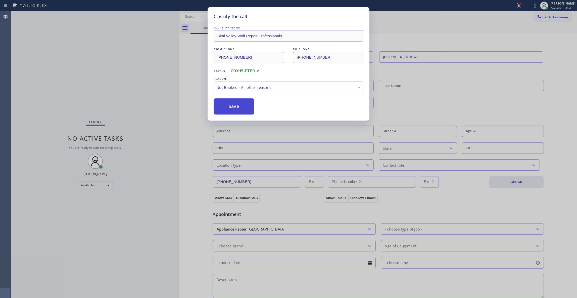
click at [229, 108] on button "Save" at bounding box center [234, 106] width 40 height 16
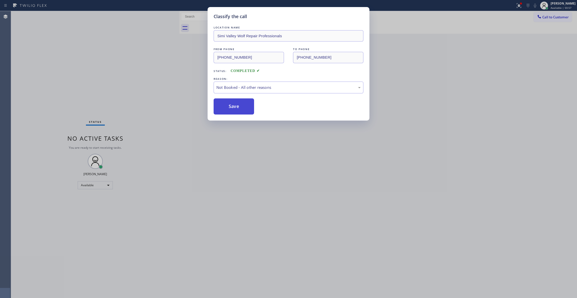
click at [229, 108] on button "Save" at bounding box center [234, 106] width 40 height 16
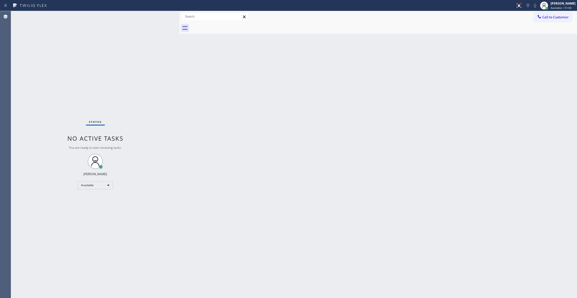
drag, startPoint x: 409, startPoint y: 105, endPoint x: 528, endPoint y: 60, distance: 126.6
click at [429, 97] on div "Back to Dashboard Change Sender ID Customers Technicians Select a contact Outbo…" at bounding box center [378, 154] width 398 height 287
click at [555, 19] on button "Call to Customer" at bounding box center [553, 17] width 38 height 10
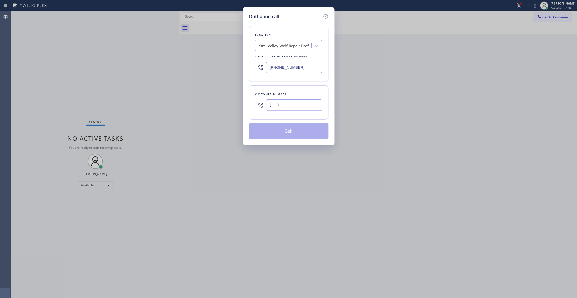
click at [293, 105] on input "(___) ___-____" at bounding box center [294, 104] width 56 height 11
paste input "858) 310-4259"
type input "[PHONE_NUMBER]"
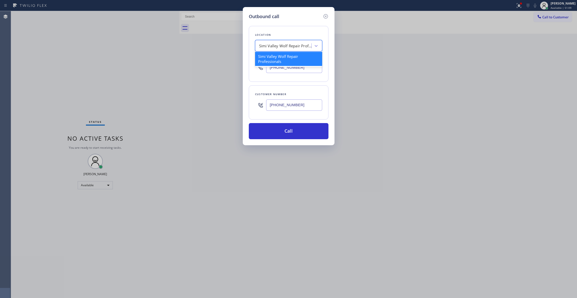
click at [289, 43] on div "Simi Valley Wolf Repair Professionals" at bounding box center [285, 46] width 53 height 6
click at [275, 44] on input "Home Allilance" at bounding box center [271, 46] width 25 height 4
type input "Home Alliance"
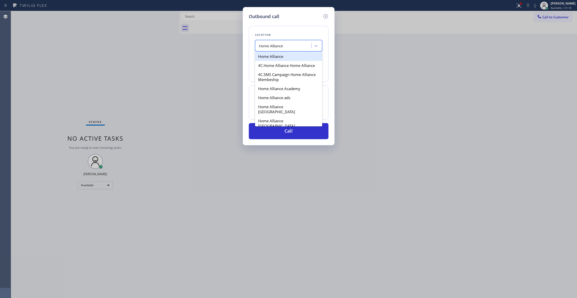
click at [286, 57] on div "Home Alliance" at bounding box center [288, 56] width 67 height 9
type input "[PHONE_NUMBER]"
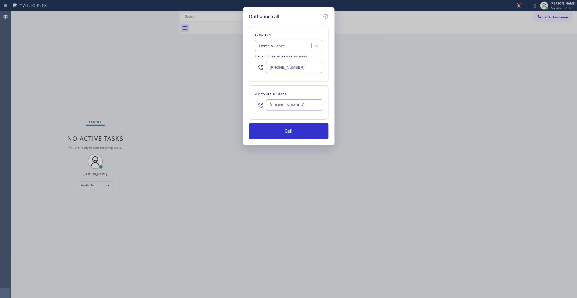
drag, startPoint x: 304, startPoint y: 104, endPoint x: 234, endPoint y: 104, distance: 69.9
click at [234, 104] on div "Outbound call Location Home Alliance Your caller id phone number [PHONE_NUMBER]…" at bounding box center [288, 149] width 577 height 298
click at [274, 127] on button "Call" at bounding box center [289, 131] width 80 height 16
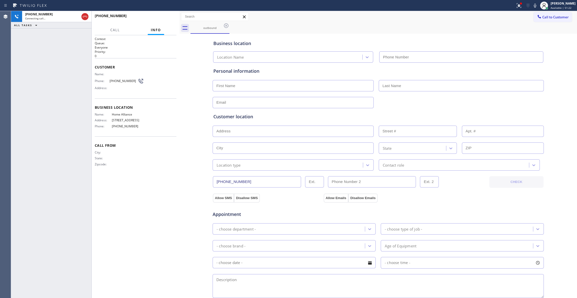
type input "[PHONE_NUMBER]"
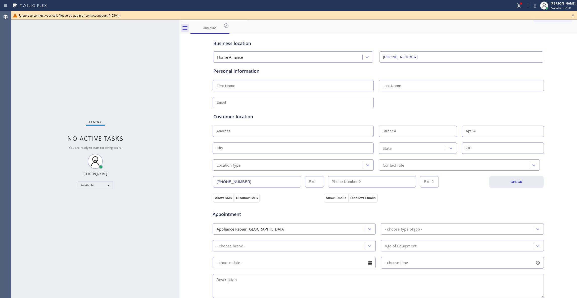
click at [571, 15] on icon at bounding box center [573, 15] width 6 height 6
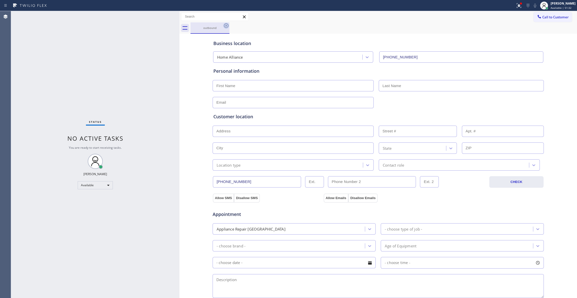
click at [226, 26] on icon at bounding box center [226, 26] width 6 height 6
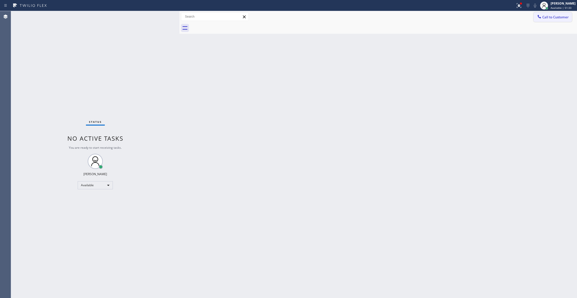
click at [557, 16] on span "Call to Customer" at bounding box center [555, 17] width 26 height 5
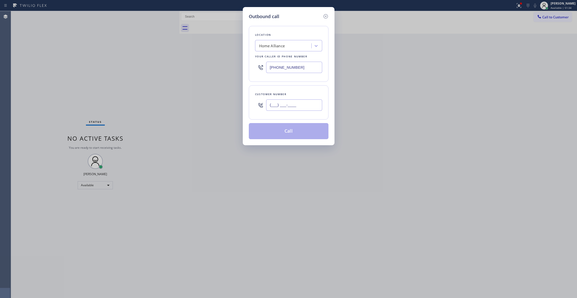
click at [307, 103] on input "(___) ___-____" at bounding box center [294, 104] width 56 height 11
paste input "858) 310-4259"
type input "[PHONE_NUMBER]"
click at [302, 135] on button "Call" at bounding box center [289, 131] width 80 height 16
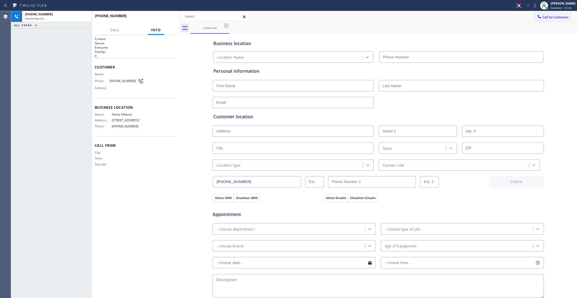
type input "[PHONE_NUMBER]"
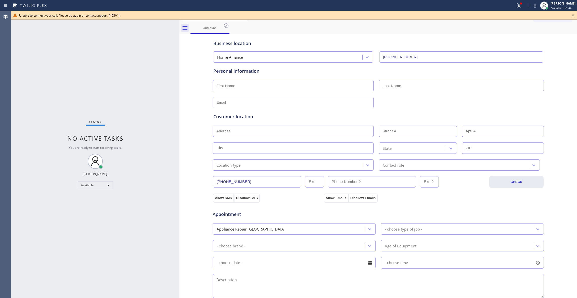
click at [573, 15] on icon at bounding box center [573, 15] width 6 height 6
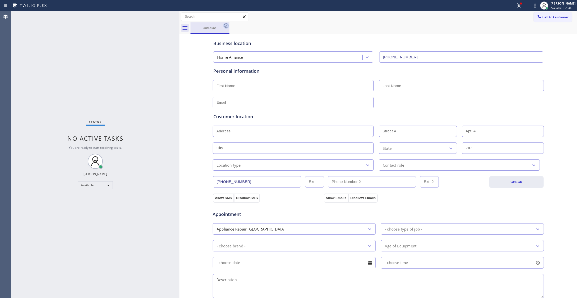
click at [226, 27] on icon at bounding box center [226, 26] width 6 height 6
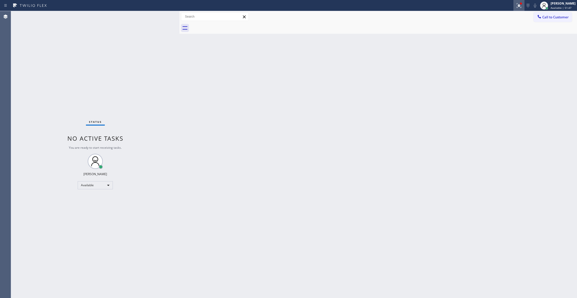
click at [516, 5] on icon at bounding box center [519, 6] width 6 height 6
click at [485, 66] on span "Clear issues" at bounding box center [486, 66] width 24 height 4
click at [541, 17] on icon at bounding box center [539, 16] width 5 height 5
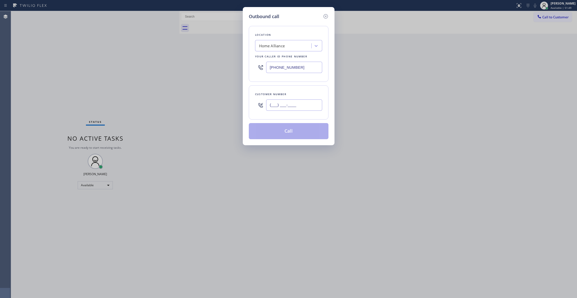
click at [303, 101] on input "(___) ___-____" at bounding box center [294, 104] width 56 height 11
paste input "858) 310-4259"
type input "[PHONE_NUMBER]"
click at [274, 133] on button "Call" at bounding box center [289, 131] width 80 height 16
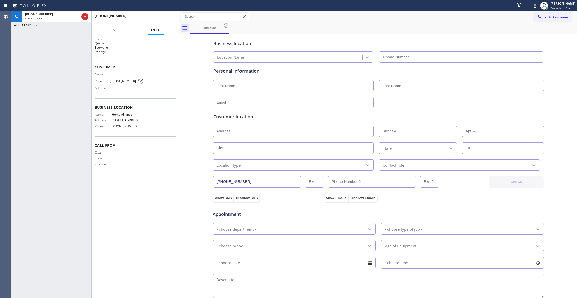
type input "[PHONE_NUMBER]"
click at [37, 113] on div "[PHONE_NUMBER] Connecting call… ALL TASKS ALL TASKS ACTIVE TASKS TASKS IN WRAP …" at bounding box center [51, 154] width 80 height 287
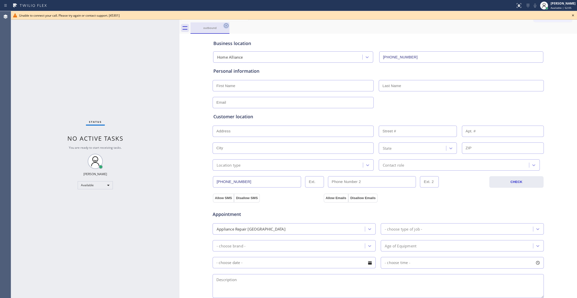
click at [226, 27] on icon at bounding box center [226, 25] width 5 height 5
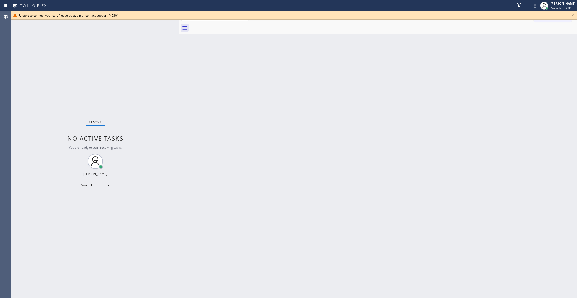
click at [574, 15] on icon at bounding box center [573, 15] width 6 height 6
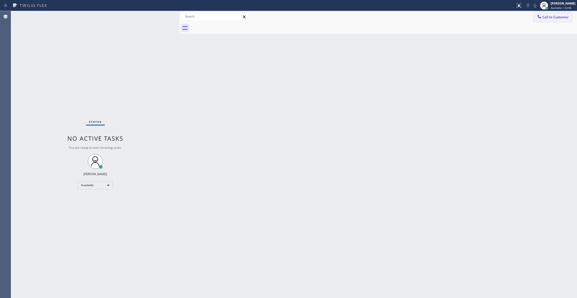
drag, startPoint x: 564, startPoint y: 18, endPoint x: 403, endPoint y: 41, distance: 162.5
click at [563, 18] on span "Call to Customer" at bounding box center [555, 17] width 26 height 5
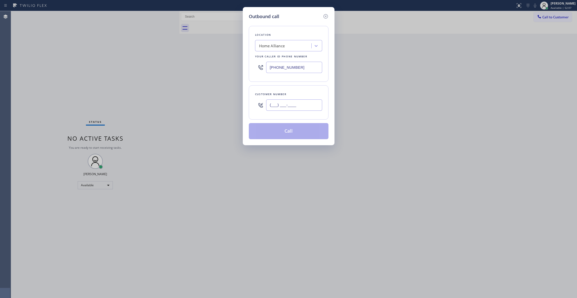
click at [287, 104] on input "(___) ___-____" at bounding box center [294, 104] width 56 height 11
paste input "858) 310-4259"
type input "[PHONE_NUMBER]"
click at [293, 134] on button "Call" at bounding box center [289, 131] width 80 height 16
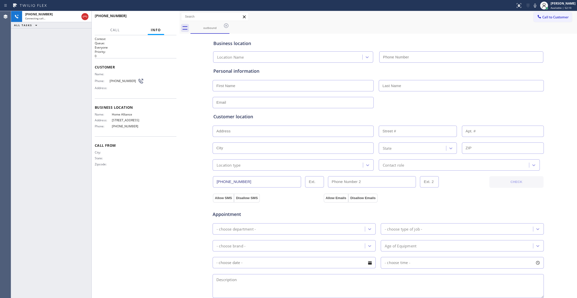
type input "[PHONE_NUMBER]"
click at [179, 139] on div at bounding box center [179, 154] width 0 height 287
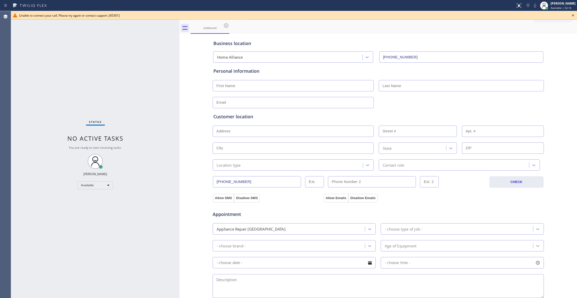
click at [85, 16] on span "Unable to connect your call. Please try again or contact support. [45301]" at bounding box center [69, 15] width 101 height 4
click at [573, 15] on icon at bounding box center [573, 15] width 2 height 2
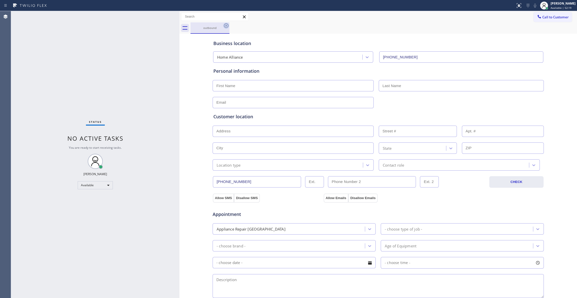
click at [225, 25] on icon at bounding box center [226, 26] width 6 height 6
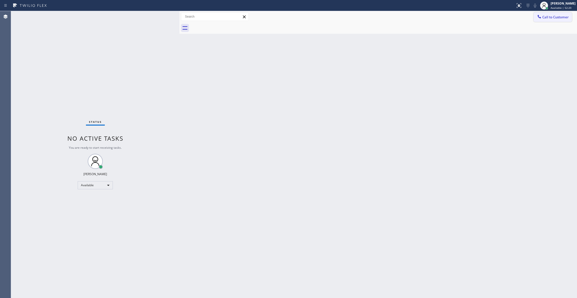
click at [563, 19] on span "Call to Customer" at bounding box center [555, 17] width 26 height 5
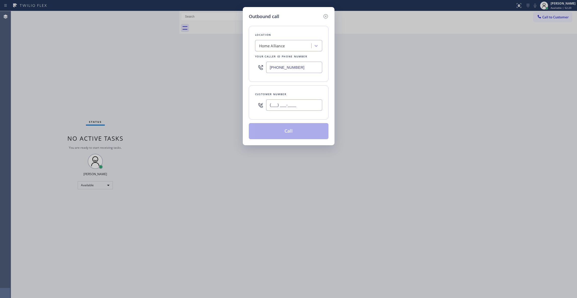
click at [300, 108] on input "(___) ___-____" at bounding box center [294, 104] width 56 height 11
paste input "858) 310-4259"
type input "[PHONE_NUMBER]"
click at [282, 133] on button "Call" at bounding box center [289, 131] width 80 height 16
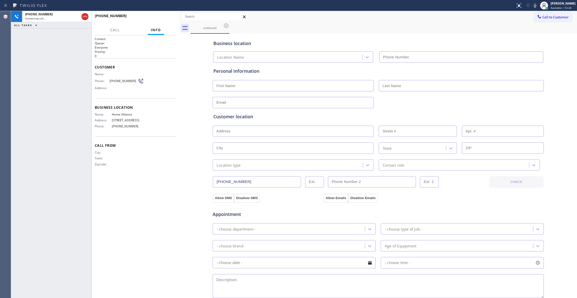
type input "[PHONE_NUMBER]"
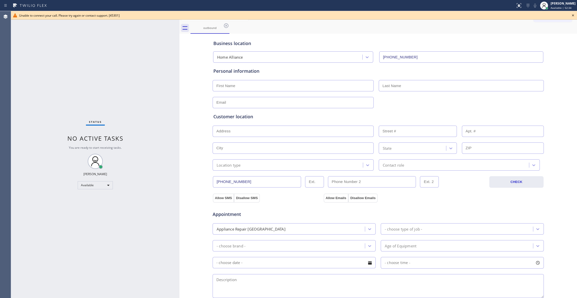
drag, startPoint x: 56, startPoint y: 90, endPoint x: 174, endPoint y: 19, distance: 137.9
click at [56, 90] on div "Status No active tasks You are ready to start receiving tasks. [PERSON_NAME] Av…" at bounding box center [95, 154] width 168 height 287
click at [573, 16] on icon at bounding box center [573, 15] width 6 height 6
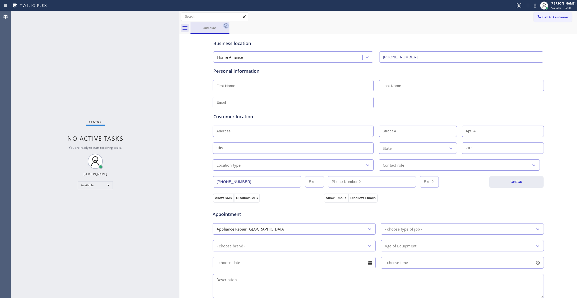
click at [226, 27] on icon at bounding box center [226, 26] width 6 height 6
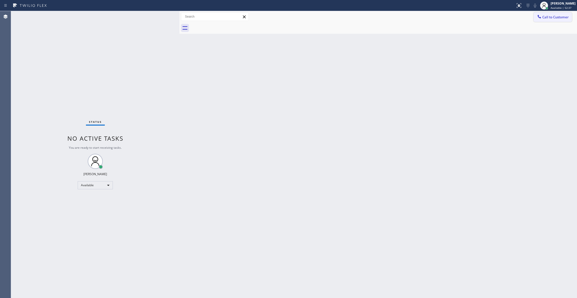
click at [550, 18] on span "Call to Customer" at bounding box center [555, 17] width 26 height 5
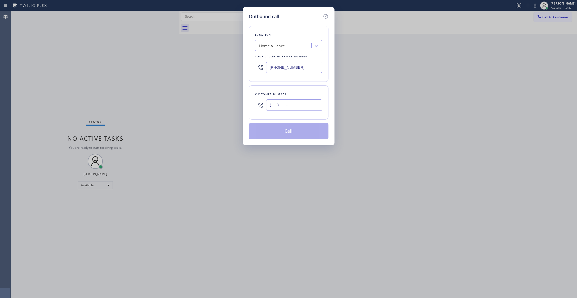
click at [301, 110] on input "(___) ___-____" at bounding box center [294, 104] width 56 height 11
paste input "858) 310-4259"
type input "[PHONE_NUMBER]"
click at [285, 135] on button "Call" at bounding box center [289, 131] width 80 height 16
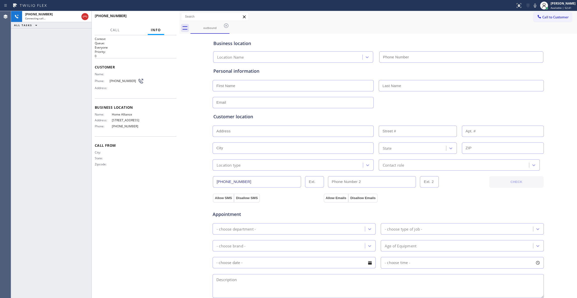
type input "[PHONE_NUMBER]"
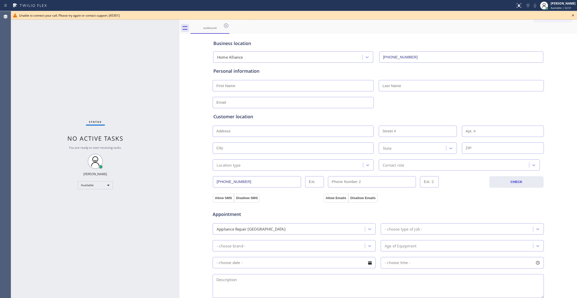
drag, startPoint x: 72, startPoint y: 286, endPoint x: 115, endPoint y: 124, distance: 167.7
click at [72, 284] on div "Status No active tasks You are ready to start receiving tasks. [PERSON_NAME] Av…" at bounding box center [95, 154] width 168 height 287
click at [572, 14] on icon at bounding box center [573, 15] width 6 height 6
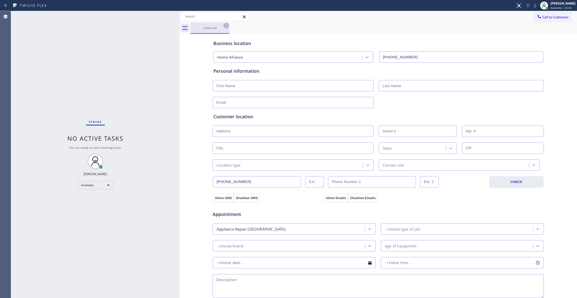
click at [225, 26] on icon at bounding box center [226, 26] width 6 height 6
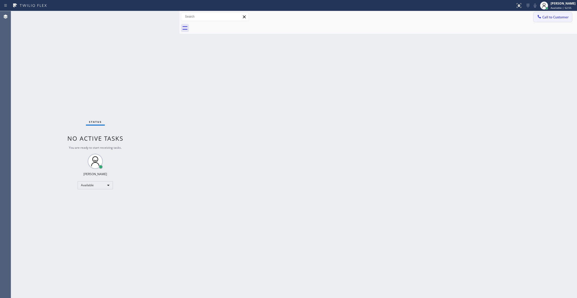
click at [553, 20] on button "Call to Customer" at bounding box center [553, 17] width 38 height 10
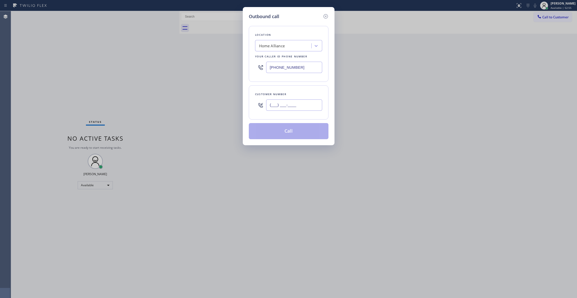
click at [307, 102] on input "(___) ___-____" at bounding box center [294, 104] width 56 height 11
paste input "858) 310-4259"
type input "[PHONE_NUMBER]"
click at [283, 134] on button "Call" at bounding box center [289, 131] width 80 height 16
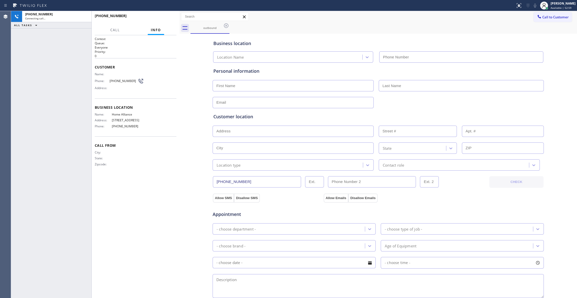
type input "[PHONE_NUMBER]"
click at [14, 136] on div "[PHONE_NUMBER] Connecting call… ALL TASKS ALL TASKS ACTIVE TASKS TASKS IN WRAP …" at bounding box center [51, 154] width 80 height 287
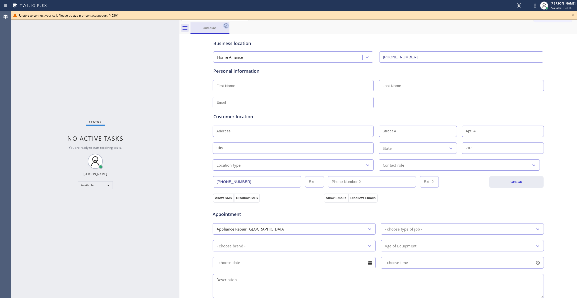
click at [226, 24] on icon at bounding box center [226, 26] width 6 height 6
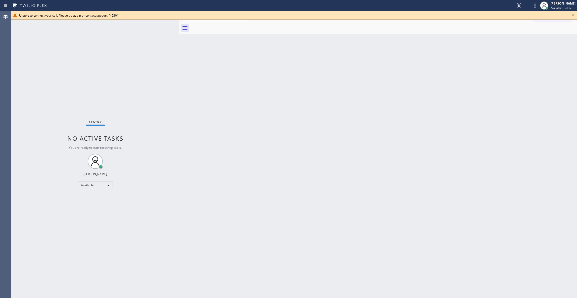
click at [572, 15] on icon at bounding box center [573, 15] width 6 height 6
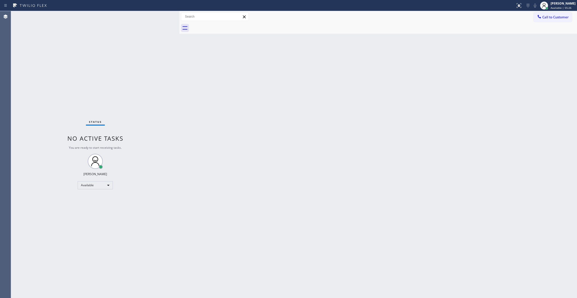
click at [106, 246] on div "Status No active tasks You are ready to start receiving tasks. [PERSON_NAME] Av…" at bounding box center [95, 154] width 168 height 287
click at [92, 182] on div "Available" at bounding box center [95, 185] width 35 height 8
click at [96, 204] on li "Unavailable" at bounding box center [95, 204] width 34 height 6
drag, startPoint x: 550, startPoint y: 101, endPoint x: 576, endPoint y: 15, distance: 90.3
click at [555, 93] on div "Back to Dashboard Change Sender ID Customers Technicians Select a contact Outbo…" at bounding box center [378, 154] width 398 height 287
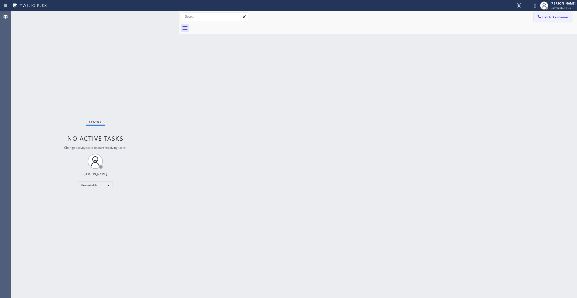
click at [554, 18] on span "Call to Customer" at bounding box center [555, 17] width 26 height 5
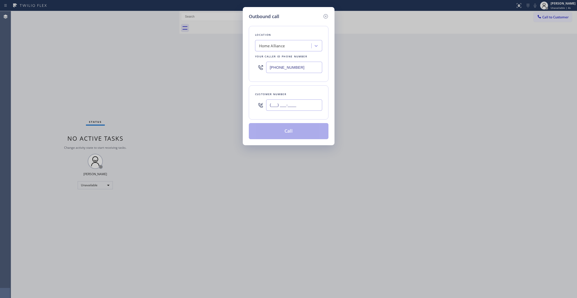
click at [301, 108] on input "(___) ___-____" at bounding box center [294, 104] width 56 height 11
paste input "310) 921-5660"
type input "[PHONE_NUMBER]"
drag, startPoint x: 310, startPoint y: 70, endPoint x: 221, endPoint y: 118, distance: 100.7
click at [125, 78] on div "Outbound call Location Home Alliance Your caller id phone number [PHONE_NUMBER]…" at bounding box center [288, 149] width 577 height 298
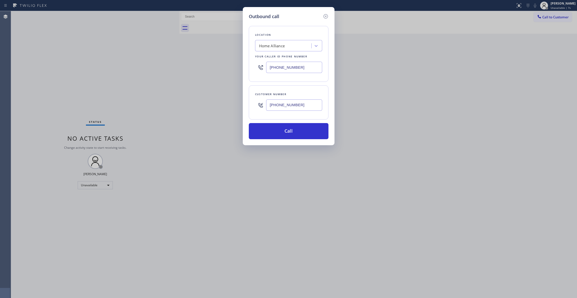
paste input "310) 868-0820"
type input "[PHONE_NUMBER]"
click at [292, 130] on button "Call" at bounding box center [289, 131] width 80 height 16
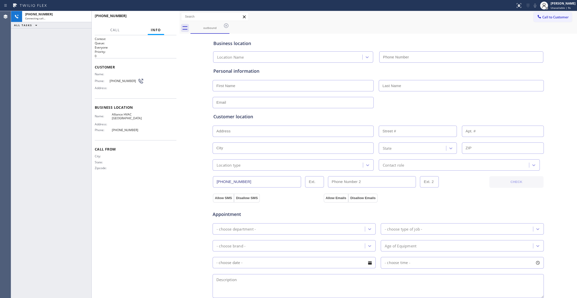
type input "[PHONE_NUMBER]"
click at [71, 96] on div "[PHONE_NUMBER] Live | 00:00 ALL TASKS ALL TASKS ACTIVE TASKS TASKS IN WRAP UP" at bounding box center [51, 154] width 80 height 287
click at [157, 20] on button "HANG UP" at bounding box center [164, 18] width 23 height 7
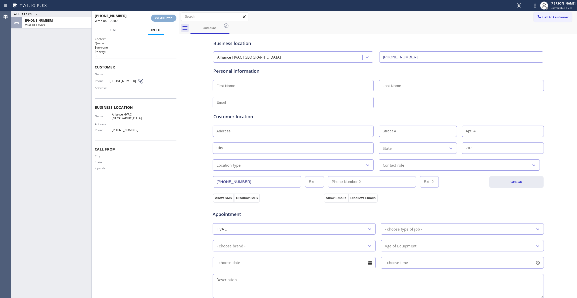
click at [157, 20] on button "COMPLETE" at bounding box center [163, 18] width 25 height 7
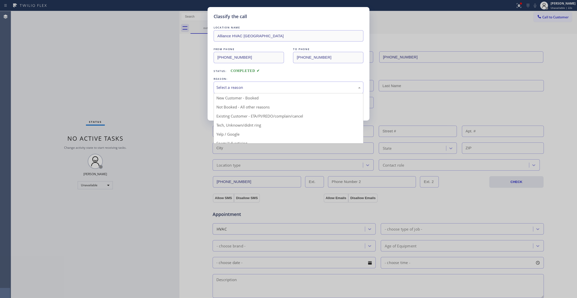
click at [228, 82] on div "Select a reason" at bounding box center [289, 87] width 150 height 12
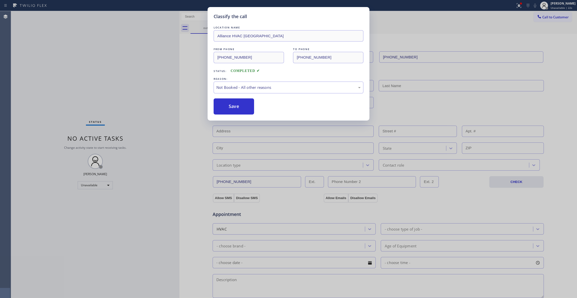
click at [235, 105] on button "Save" at bounding box center [234, 106] width 40 height 16
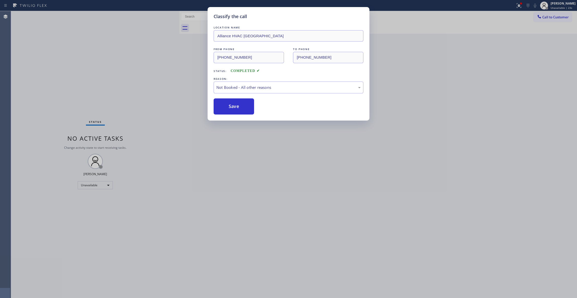
click at [235, 105] on button "Save" at bounding box center [234, 106] width 40 height 16
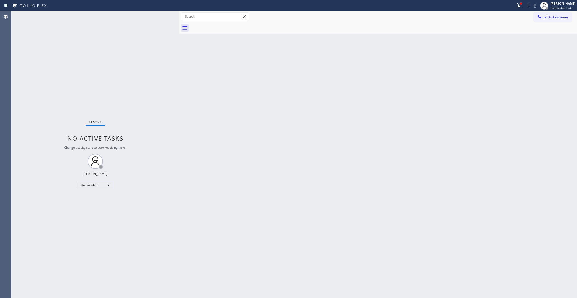
click at [520, 3] on div at bounding box center [521, 4] width 2 height 2
drag, startPoint x: 488, startPoint y: 64, endPoint x: 506, endPoint y: 47, distance: 24.9
click at [488, 64] on span "Clear issues" at bounding box center [486, 66] width 24 height 4
click at [545, 19] on button "Call to Customer" at bounding box center [553, 17] width 38 height 10
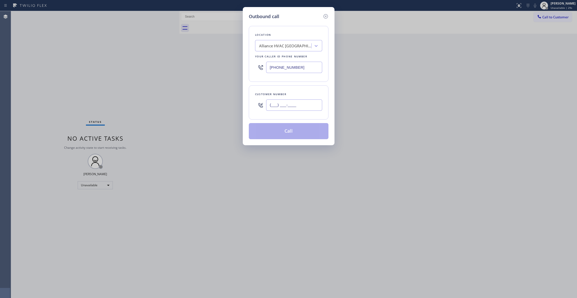
click at [289, 102] on input "(___) ___-____" at bounding box center [294, 104] width 56 height 11
paste input "310) 868-0820"
drag, startPoint x: 310, startPoint y: 102, endPoint x: 213, endPoint y: 101, distance: 96.5
click at [213, 101] on div "Outbound call Location Alliance HVAC [GEOGRAPHIC_DATA] Your caller id phone num…" at bounding box center [288, 149] width 577 height 298
paste input "921-566"
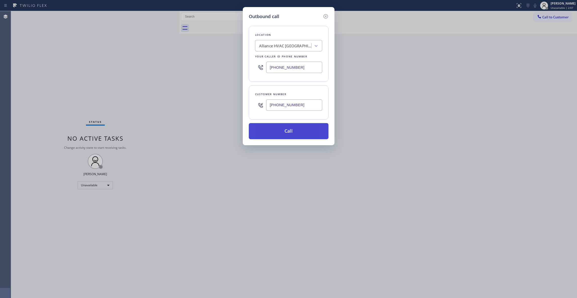
type input "[PHONE_NUMBER]"
click at [304, 134] on button "Call" at bounding box center [289, 131] width 80 height 16
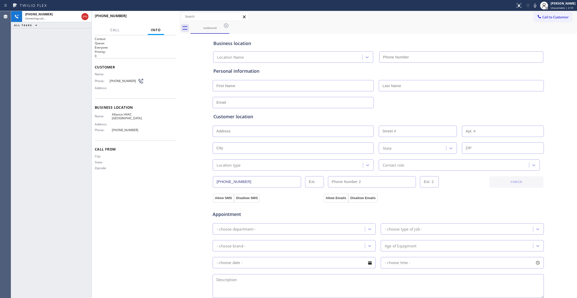
type input "[PHONE_NUMBER]"
click at [139, 240] on div "Context Queue: Everyone Priority: 0 Customer Name: Phone: [PHONE_NUMBER] Addres…" at bounding box center [136, 166] width 82 height 259
click at [166, 17] on span "HANG UP" at bounding box center [164, 18] width 15 height 4
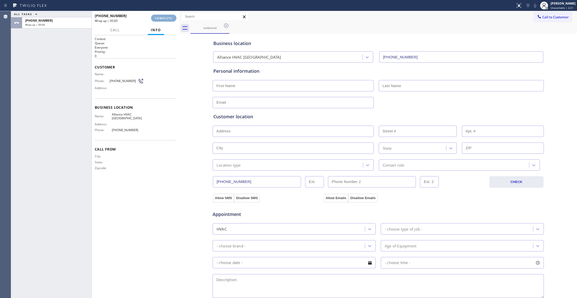
click at [166, 17] on span "COMPLETE" at bounding box center [163, 18] width 17 height 4
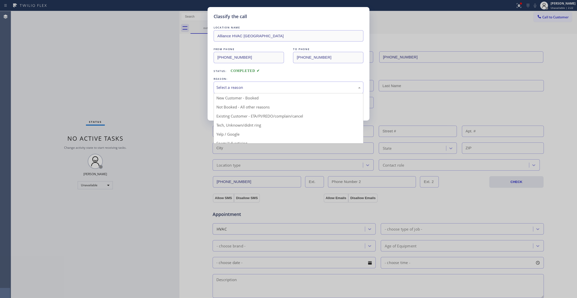
click at [241, 84] on div "Select a reason" at bounding box center [289, 87] width 150 height 12
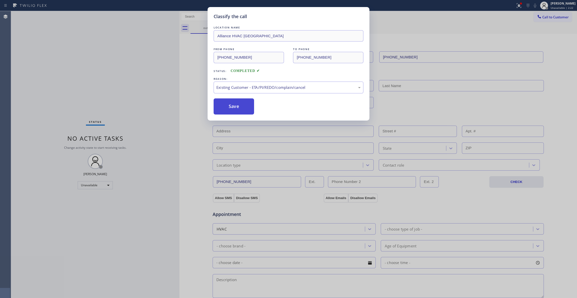
drag, startPoint x: 239, startPoint y: 112, endPoint x: 235, endPoint y: 112, distance: 3.3
click at [235, 112] on button "Save" at bounding box center [234, 106] width 40 height 16
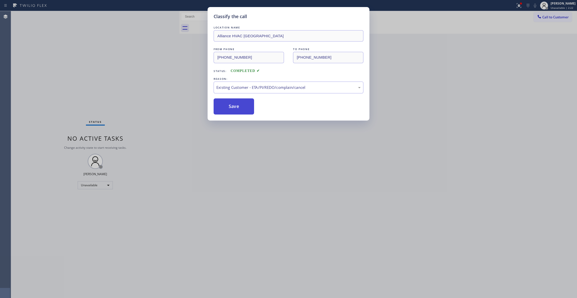
click at [235, 112] on button "Save" at bounding box center [234, 106] width 40 height 16
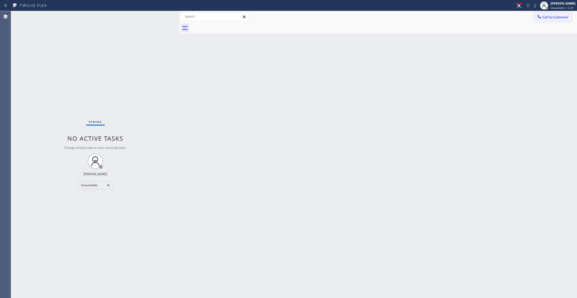
click at [552, 18] on span "Call to Customer" at bounding box center [555, 17] width 26 height 5
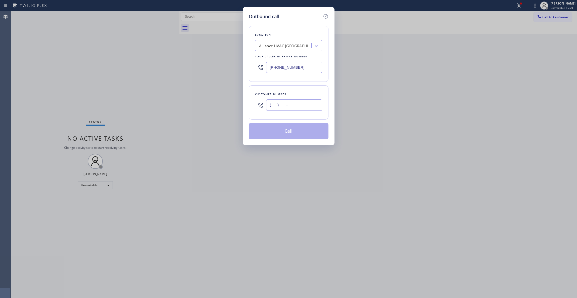
click at [307, 105] on input "(___) ___-____" at bounding box center [294, 104] width 56 height 11
paste input "310) 921-5660"
type input "[PHONE_NUMBER]"
click at [282, 134] on button "Call" at bounding box center [289, 131] width 80 height 16
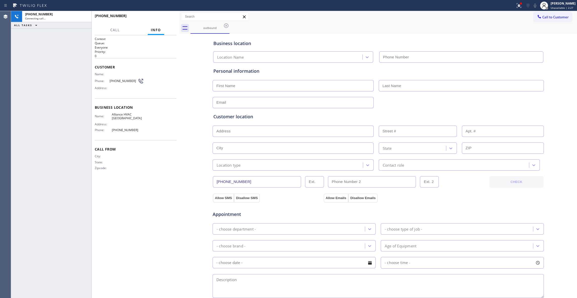
type input "[PHONE_NUMBER]"
click at [518, 6] on icon at bounding box center [519, 5] width 3 height 2
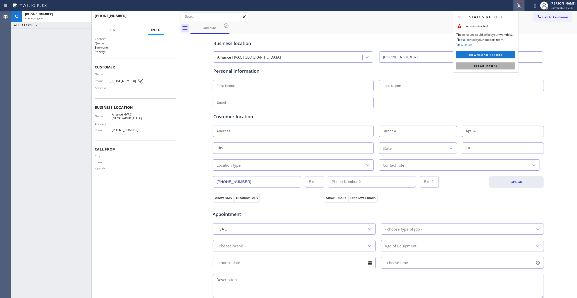
click at [504, 66] on button "Clear issues" at bounding box center [485, 65] width 59 height 7
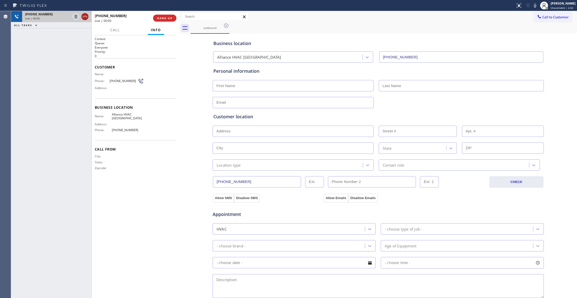
click at [86, 16] on icon at bounding box center [85, 17] width 6 height 6
click at [163, 16] on button "HANG UP" at bounding box center [164, 18] width 23 height 7
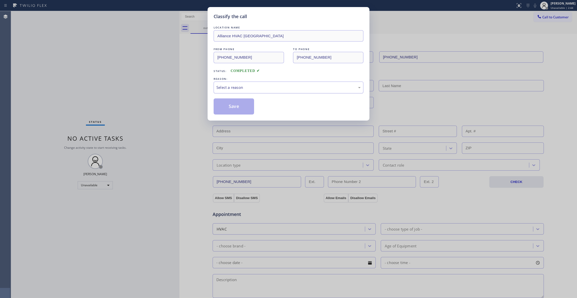
click at [238, 85] on div "Select a reason" at bounding box center [288, 87] width 144 height 6
click at [225, 105] on button "Save" at bounding box center [234, 106] width 40 height 16
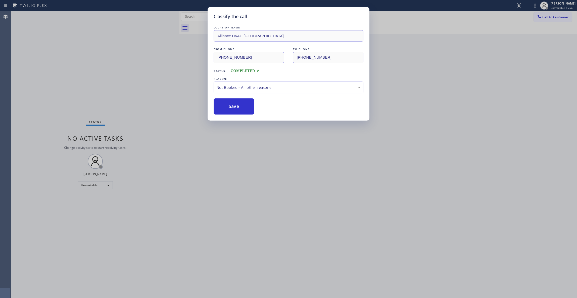
click at [225, 105] on button "Save" at bounding box center [234, 106] width 40 height 16
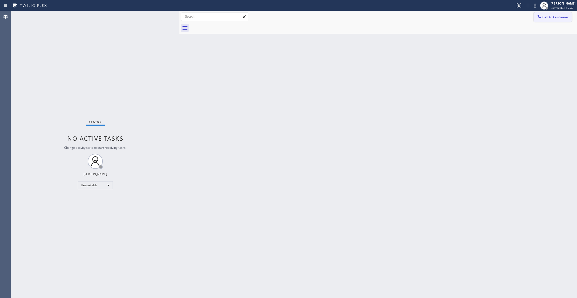
click at [550, 16] on span "Call to Customer" at bounding box center [555, 17] width 26 height 5
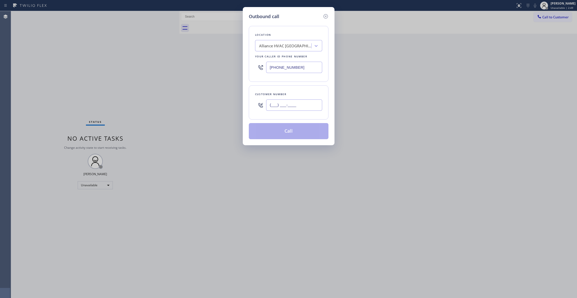
click at [301, 106] on input "(___) ___-____" at bounding box center [294, 104] width 56 height 11
paste input "310) 921-5660"
type input "[PHONE_NUMBER]"
click at [289, 133] on button "Call" at bounding box center [289, 131] width 80 height 16
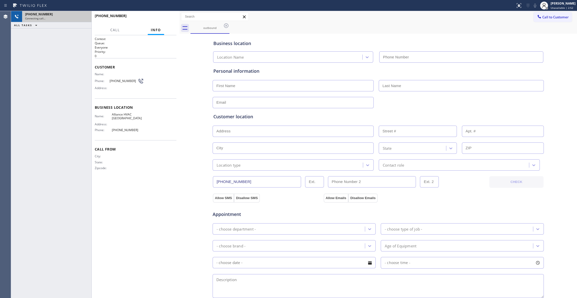
type input "[PHONE_NUMBER]"
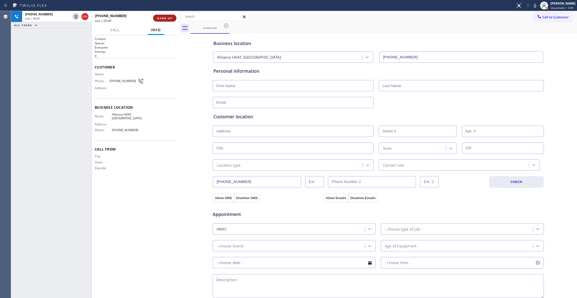
click at [166, 16] on span "HANG UP" at bounding box center [164, 18] width 15 height 4
click at [163, 20] on button "COMPLETE" at bounding box center [163, 18] width 25 height 7
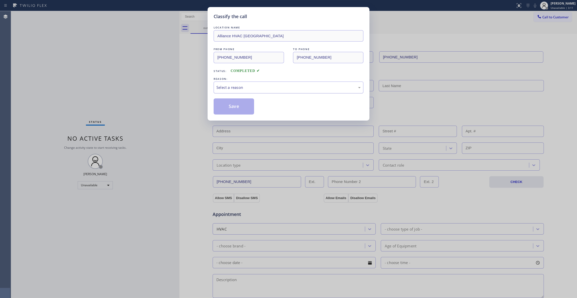
click at [225, 91] on div "Select a reason" at bounding box center [289, 87] width 150 height 12
click at [232, 114] on button "Save" at bounding box center [234, 106] width 40 height 16
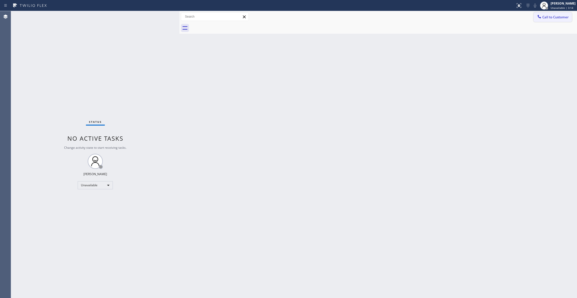
click at [552, 17] on span "Call to Customer" at bounding box center [555, 17] width 26 height 5
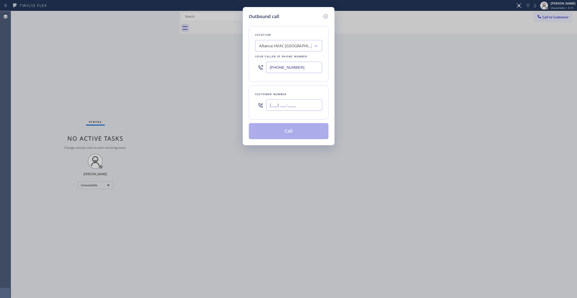
click at [285, 111] on input "(___) ___-____" at bounding box center [294, 104] width 56 height 11
paste input "310) 921-5660"
type input "[PHONE_NUMBER]"
click at [278, 132] on button "Call" at bounding box center [289, 131] width 80 height 16
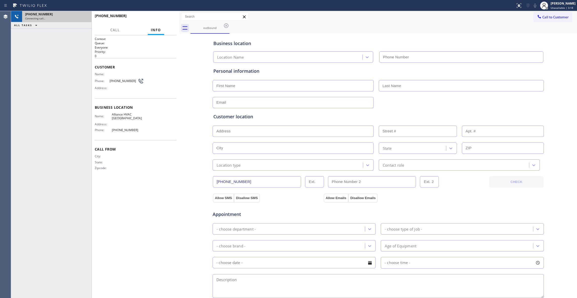
type input "[PHONE_NUMBER]"
click at [64, 14] on div "[PHONE_NUMBER]" at bounding box center [56, 14] width 63 height 4
click at [87, 17] on icon at bounding box center [85, 17] width 6 height 6
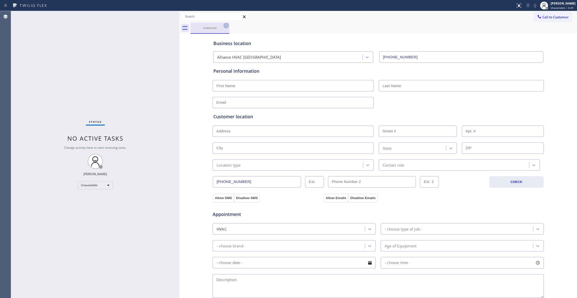
click at [226, 24] on icon at bounding box center [226, 26] width 6 height 6
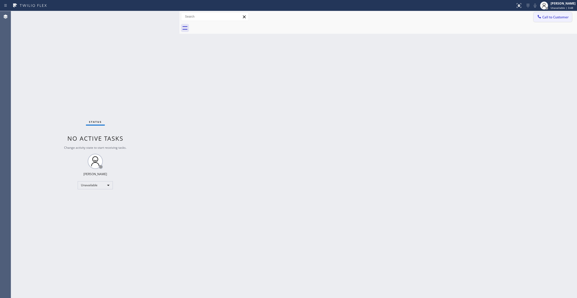
click at [551, 22] on button "Call to Customer" at bounding box center [553, 17] width 38 height 10
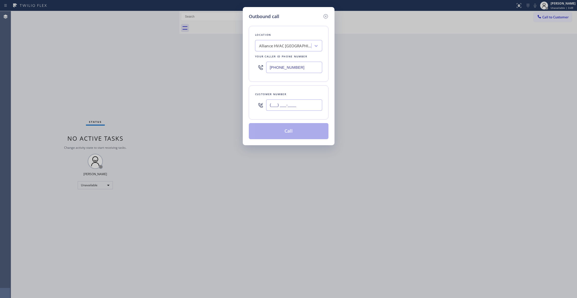
click at [278, 107] on input "(___) ___-____" at bounding box center [294, 104] width 56 height 11
paste input "310) 921-5660"
type input "[PHONE_NUMBER]"
click at [287, 134] on button "Call" at bounding box center [289, 131] width 80 height 16
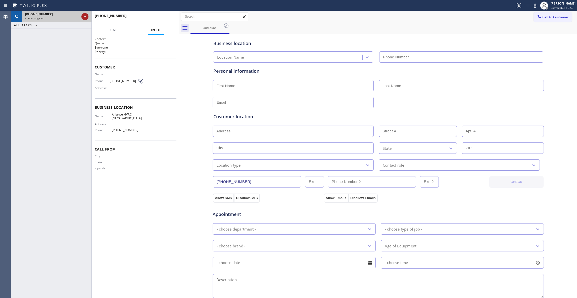
type input "[PHONE_NUMBER]"
click at [85, 17] on icon at bounding box center [85, 17] width 6 height 6
click at [172, 21] on button "HANG UP" at bounding box center [164, 18] width 23 height 7
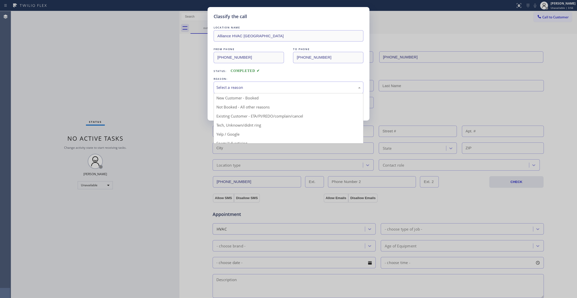
click at [247, 88] on div "Select a reason" at bounding box center [288, 87] width 144 height 6
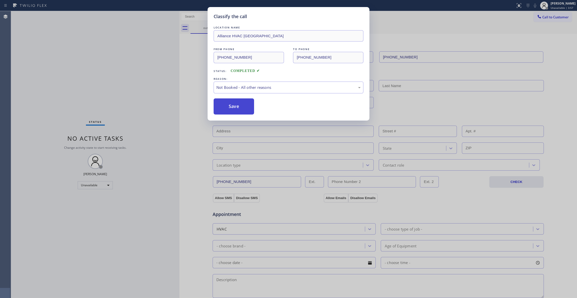
click at [234, 109] on button "Save" at bounding box center [234, 106] width 40 height 16
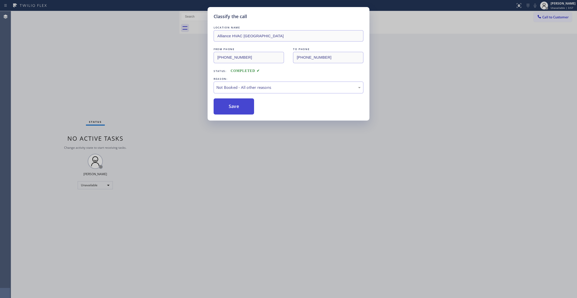
click at [234, 109] on button "Save" at bounding box center [234, 106] width 40 height 16
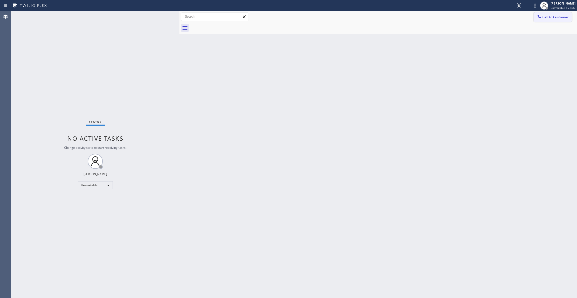
click at [561, 18] on span "Call to Customer" at bounding box center [555, 17] width 26 height 5
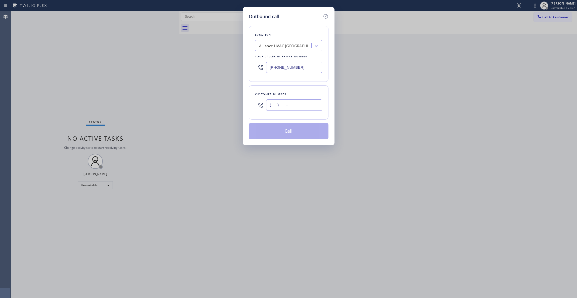
click at [290, 105] on input "(___) ___-____" at bounding box center [294, 104] width 56 height 11
paste input "786) 298-1132"
type input "[PHONE_NUMBER]"
drag, startPoint x: 306, startPoint y: 67, endPoint x: 282, endPoint y: 106, distance: 45.3
click at [210, 67] on div "Outbound call Location Alliance HVAC [GEOGRAPHIC_DATA] Your caller id phone num…" at bounding box center [288, 149] width 577 height 298
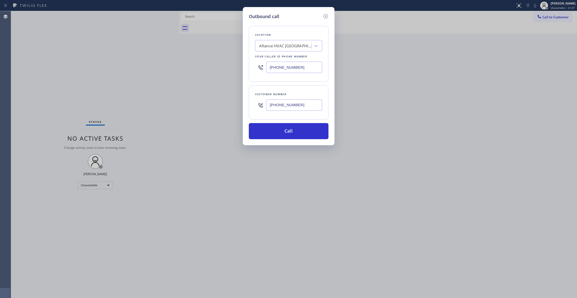
paste input "786) 460-1292"
type input "[PHONE_NUMBER]"
drag, startPoint x: 313, startPoint y: 106, endPoint x: 214, endPoint y: 106, distance: 99.3
click at [214, 106] on div "Outbound call Location Best Miami Care Repair Your caller id phone number [PHON…" at bounding box center [288, 149] width 577 height 298
click at [286, 139] on button "Call" at bounding box center [289, 131] width 80 height 16
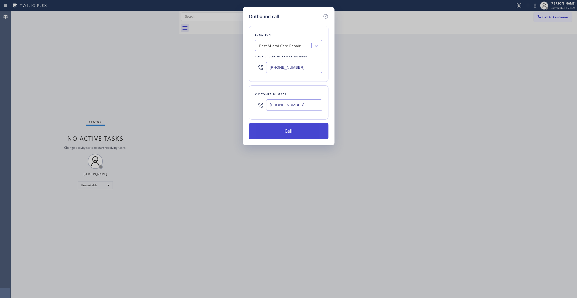
click at [284, 136] on button "Call" at bounding box center [289, 131] width 80 height 16
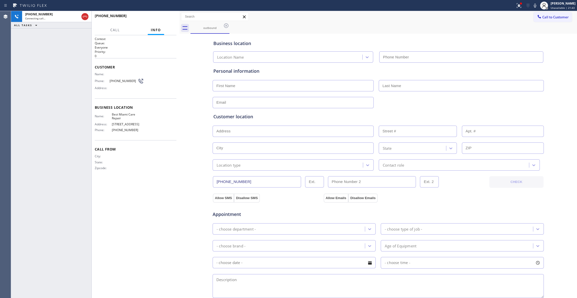
type input "[PHONE_NUMBER]"
click at [85, 17] on icon at bounding box center [85, 17] width 6 height 6
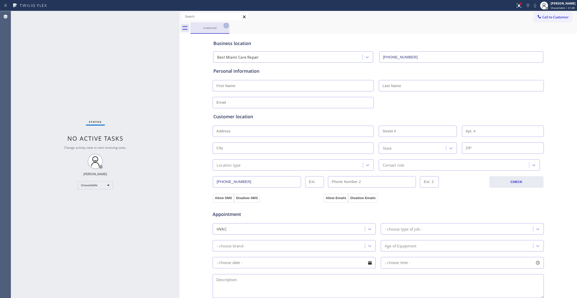
click at [225, 27] on icon at bounding box center [226, 26] width 6 height 6
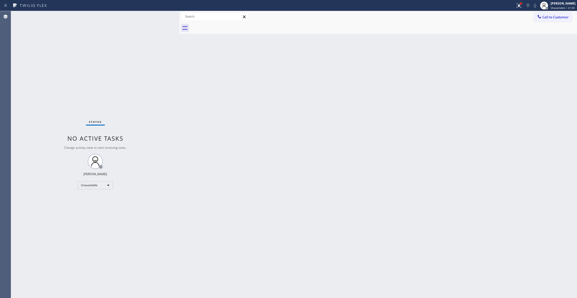
click at [520, 4] on div at bounding box center [521, 4] width 2 height 2
click at [483, 64] on span "Clear issue" at bounding box center [486, 66] width 22 height 4
click at [106, 265] on div "Status No active tasks Change activity state to start receiving tasks. [PERSON_…" at bounding box center [95, 154] width 168 height 287
drag, startPoint x: 47, startPoint y: 291, endPoint x: 45, endPoint y: 290, distance: 2.6
click at [46, 291] on div "Status No active tasks Change activity state to start receiving tasks. [PERSON_…" at bounding box center [95, 154] width 168 height 287
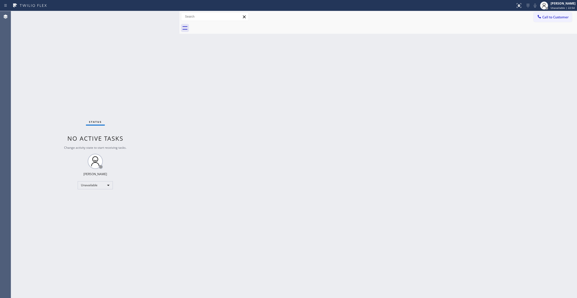
click at [105, 217] on div "Status No active tasks Change activity state to start receiving tasks. [PERSON_…" at bounding box center [95, 154] width 168 height 287
click at [85, 182] on div "Unavailable" at bounding box center [95, 185] width 35 height 8
click at [92, 210] on li "Break" at bounding box center [95, 211] width 34 height 6
click at [547, 10] on div "[PERSON_NAME] Break | 20:55" at bounding box center [558, 5] width 38 height 11
click at [537, 34] on button "Unavailable" at bounding box center [552, 33] width 50 height 7
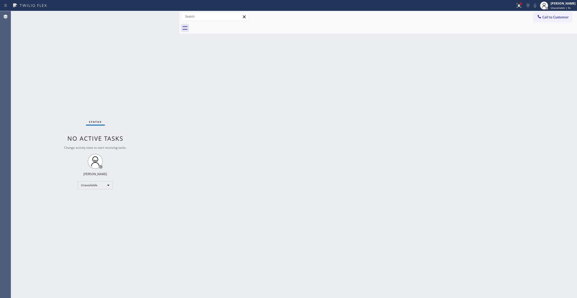
click at [227, 214] on div "Back to Dashboard Change Sender ID Customers Technicians Select a contact Outbo…" at bounding box center [378, 154] width 398 height 287
click at [76, 102] on div "Status No active tasks Change activity state to start receiving tasks. [PERSON_…" at bounding box center [95, 154] width 168 height 287
click at [73, 289] on div "Status No active tasks Change activity state to start receiving tasks. [PERSON_…" at bounding box center [95, 154] width 168 height 287
drag, startPoint x: 76, startPoint y: 57, endPoint x: 96, endPoint y: 83, distance: 33.6
click at [76, 57] on div "Status No active tasks Change activity state to start receiving tasks. [PERSON_…" at bounding box center [95, 154] width 168 height 287
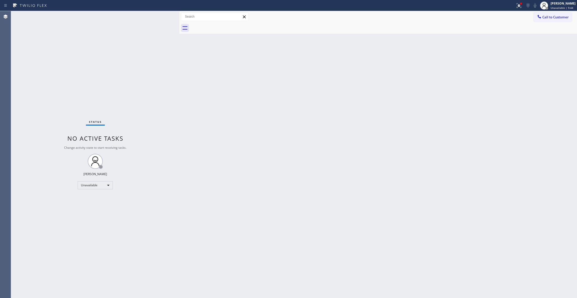
click at [52, 87] on div "Status No active tasks Change activity state to start receiving tasks. [PERSON_…" at bounding box center [95, 154] width 168 height 287
click at [67, 77] on div "Status No active tasks Change activity state to start receiving tasks. [PERSON_…" at bounding box center [95, 154] width 168 height 287
click at [54, 66] on div "Status No active tasks Change activity state to start receiving tasks. [PERSON_…" at bounding box center [95, 154] width 168 height 287
click at [550, 13] on button "Call to Customer" at bounding box center [553, 17] width 38 height 10
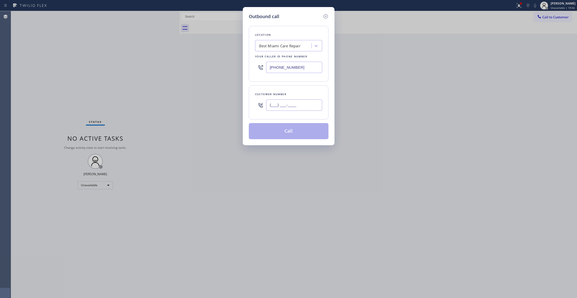
click at [283, 109] on input "(___) ___-____" at bounding box center [294, 104] width 56 height 11
paste input "714) 492-7404"
type input "[PHONE_NUMBER]"
drag, startPoint x: 302, startPoint y: 67, endPoint x: 148, endPoint y: 57, distance: 154.7
click at [149, 57] on div "Outbound call Location Best Miami Care Repair Your caller id phone number [PHON…" at bounding box center [288, 149] width 577 height 298
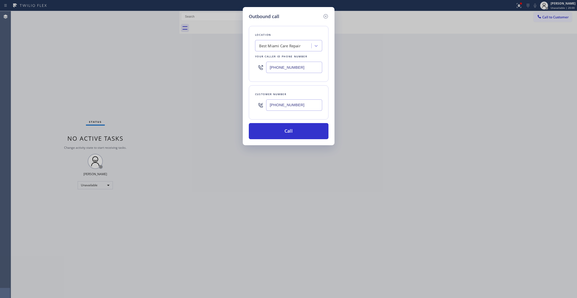
paste input "14) 583-6151"
type input "[PHONE_NUMBER]"
drag, startPoint x: 311, startPoint y: 109, endPoint x: 232, endPoint y: 97, distance: 79.8
click at [232, 97] on div "Outbound call Location [MEDICAL_DATA] Electrical [GEOGRAPHIC_DATA] Your caller …" at bounding box center [288, 149] width 577 height 298
click at [281, 139] on button "Call" at bounding box center [289, 131] width 80 height 16
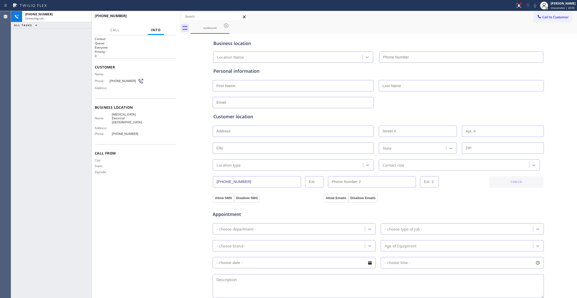
type input "[PHONE_NUMBER]"
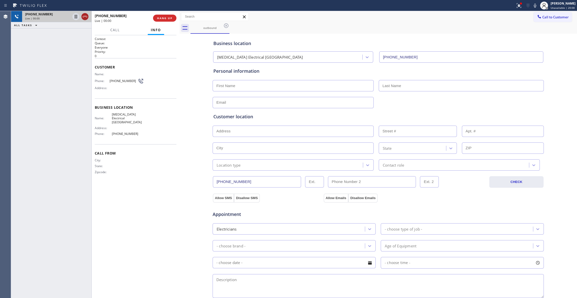
click at [85, 17] on icon at bounding box center [85, 17] width 6 height 6
click at [165, 18] on span "COMPLETE" at bounding box center [163, 18] width 17 height 4
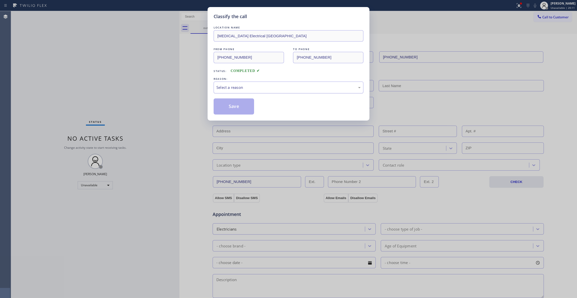
click at [231, 90] on div "Select a reason" at bounding box center [288, 87] width 144 height 6
click at [222, 109] on button "Save" at bounding box center [234, 106] width 40 height 16
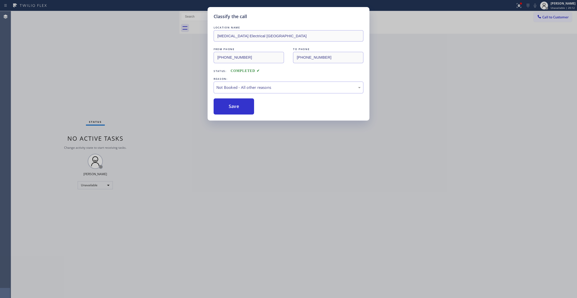
click at [222, 109] on button "Save" at bounding box center [234, 106] width 40 height 16
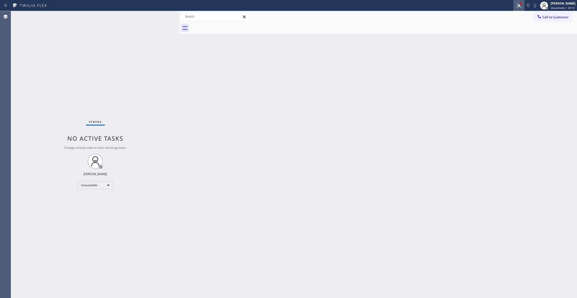
click at [516, 5] on icon at bounding box center [519, 6] width 6 height 6
click at [464, 66] on button "Clear issue" at bounding box center [485, 65] width 59 height 7
click at [554, 19] on span "Call to Customer" at bounding box center [555, 17] width 26 height 5
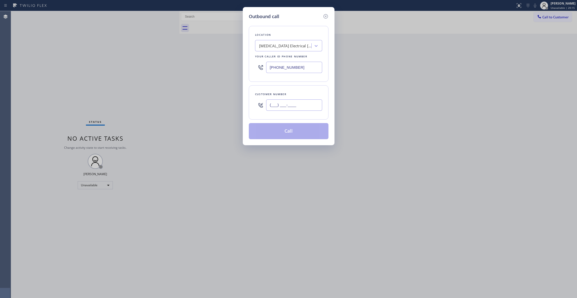
click at [288, 104] on input "(___) ___-____" at bounding box center [294, 104] width 56 height 11
paste input "714) 492-7404"
type input "[PHONE_NUMBER]"
click at [291, 136] on button "Call" at bounding box center [289, 131] width 80 height 16
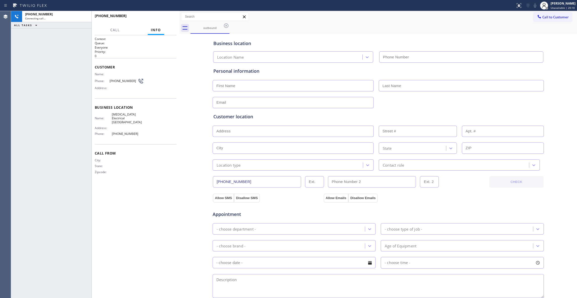
type input "[PHONE_NUMBER]"
click at [20, 123] on div "[PHONE_NUMBER] Live | 00:00 ALL TASKS ALL TASKS ACTIVE TASKS TASKS IN WRAP UP" at bounding box center [51, 154] width 80 height 287
click at [166, 18] on span "HANG UP" at bounding box center [164, 18] width 15 height 4
drag, startPoint x: 166, startPoint y: 18, endPoint x: 161, endPoint y: 18, distance: 5.1
click at [165, 18] on span "HANG UP" at bounding box center [164, 18] width 15 height 4
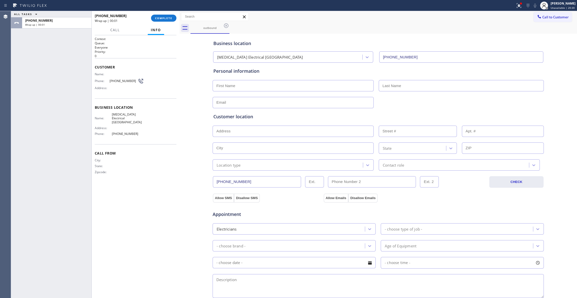
click at [118, 81] on span "[PHONE_NUMBER]" at bounding box center [124, 81] width 28 height 4
copy div "[PHONE_NUMBER]"
click at [162, 21] on button "COMPLETE" at bounding box center [163, 18] width 25 height 7
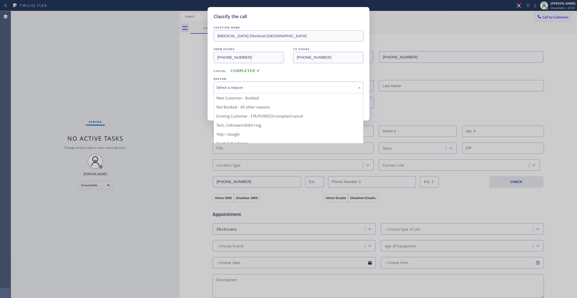
click at [223, 87] on div "Select a reason" at bounding box center [288, 87] width 144 height 6
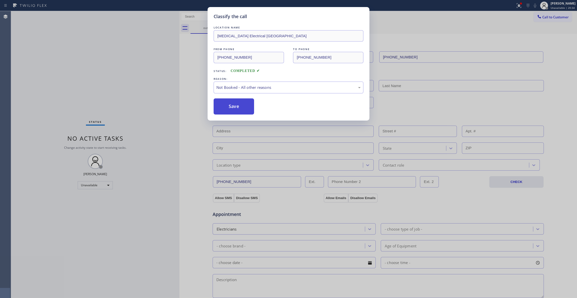
click at [225, 107] on button "Save" at bounding box center [234, 106] width 40 height 16
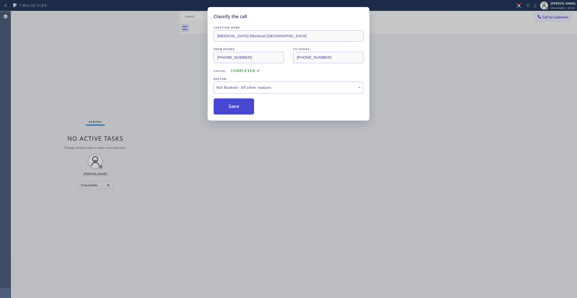
click at [225, 107] on button "Save" at bounding box center [234, 106] width 40 height 16
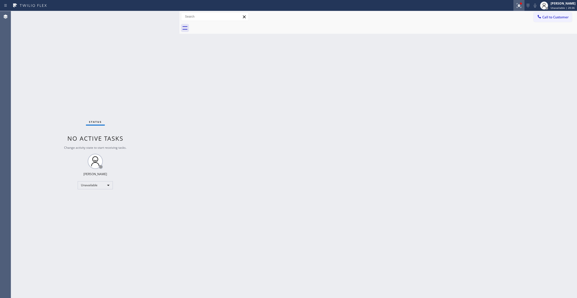
click at [517, 6] on icon at bounding box center [518, 5] width 3 height 4
click at [507, 67] on button "Clear issues" at bounding box center [485, 65] width 59 height 7
click at [545, 16] on span "Call to Customer" at bounding box center [555, 17] width 26 height 5
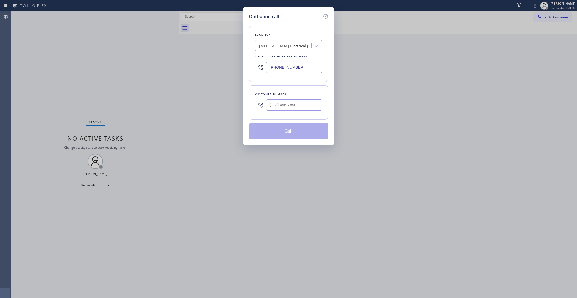
click at [265, 105] on div at bounding box center [260, 105] width 11 height 16
click at [278, 107] on input "(___) ___-____" at bounding box center [294, 104] width 56 height 11
paste input "714) 492-7404"
type input "[PHONE_NUMBER]"
click at [282, 133] on button "Call" at bounding box center [289, 131] width 80 height 16
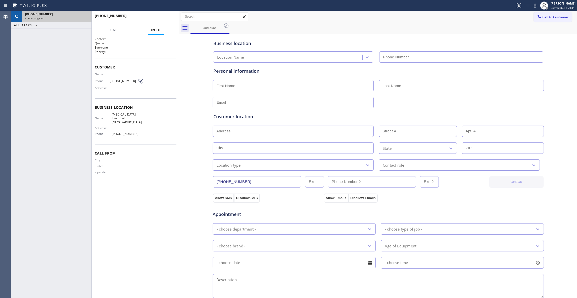
type input "[PHONE_NUMBER]"
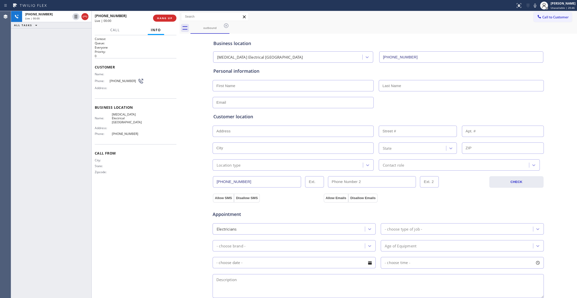
drag, startPoint x: 85, startPoint y: 17, endPoint x: 154, endPoint y: 28, distance: 70.1
click at [85, 17] on icon at bounding box center [85, 17] width 6 height 6
click at [162, 18] on span "COMPLETE" at bounding box center [163, 18] width 17 height 4
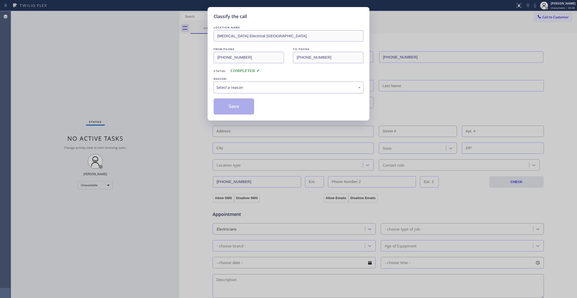
click at [245, 85] on div "Select a reason" at bounding box center [288, 87] width 144 height 6
click at [231, 108] on button "Save" at bounding box center [234, 106] width 40 height 16
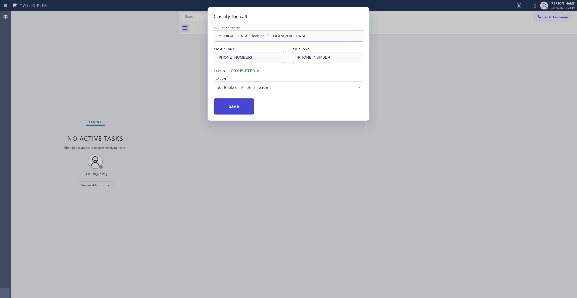
drag, startPoint x: 230, startPoint y: 108, endPoint x: 259, endPoint y: 91, distance: 33.0
click at [230, 108] on button "Save" at bounding box center [234, 106] width 40 height 16
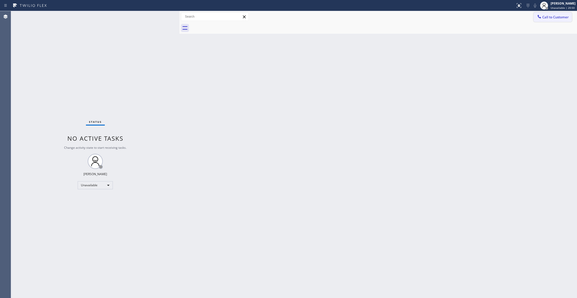
click at [559, 18] on span "Call to Customer" at bounding box center [555, 17] width 26 height 5
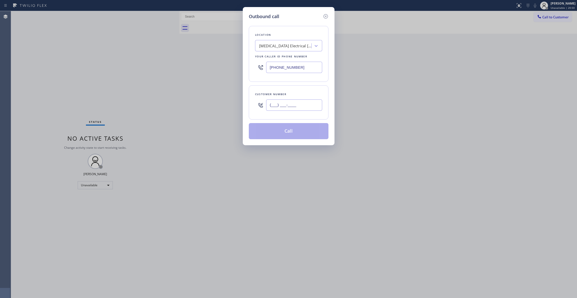
click at [296, 107] on input "(___) ___-____" at bounding box center [294, 104] width 56 height 11
paste input "714) 492-7404"
type input "[PHONE_NUMBER]"
click at [271, 131] on button "Call" at bounding box center [289, 131] width 80 height 16
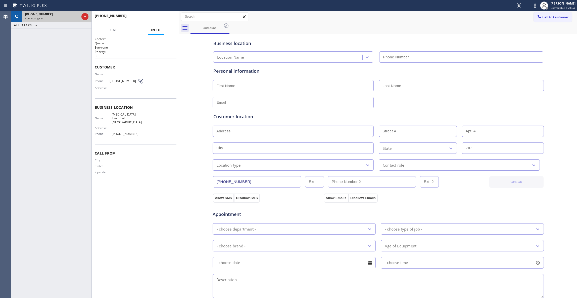
type input "[PHONE_NUMBER]"
click at [84, 16] on icon at bounding box center [85, 17] width 5 height 2
click at [157, 17] on button "HANG UP" at bounding box center [164, 18] width 23 height 7
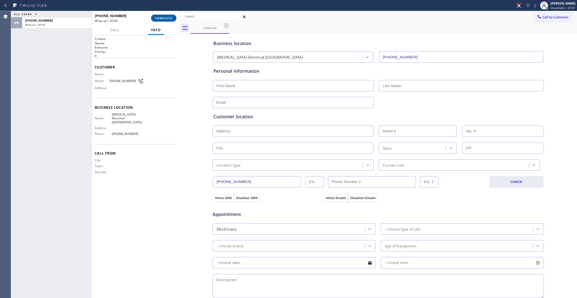
click at [160, 16] on span "COMPLETE" at bounding box center [163, 18] width 17 height 4
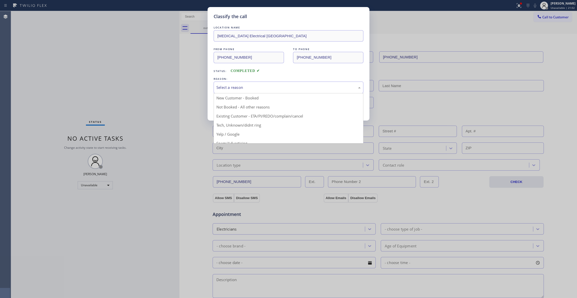
click at [251, 89] on div "Select a reason" at bounding box center [288, 87] width 144 height 6
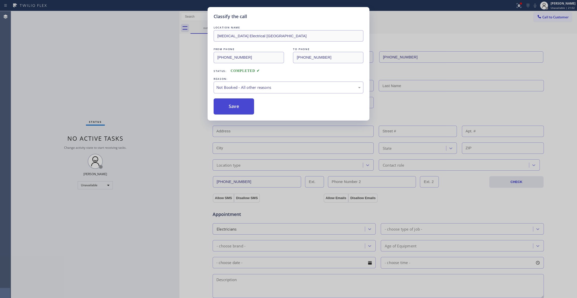
drag, startPoint x: 237, startPoint y: 107, endPoint x: 239, endPoint y: 104, distance: 3.8
click at [239, 104] on button "Save" at bounding box center [234, 106] width 40 height 16
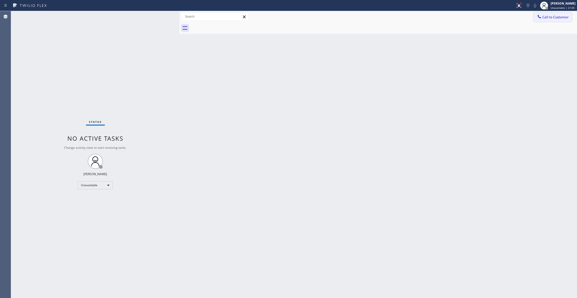
click at [554, 17] on span "Call to Customer" at bounding box center [555, 17] width 26 height 5
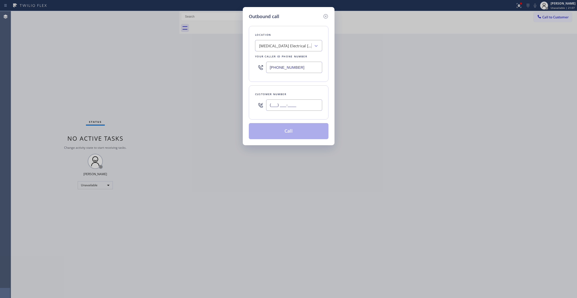
click at [291, 108] on input "(___) ___-____" at bounding box center [294, 104] width 56 height 11
paste input "714) 492-7404"
type input "[PHONE_NUMBER]"
click at [281, 134] on button "Call" at bounding box center [289, 131] width 80 height 16
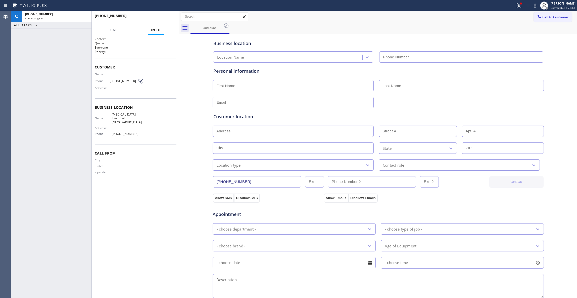
type input "[PHONE_NUMBER]"
click at [516, 6] on icon at bounding box center [519, 6] width 6 height 6
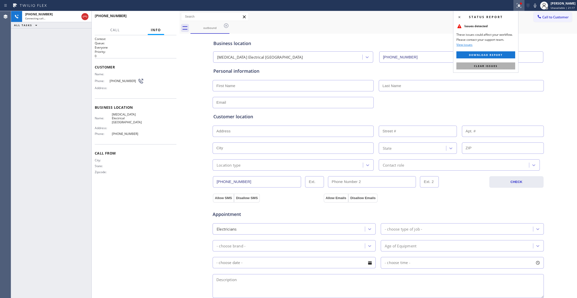
click at [492, 65] on span "Clear issues" at bounding box center [486, 66] width 24 height 4
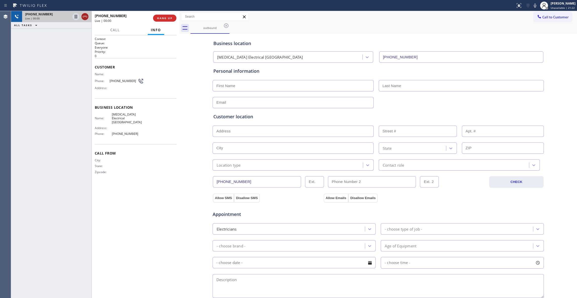
click at [85, 18] on icon at bounding box center [85, 17] width 6 height 6
click at [171, 19] on span "HANG UP" at bounding box center [164, 18] width 15 height 4
click at [170, 19] on span "COMPLETE" at bounding box center [163, 18] width 17 height 4
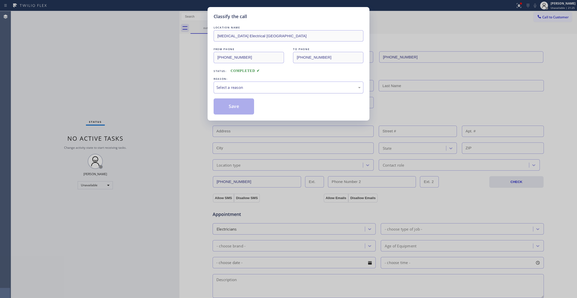
click at [231, 82] on div "Select a reason" at bounding box center [289, 87] width 150 height 12
click at [234, 99] on button "Save" at bounding box center [234, 106] width 40 height 16
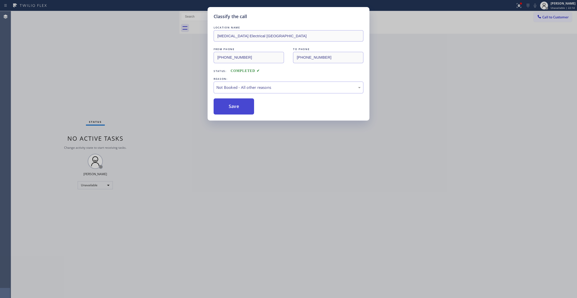
click at [236, 104] on button "Save" at bounding box center [234, 106] width 40 height 16
click at [156, 52] on div "Status No active tasks Change activity state to start receiving tasks. [PERSON_…" at bounding box center [95, 154] width 168 height 287
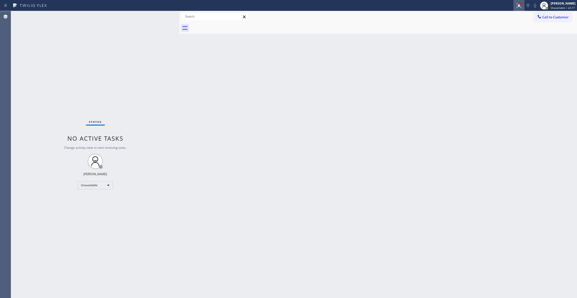
click at [517, 6] on icon at bounding box center [519, 5] width 5 height 5
click at [493, 69] on button "Clear issues" at bounding box center [485, 65] width 59 height 7
click at [72, 106] on div "Status No active tasks Change activity state to start receiving tasks. [PERSON_…" at bounding box center [95, 154] width 168 height 287
click at [49, 291] on div "Status No active tasks Change activity state to start receiving tasks. [PERSON_…" at bounding box center [95, 154] width 168 height 287
click at [173, 250] on div "Status No active tasks Change activity state to start receiving tasks. [PERSON_…" at bounding box center [95, 154] width 168 height 287
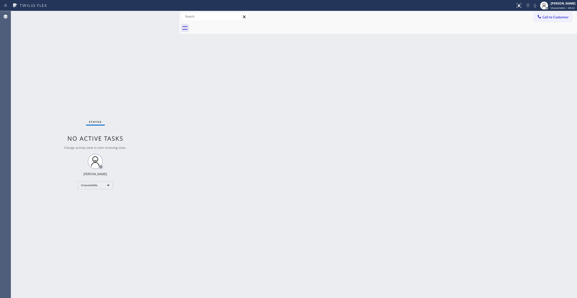
click at [57, 63] on div "Status No active tasks Change activity state to start receiving tasks. [PERSON_…" at bounding box center [95, 154] width 168 height 287
click at [53, 58] on div "Status No active tasks Change activity state to start receiving tasks. [PERSON_…" at bounding box center [95, 154] width 168 height 287
click at [61, 83] on div "Status No active tasks Change activity state to start receiving tasks. [PERSON_…" at bounding box center [95, 154] width 168 height 287
click at [51, 290] on div "Status No active tasks Change activity state to start receiving tasks. [PERSON_…" at bounding box center [95, 154] width 168 height 287
click at [91, 83] on div "Status No active tasks Change activity state to start receiving tasks. [PERSON_…" at bounding box center [95, 154] width 168 height 287
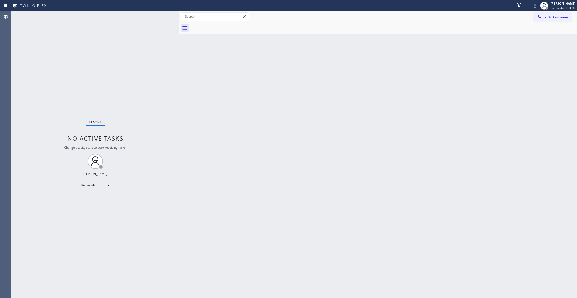
click at [43, 290] on div "Status No active tasks Change activity state to start receiving tasks. [PERSON_…" at bounding box center [95, 154] width 168 height 287
click at [70, 267] on div "Status No active tasks Change activity state to start receiving tasks. [PERSON_…" at bounding box center [95, 154] width 168 height 287
click at [98, 288] on div "Status No active tasks Change activity state to start receiving tasks. [PERSON_…" at bounding box center [95, 154] width 168 height 287
drag, startPoint x: 440, startPoint y: 92, endPoint x: 563, endPoint y: 1, distance: 153.8
click at [454, 76] on div "Back to Dashboard Change Sender ID Customers Technicians Select a contact Outbo…" at bounding box center [378, 154] width 398 height 287
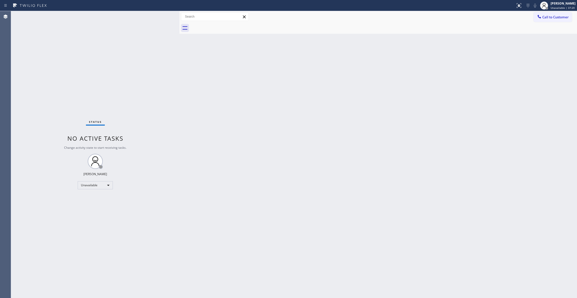
drag, startPoint x: 549, startPoint y: 16, endPoint x: 401, endPoint y: 68, distance: 156.8
click at [548, 16] on span "Call to Customer" at bounding box center [555, 17] width 26 height 5
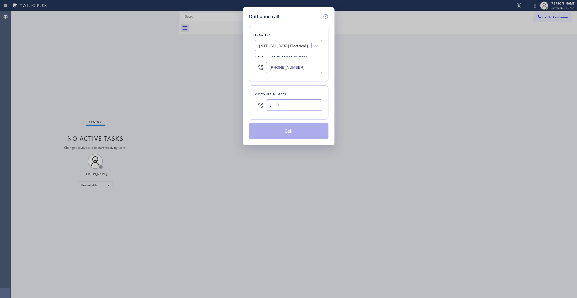
click at [303, 103] on input "(___) ___-____" at bounding box center [294, 104] width 56 height 11
paste input "510) 243-9403"
type input "[PHONE_NUMBER]"
drag, startPoint x: 311, startPoint y: 66, endPoint x: 154, endPoint y: 68, distance: 156.9
click at [154, 68] on div "Outbound call Location [MEDICAL_DATA] Electrical [GEOGRAPHIC_DATA] Your caller …" at bounding box center [288, 149] width 577 height 298
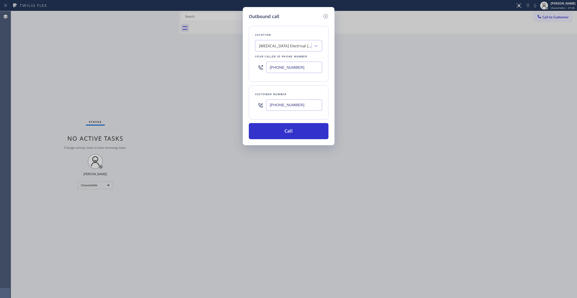
paste input "408) 762-4242"
type input "[PHONE_NUMBER]"
click at [289, 132] on button "Call" at bounding box center [289, 131] width 80 height 16
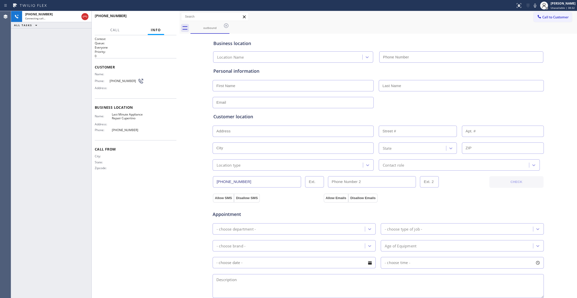
type input "[PHONE_NUMBER]"
click at [62, 13] on div "[PHONE_NUMBER]" at bounding box center [52, 14] width 54 height 4
drag, startPoint x: 131, startPoint y: 82, endPoint x: 101, endPoint y: 82, distance: 29.9
click at [101, 82] on div "Phone: [PHONE_NUMBER]" at bounding box center [119, 81] width 49 height 6
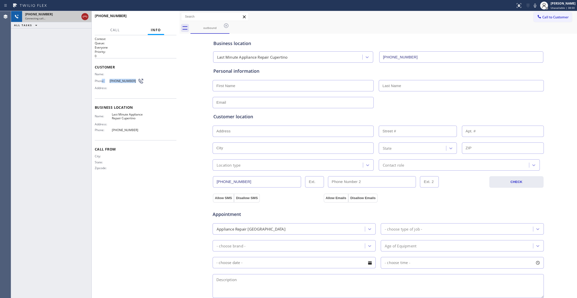
click at [86, 18] on icon at bounding box center [85, 17] width 6 height 6
click at [86, 18] on div "Connecting call…" at bounding box center [56, 19] width 63 height 4
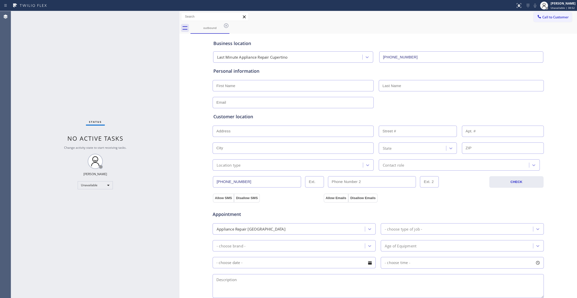
click at [190, 108] on div "Business location Last Minute Appliance Repair Cupertino [PHONE_NUMBER] Persona…" at bounding box center [378, 206] width 395 height 343
drag, startPoint x: 174, startPoint y: 103, endPoint x: 200, endPoint y: 24, distance: 82.6
click at [174, 101] on div "Status No active tasks Change activity state to start receiving tasks. [PERSON_…" at bounding box center [95, 154] width 168 height 287
click at [226, 26] on icon at bounding box center [226, 26] width 6 height 6
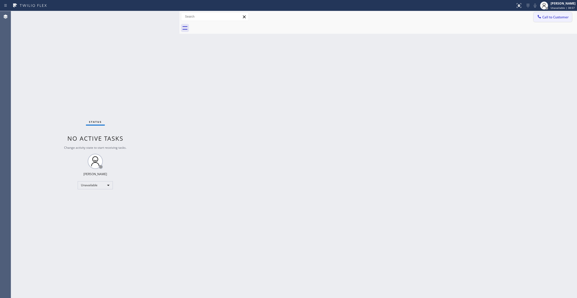
click at [552, 16] on span "Call to Customer" at bounding box center [555, 17] width 26 height 5
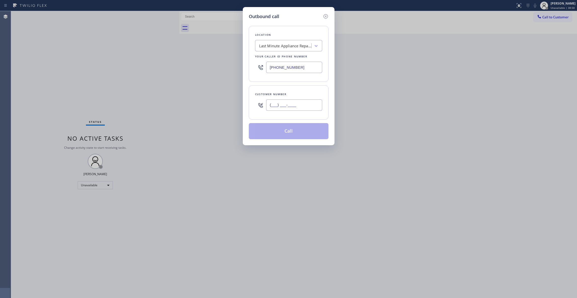
click at [286, 108] on input "(___) ___-____" at bounding box center [294, 104] width 56 height 11
paste input "217) 388-5013"
type input "[PHONE_NUMBER]"
drag, startPoint x: 308, startPoint y: 64, endPoint x: 148, endPoint y: 64, distance: 160.1
click at [143, 63] on div "Outbound call Location Last Minute Appliance Repair Cupertino Your caller id ph…" at bounding box center [288, 149] width 577 height 298
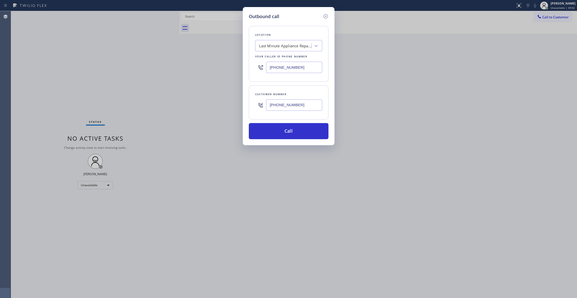
paste input "630) 523-8444"
type input "[PHONE_NUMBER]"
drag, startPoint x: 316, startPoint y: 107, endPoint x: 221, endPoint y: 104, distance: 94.8
click at [221, 104] on div "Outbound call Location Viking Repair Pro [GEOGRAPHIC_DATA] Your caller id phone…" at bounding box center [288, 149] width 577 height 298
click at [307, 132] on button "Call" at bounding box center [289, 131] width 80 height 16
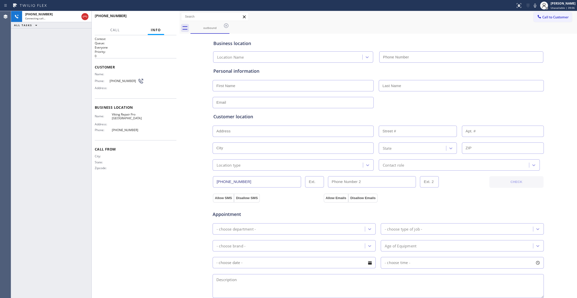
type input "[PHONE_NUMBER]"
click at [167, 15] on button "HANG UP" at bounding box center [164, 18] width 23 height 7
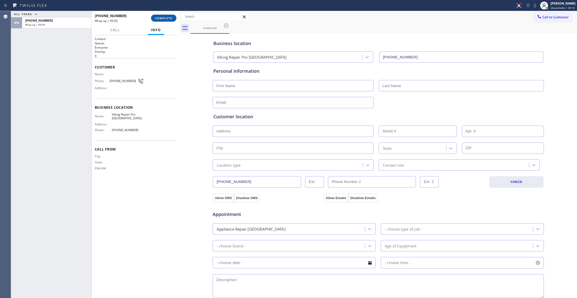
click at [169, 19] on span "COMPLETE" at bounding box center [163, 18] width 17 height 4
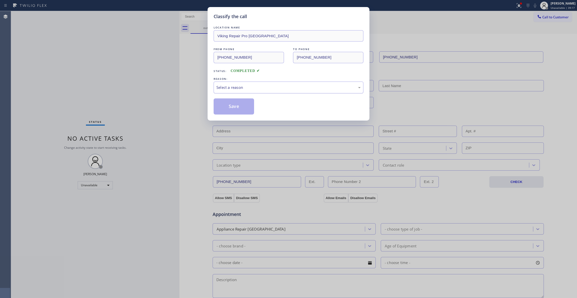
click at [230, 90] on div "Select a reason" at bounding box center [288, 87] width 144 height 6
click at [224, 108] on button "Save" at bounding box center [234, 106] width 40 height 16
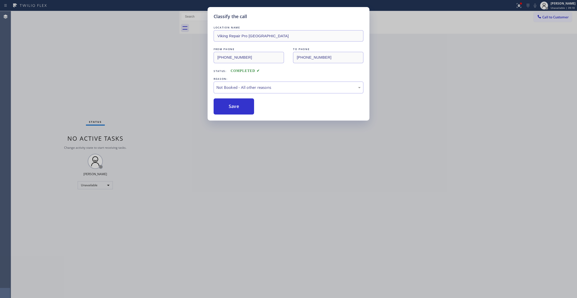
drag, startPoint x: 217, startPoint y: 107, endPoint x: 2, endPoint y: 133, distance: 217.2
click at [195, 107] on div "Classify the call LOCATION NAME Viking Repair Pro Naperville FROM PHONE [PHONE_…" at bounding box center [288, 149] width 577 height 298
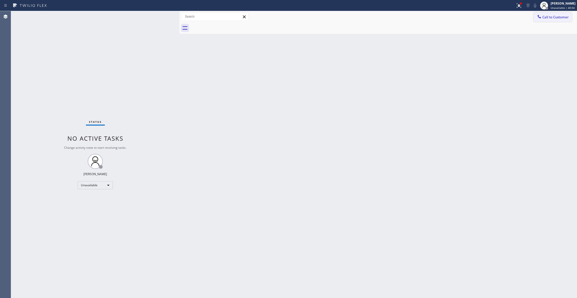
click at [547, 18] on span "Call to Customer" at bounding box center [555, 17] width 26 height 5
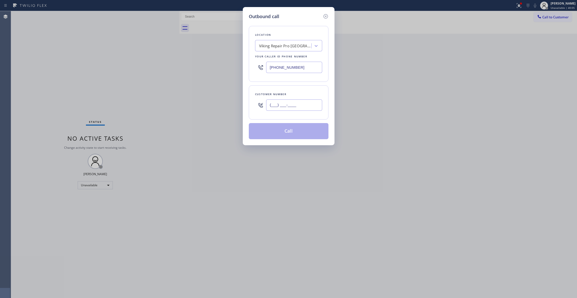
click at [308, 104] on input "(___) ___-____" at bounding box center [294, 104] width 56 height 11
paste input "310) 283-1756"
type input "[PHONE_NUMBER]"
drag, startPoint x: 309, startPoint y: 62, endPoint x: 221, endPoint y: 64, distance: 87.5
click at [221, 63] on div "Outbound call Location Viking Repair Pro [GEOGRAPHIC_DATA] Your caller id phone…" at bounding box center [288, 149] width 577 height 298
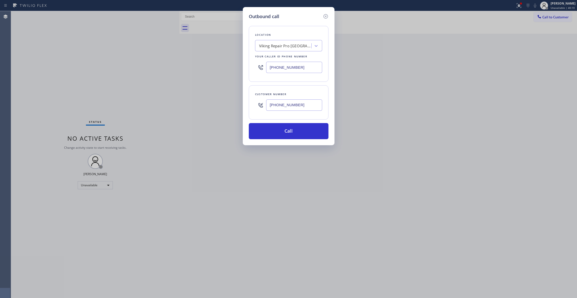
paste input "714) 942-1171"
type input "[PHONE_NUMBER]"
click at [293, 131] on button "Call" at bounding box center [289, 131] width 80 height 16
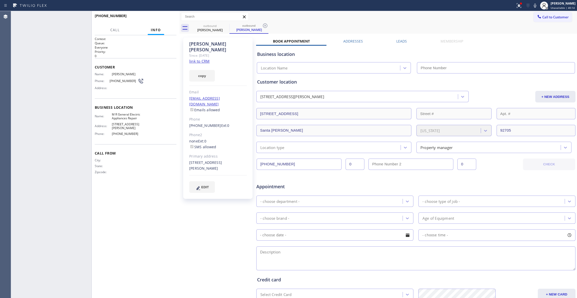
type input "[PHONE_NUMBER]"
click at [266, 26] on icon at bounding box center [265, 26] width 6 height 6
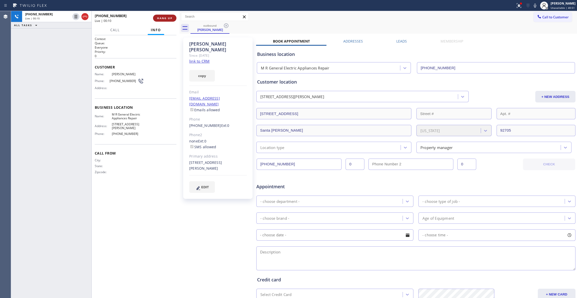
click at [166, 19] on span "HANG UP" at bounding box center [164, 18] width 15 height 4
click at [108, 293] on div "Context Queue: Everyone Priority: 0 Customer Name: [PERSON_NAME] Phone: [PHONE_…" at bounding box center [136, 166] width 82 height 259
click at [164, 18] on span "COMPLETE" at bounding box center [163, 18] width 17 height 4
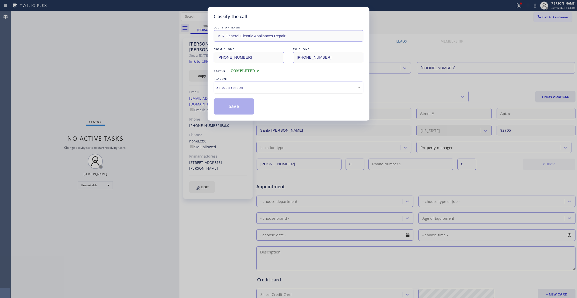
click at [221, 89] on div "Select a reason" at bounding box center [288, 87] width 144 height 6
click at [230, 110] on button "Save" at bounding box center [234, 106] width 40 height 16
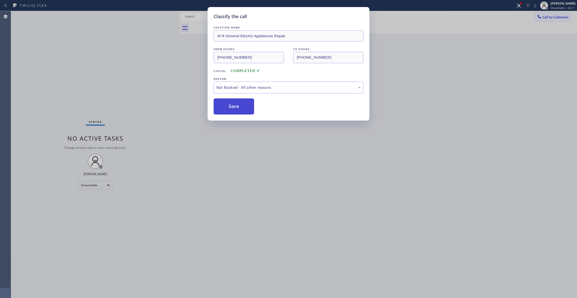
click at [230, 110] on button "Save" at bounding box center [234, 106] width 40 height 16
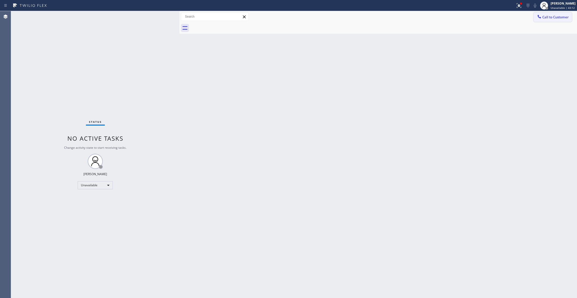
click at [553, 16] on span "Call to Customer" at bounding box center [555, 17] width 26 height 5
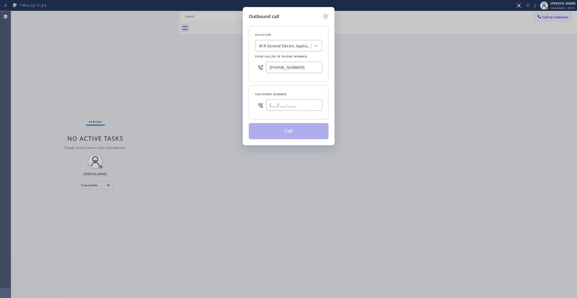
click at [299, 105] on input "(___) ___-____" at bounding box center [294, 104] width 56 height 11
paste input "217) 388-5013"
type input "[PHONE_NUMBER]"
drag, startPoint x: 315, startPoint y: 65, endPoint x: 162, endPoint y: 72, distance: 153.2
click at [153, 65] on div "Outbound call Location M R General Electric Appliances Repair Your caller id ph…" at bounding box center [288, 149] width 577 height 298
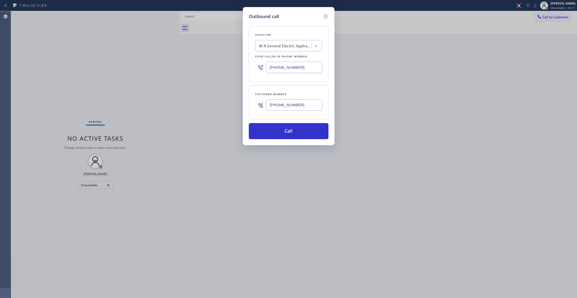
paste input "630) 523-8444"
type input "[PHONE_NUMBER]"
drag, startPoint x: 311, startPoint y: 104, endPoint x: 221, endPoint y: 104, distance: 90.0
click at [221, 104] on div "Outbound call Location Viking Repair Pro [GEOGRAPHIC_DATA] Your caller id phone…" at bounding box center [288, 149] width 577 height 298
drag, startPoint x: 252, startPoint y: 82, endPoint x: 253, endPoint y: 95, distance: 13.1
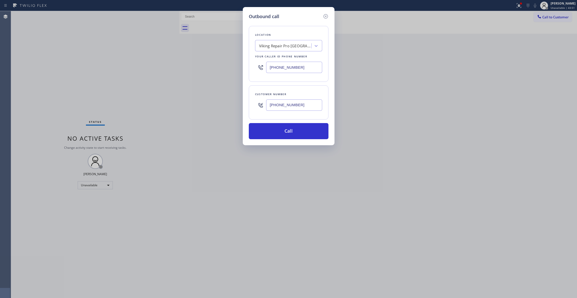
click at [252, 82] on div "Location Viking Repair Pro [GEOGRAPHIC_DATA] Your caller id phone number [PHONE…" at bounding box center [289, 54] width 80 height 56
click at [274, 133] on button "Call" at bounding box center [289, 131] width 80 height 16
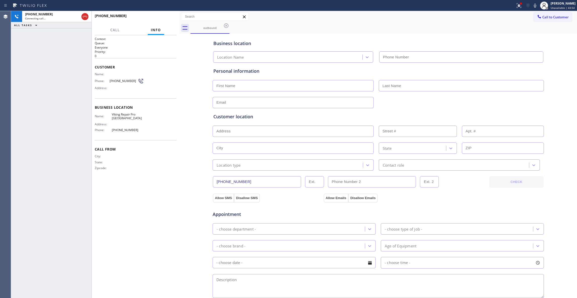
type input "[PHONE_NUMBER]"
drag, startPoint x: 150, startPoint y: 220, endPoint x: 182, endPoint y: 40, distance: 182.7
click at [152, 214] on div "Context Queue: Everyone Priority: 0 Customer Name: Phone: [PHONE_NUMBER] Addres…" at bounding box center [136, 166] width 82 height 259
click at [163, 19] on span "HANG UP" at bounding box center [164, 18] width 15 height 4
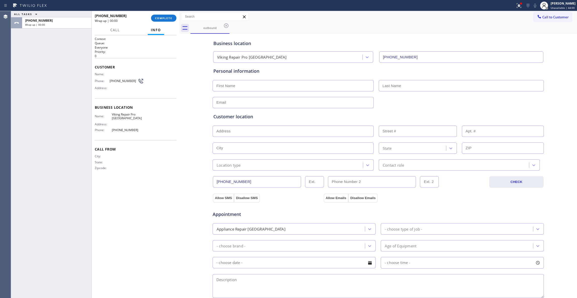
click at [125, 81] on span "[PHONE_NUMBER]" at bounding box center [124, 81] width 28 height 4
copy div "[PHONE_NUMBER]"
click at [168, 17] on span "COMPLETE" at bounding box center [163, 18] width 17 height 4
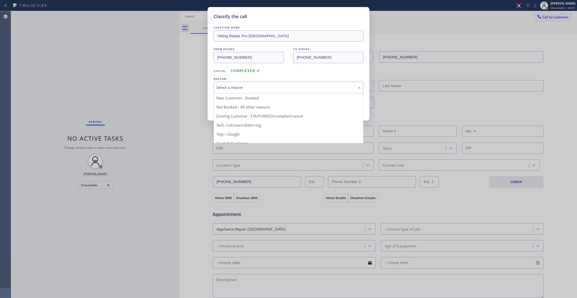
click at [234, 81] on div "Select a reason" at bounding box center [289, 87] width 150 height 12
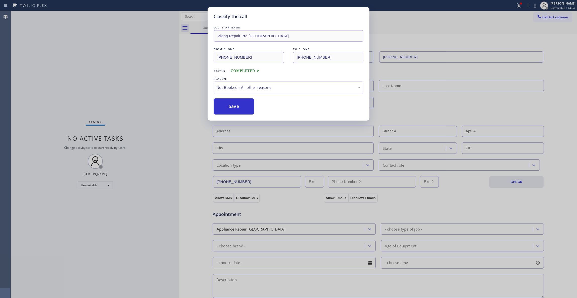
click at [229, 107] on button "Save" at bounding box center [234, 106] width 40 height 16
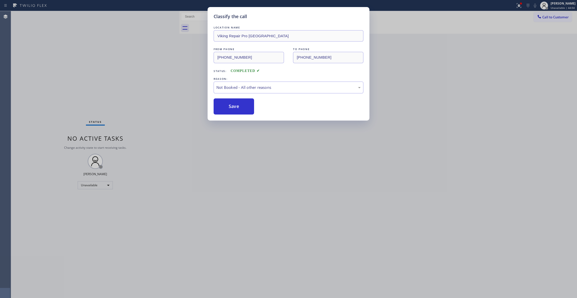
click at [229, 107] on button "Save" at bounding box center [234, 106] width 40 height 16
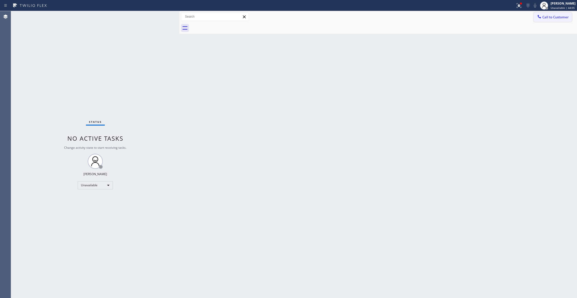
click at [555, 18] on span "Call to Customer" at bounding box center [555, 17] width 26 height 5
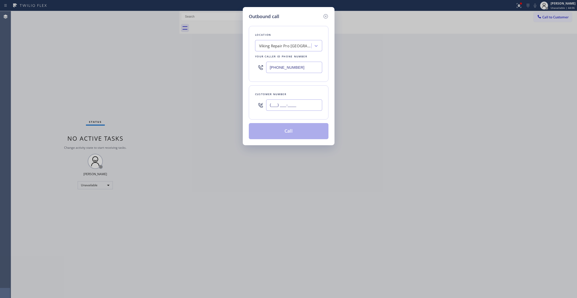
click at [289, 106] on input "(___) ___-____" at bounding box center [294, 104] width 56 height 11
paste input "217) 388-5013"
type input "[PHONE_NUMBER]"
click at [299, 133] on button "Call" at bounding box center [289, 131] width 80 height 16
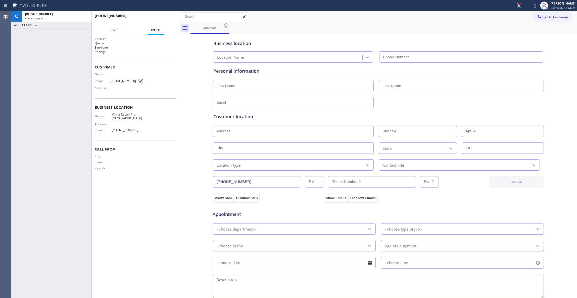
type input "[PHONE_NUMBER]"
click at [148, 163] on div "Context Queue: Everyone Priority: 0 Customer Name: Phone: [PHONE_NUMBER] Addres…" at bounding box center [136, 166] width 82 height 259
click at [163, 21] on button "HANG UP" at bounding box center [164, 18] width 23 height 7
click at [163, 19] on span "HANG UP" at bounding box center [164, 18] width 15 height 4
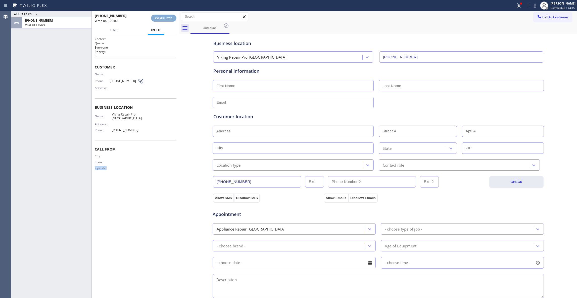
click at [163, 19] on span "COMPLETE" at bounding box center [163, 18] width 17 height 4
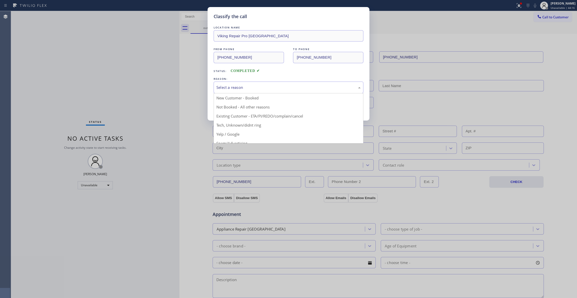
click at [228, 86] on div "Select a reason" at bounding box center [288, 87] width 144 height 6
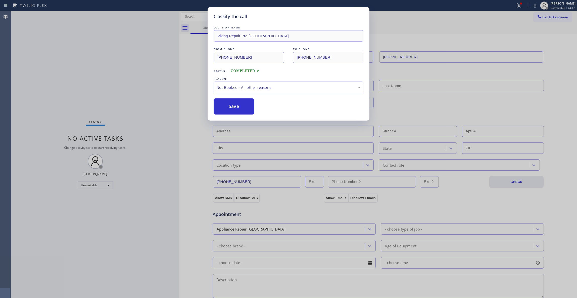
click at [231, 110] on button "Save" at bounding box center [234, 106] width 40 height 16
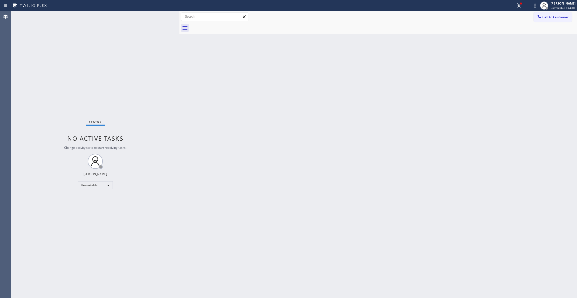
drag, startPoint x: 551, startPoint y: 18, endPoint x: 386, endPoint y: 52, distance: 168.3
click at [538, 18] on button "Call to Customer" at bounding box center [553, 17] width 38 height 10
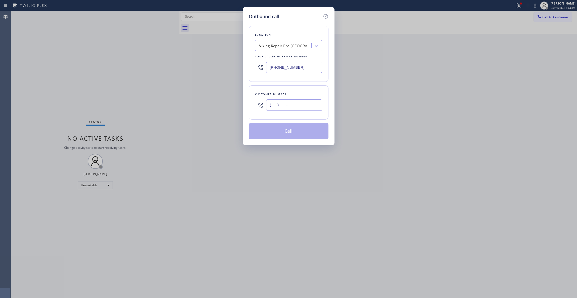
click at [268, 111] on input "(___) ___-____" at bounding box center [294, 104] width 56 height 11
paste input "217) 388-5013"
type input "[PHONE_NUMBER]"
click at [284, 133] on button "Call" at bounding box center [289, 131] width 80 height 16
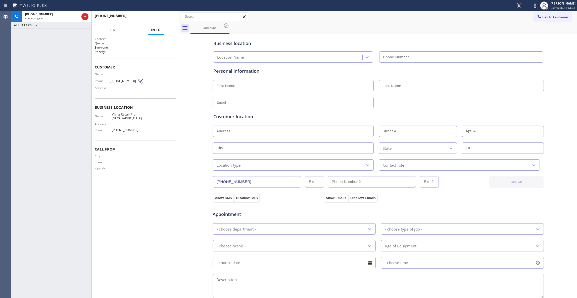
type input "[PHONE_NUMBER]"
click at [163, 17] on span "HANG UP" at bounding box center [164, 18] width 15 height 4
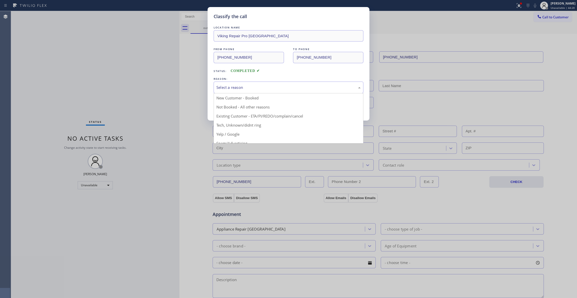
click at [240, 86] on div "Select a reason" at bounding box center [288, 87] width 144 height 6
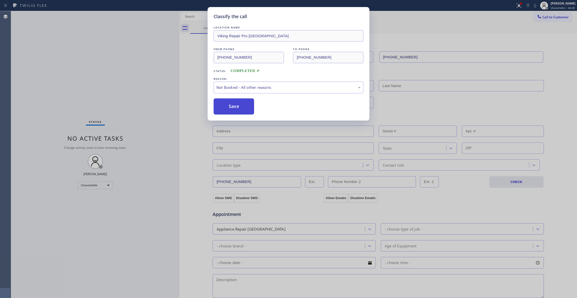
click at [239, 108] on button "Save" at bounding box center [234, 106] width 40 height 16
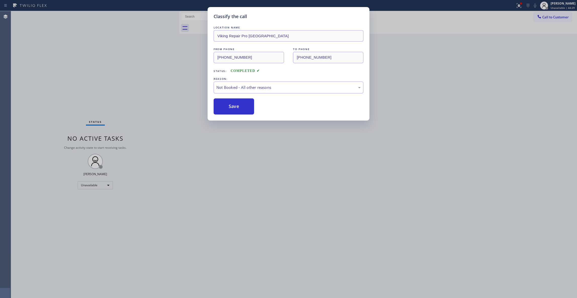
drag, startPoint x: 239, startPoint y: 108, endPoint x: 459, endPoint y: 39, distance: 230.2
click at [239, 108] on button "Save" at bounding box center [234, 106] width 40 height 16
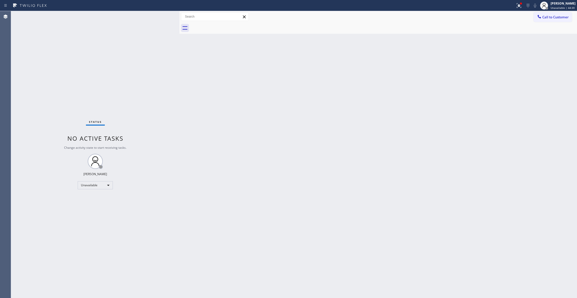
drag, startPoint x: 556, startPoint y: 16, endPoint x: 547, endPoint y: 17, distance: 9.3
click at [556, 17] on span "Call to Customer" at bounding box center [555, 17] width 26 height 5
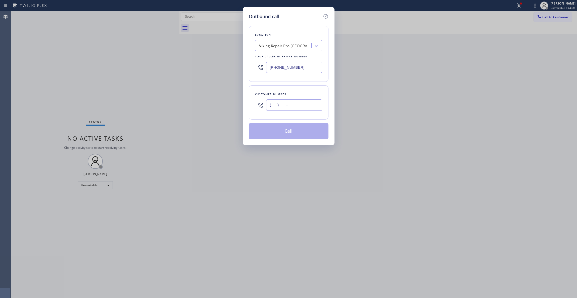
click at [272, 102] on input "(___) ___-____" at bounding box center [294, 104] width 56 height 11
paste input "217) 388-5013"
type input "[PHONE_NUMBER]"
click at [284, 133] on button "Call" at bounding box center [289, 131] width 80 height 16
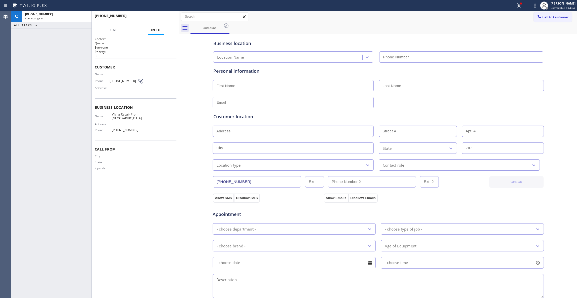
type input "[PHONE_NUMBER]"
click at [162, 17] on span "HANG UP" at bounding box center [164, 18] width 15 height 4
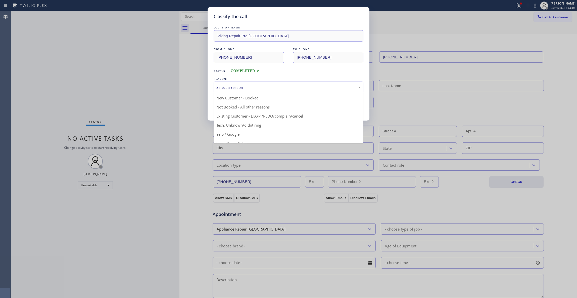
click at [234, 85] on div "Select a reason" at bounding box center [288, 87] width 144 height 6
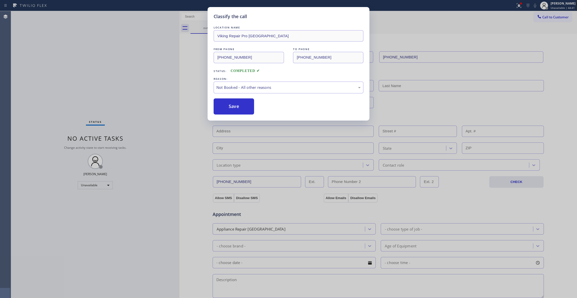
click at [234, 106] on button "Save" at bounding box center [234, 106] width 40 height 16
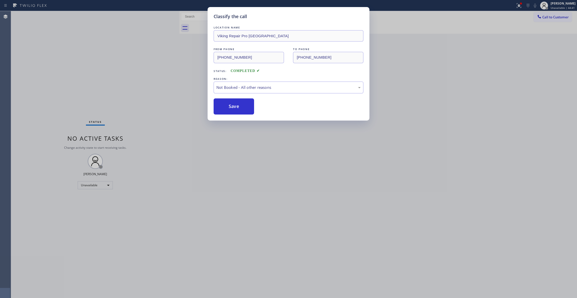
drag, startPoint x: 234, startPoint y: 106, endPoint x: 34, endPoint y: 156, distance: 205.6
click at [234, 106] on button "Save" at bounding box center [234, 106] width 40 height 16
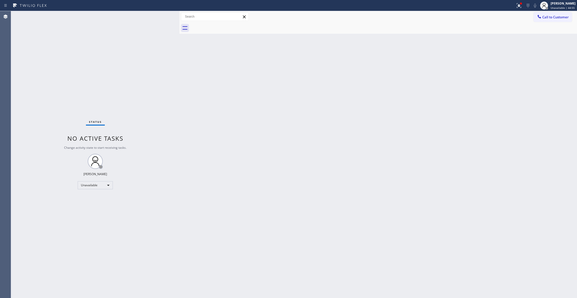
click at [446, 86] on div "Back to Dashboard Change Sender ID Customers Technicians Select a contact Outbo…" at bounding box center [378, 154] width 398 height 287
click at [555, 19] on button "Call to Customer" at bounding box center [553, 17] width 38 height 10
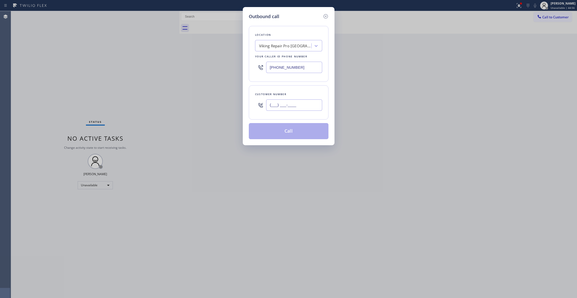
click at [296, 105] on input "(___) ___-____" at bounding box center [294, 104] width 56 height 11
paste input "510) 856-3021"
type input "[PHONE_NUMBER]"
drag, startPoint x: 306, startPoint y: 67, endPoint x: 119, endPoint y: 67, distance: 187.3
click at [120, 66] on div "Outbound call Location Viking Repair Pro [GEOGRAPHIC_DATA] Your caller id phone…" at bounding box center [288, 149] width 577 height 298
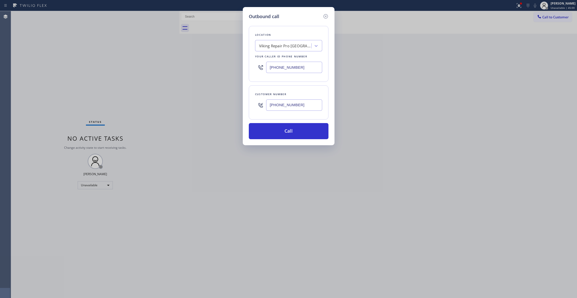
paste input "510) 544-8416"
type input "[PHONE_NUMBER]"
drag, startPoint x: 303, startPoint y: 107, endPoint x: 186, endPoint y: 105, distance: 116.6
click at [186, 105] on div "Outbound call Location Bloom Air Conditioning [GEOGRAPHIC_DATA] Your caller id …" at bounding box center [288, 149] width 577 height 298
click at [262, 134] on button "Call" at bounding box center [289, 131] width 80 height 16
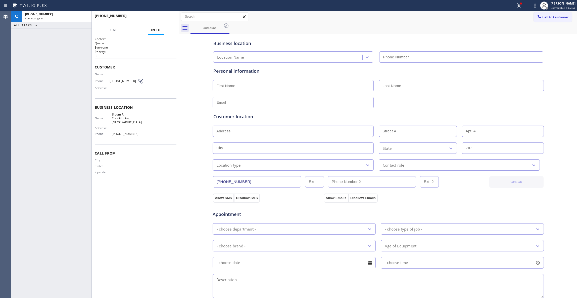
type input "[PHONE_NUMBER]"
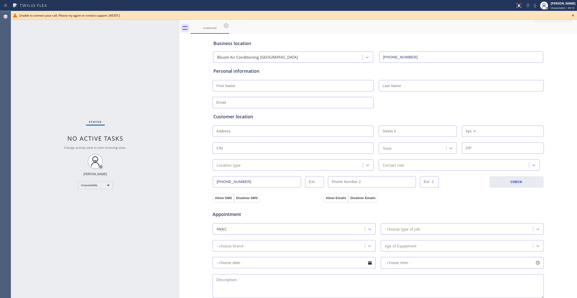
click at [573, 15] on icon at bounding box center [573, 15] width 2 height 2
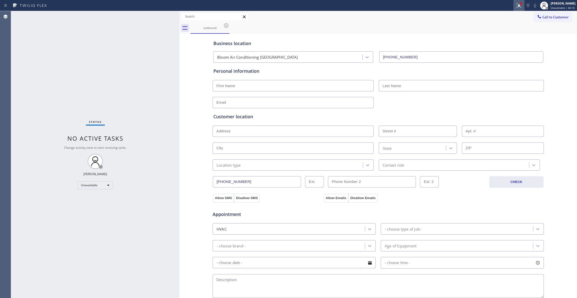
click at [516, 5] on icon at bounding box center [519, 6] width 6 height 6
click at [493, 66] on span "Clear issues" at bounding box center [486, 66] width 24 height 4
click at [226, 28] on icon at bounding box center [226, 26] width 6 height 6
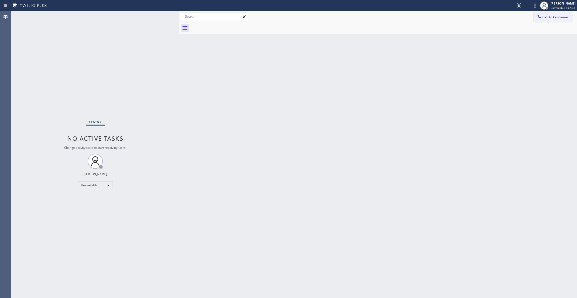
click at [546, 15] on span "Call to Customer" at bounding box center [555, 17] width 26 height 5
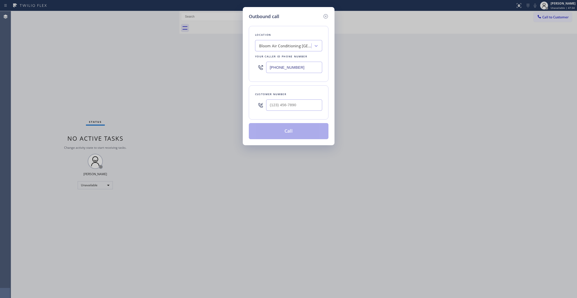
click at [286, 96] on div "Customer number" at bounding box center [288, 93] width 67 height 5
click at [286, 102] on input "(___) ___-____" at bounding box center [294, 104] width 56 height 11
paste input "510) 856-3021"
type input "[PHONE_NUMBER]"
click at [283, 134] on button "Call" at bounding box center [289, 131] width 80 height 16
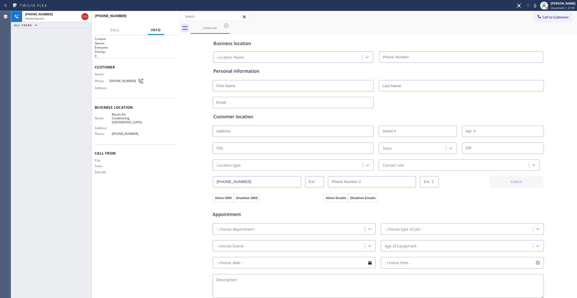
type input "[PHONE_NUMBER]"
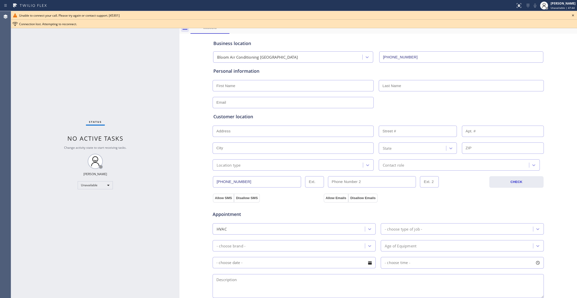
click at [573, 14] on icon at bounding box center [573, 15] width 6 height 6
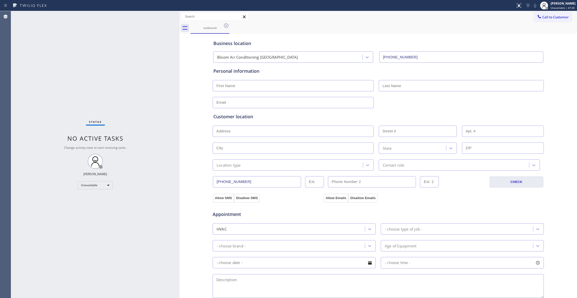
click at [140, 54] on div "Status No active tasks Change activity state to start receiving tasks. [PERSON_…" at bounding box center [95, 154] width 168 height 287
click at [179, 133] on div at bounding box center [179, 154] width 0 height 287
click at [226, 25] on icon at bounding box center [226, 26] width 6 height 6
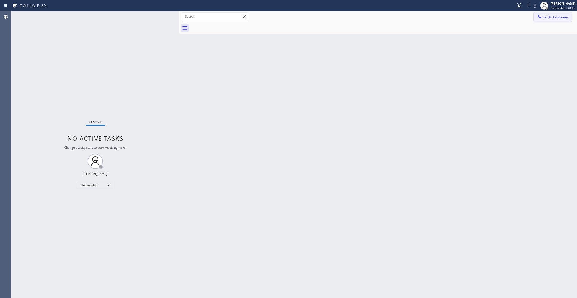
drag, startPoint x: 563, startPoint y: 17, endPoint x: 340, endPoint y: 64, distance: 227.1
click at [562, 17] on span "Call to Customer" at bounding box center [555, 17] width 26 height 5
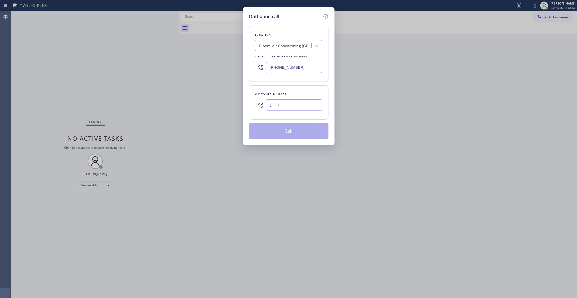
click at [287, 106] on input "(___) ___-____" at bounding box center [294, 104] width 56 height 11
paste input "217) 388-5013"
type input "[PHONE_NUMBER]"
drag, startPoint x: 312, startPoint y: 68, endPoint x: 250, endPoint y: 68, distance: 62.1
click at [250, 68] on div "Location Bloom Air Conditioning [GEOGRAPHIC_DATA] Your caller id phone number […" at bounding box center [289, 54] width 80 height 56
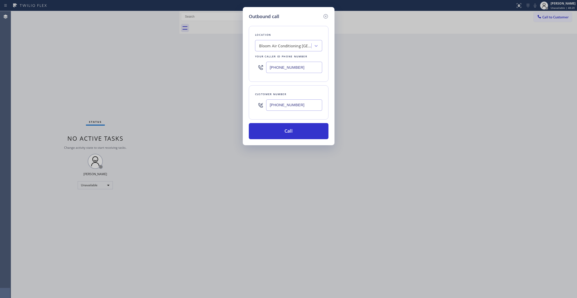
paste input "630) 523-8444"
type input "[PHONE_NUMBER]"
drag, startPoint x: 305, startPoint y: 107, endPoint x: 252, endPoint y: 107, distance: 53.3
click at [252, 107] on div "Customer number [PHONE_NUMBER]" at bounding box center [289, 102] width 80 height 34
click at [298, 106] on input "[PHONE_NUMBER]" at bounding box center [294, 104] width 56 height 11
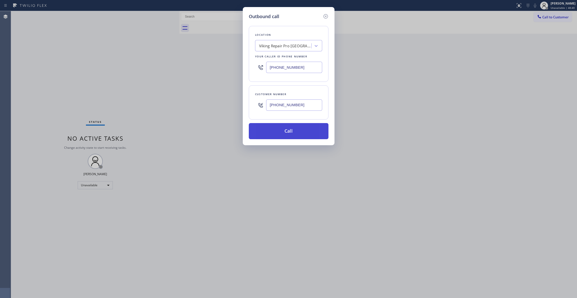
click at [296, 125] on button "Call" at bounding box center [289, 131] width 80 height 16
click at [296, 128] on button "Call" at bounding box center [289, 131] width 80 height 16
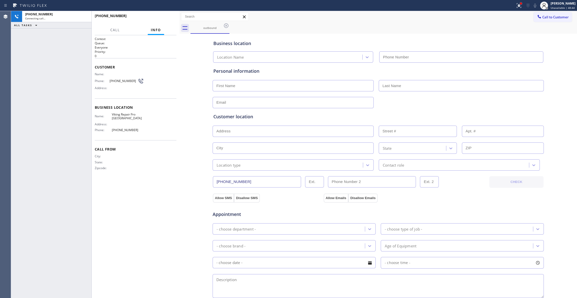
type input "[PHONE_NUMBER]"
click at [520, 3] on div at bounding box center [521, 4] width 2 height 2
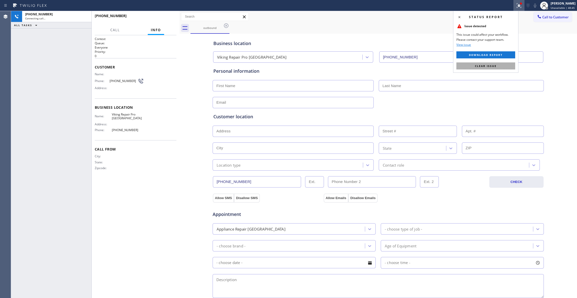
click at [494, 68] on button "Clear issue" at bounding box center [485, 65] width 59 height 7
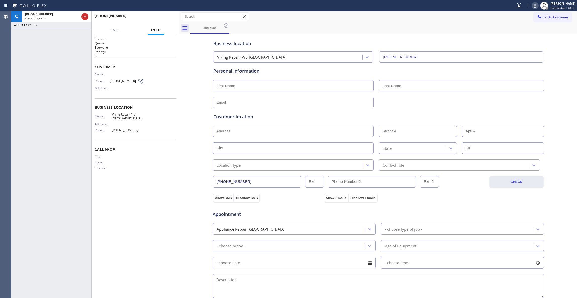
click at [532, 5] on icon at bounding box center [535, 6] width 6 height 6
click at [532, 8] on icon at bounding box center [535, 6] width 6 height 6
click at [170, 20] on button "HANG UP" at bounding box center [164, 18] width 23 height 7
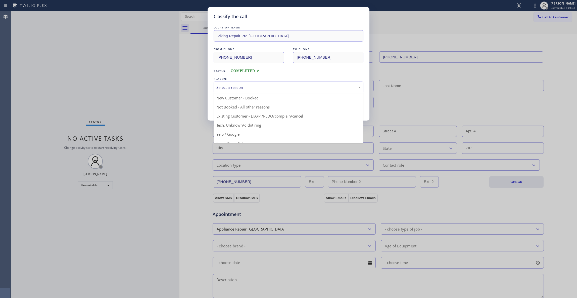
click at [227, 90] on div "Select a reason" at bounding box center [288, 87] width 144 height 6
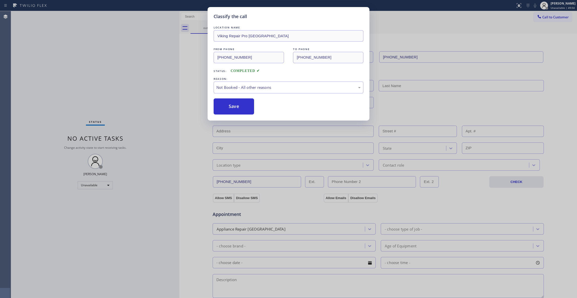
click at [229, 108] on button "Save" at bounding box center [234, 106] width 40 height 16
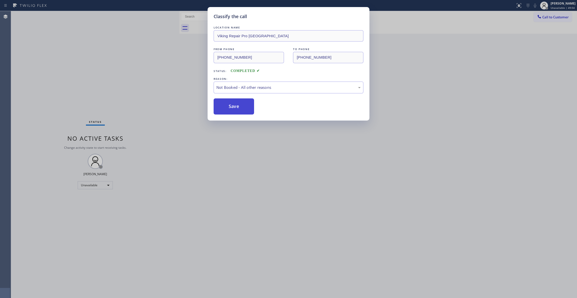
click at [228, 107] on button "Save" at bounding box center [234, 106] width 40 height 16
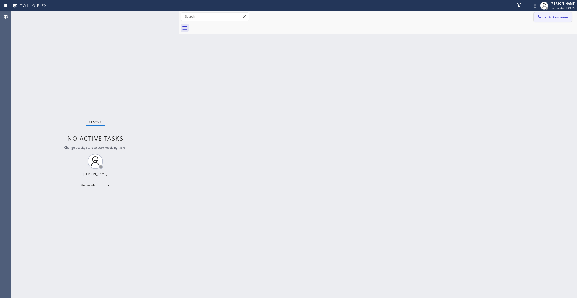
click at [559, 19] on span "Call to Customer" at bounding box center [555, 17] width 26 height 5
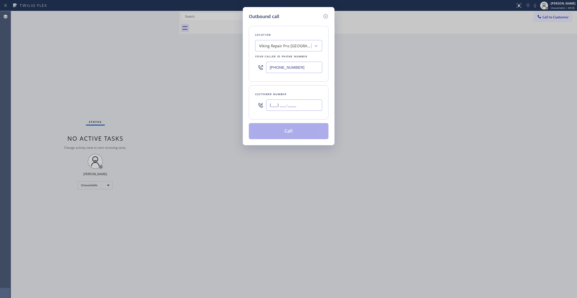
click at [306, 102] on input "(___) ___-____" at bounding box center [294, 104] width 56 height 11
paste input "217) 388-5013"
type input "[PHONE_NUMBER]"
click at [299, 132] on button "Call" at bounding box center [289, 131] width 80 height 16
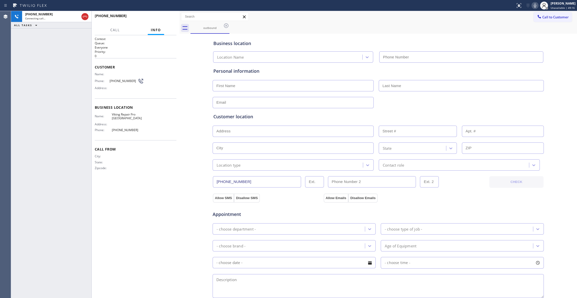
type input "[PHONE_NUMBER]"
click at [168, 15] on button "HANG UP" at bounding box center [164, 18] width 23 height 7
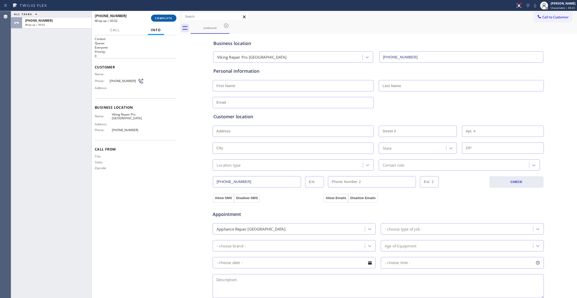
click at [173, 19] on button "COMPLETE" at bounding box center [163, 18] width 25 height 7
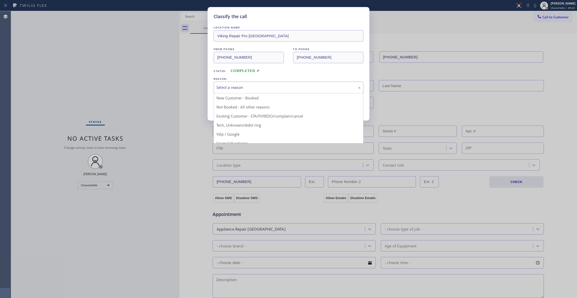
click at [240, 89] on div "Select a reason" at bounding box center [288, 87] width 144 height 6
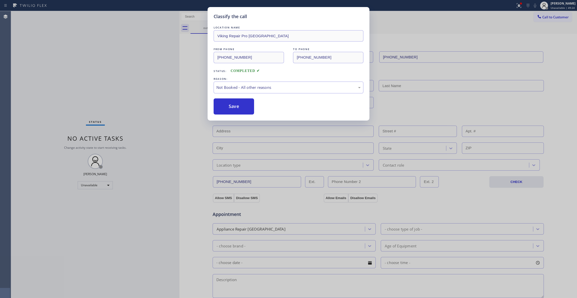
click at [234, 106] on button "Save" at bounding box center [234, 106] width 40 height 16
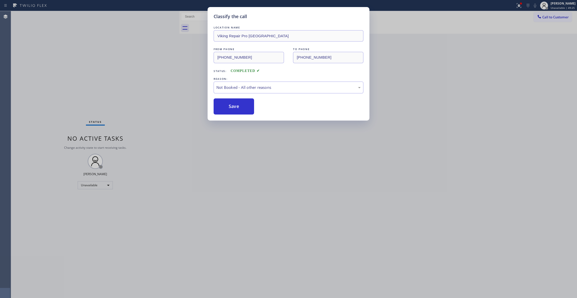
click at [234, 106] on button "Save" at bounding box center [234, 106] width 40 height 16
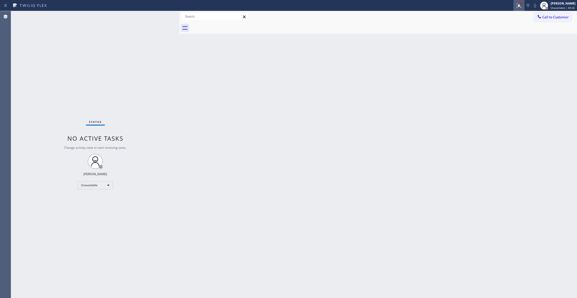
click at [516, 6] on icon at bounding box center [519, 6] width 6 height 6
click at [502, 67] on button "Clear issues" at bounding box center [485, 65] width 59 height 7
click at [551, 19] on button "Call to Customer" at bounding box center [553, 17] width 38 height 10
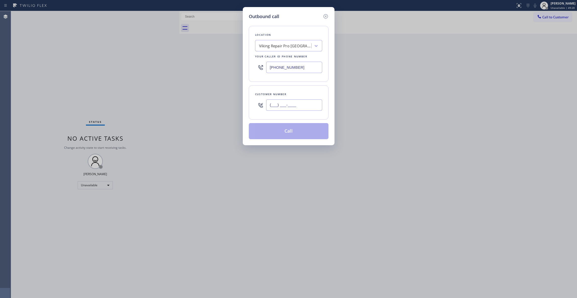
click at [311, 107] on input "(___) ___-____" at bounding box center [294, 104] width 56 height 11
paste input "217) 388-5013"
type input "[PHONE_NUMBER]"
click at [284, 135] on button "Call" at bounding box center [289, 131] width 80 height 16
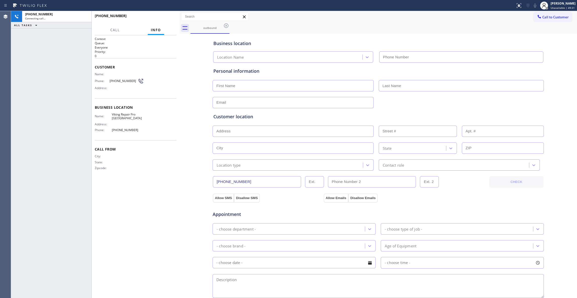
type input "[PHONE_NUMBER]"
click at [169, 19] on span "HANG UP" at bounding box center [164, 18] width 15 height 4
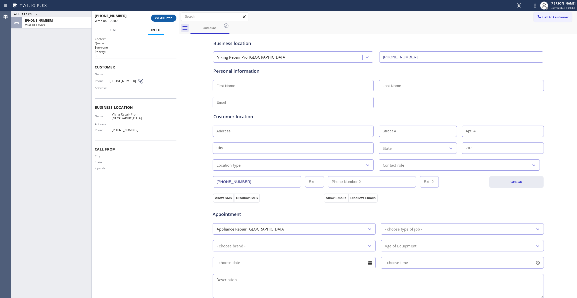
click at [166, 18] on span "COMPLETE" at bounding box center [163, 18] width 17 height 4
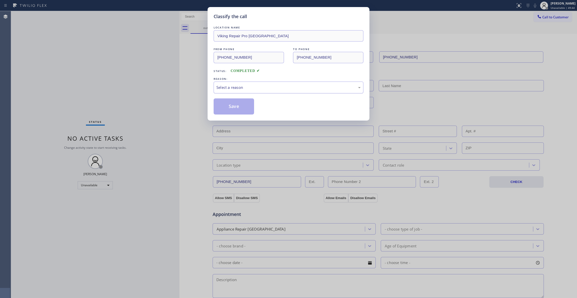
click at [241, 90] on div "Select a reason" at bounding box center [288, 87] width 144 height 6
click at [236, 108] on button "Save" at bounding box center [234, 106] width 40 height 16
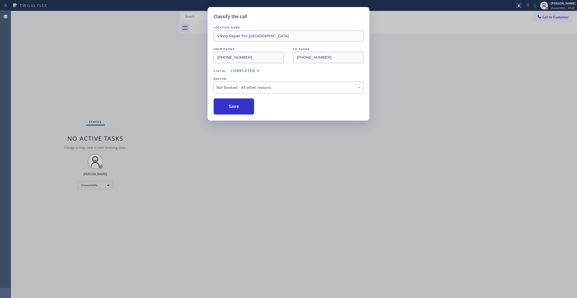
click at [236, 108] on button "Save" at bounding box center [234, 106] width 40 height 16
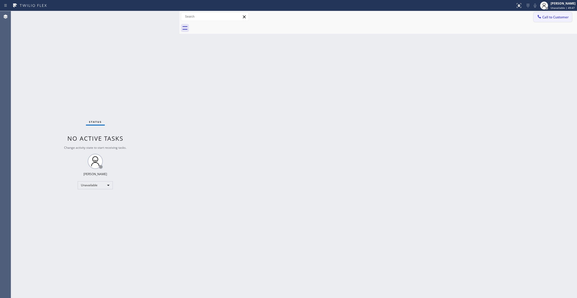
drag, startPoint x: 551, startPoint y: 16, endPoint x: 350, endPoint y: 72, distance: 209.0
click at [551, 16] on span "Call to Customer" at bounding box center [555, 17] width 26 height 5
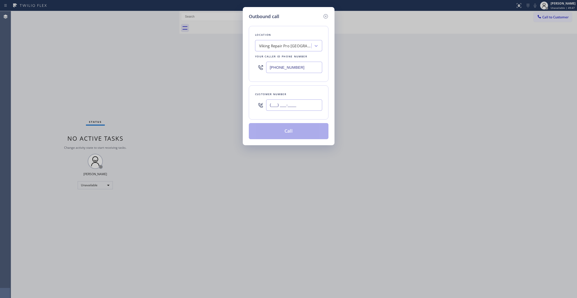
click at [288, 108] on input "(___) ___-____" at bounding box center [294, 104] width 56 height 11
paste input "217) 388-5013"
type input "[PHONE_NUMBER]"
click at [292, 133] on button "Call" at bounding box center [289, 131] width 80 height 16
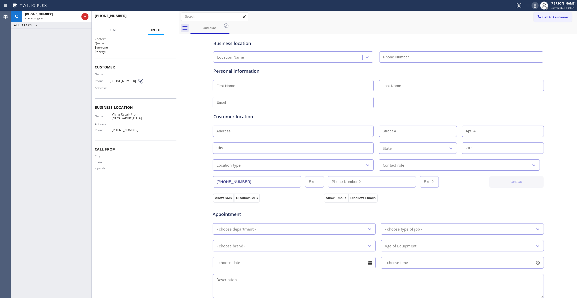
type input "[PHONE_NUMBER]"
click at [84, 18] on icon at bounding box center [85, 17] width 6 height 6
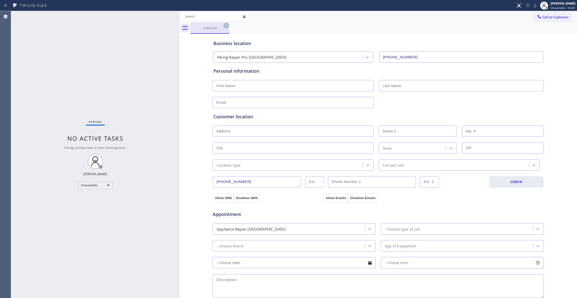
click at [226, 25] on icon at bounding box center [226, 25] width 5 height 5
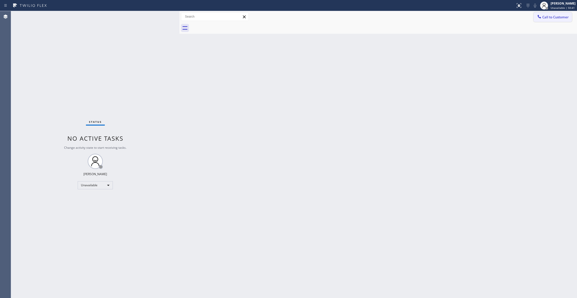
click at [562, 17] on span "Call to Customer" at bounding box center [555, 17] width 26 height 5
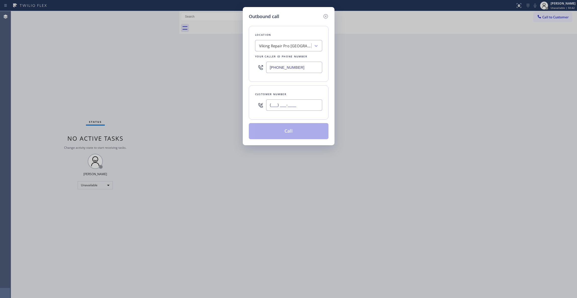
click at [277, 107] on input "(___) ___-____" at bounding box center [294, 104] width 56 height 11
paste input "217) 388-5013"
type input "[PHONE_NUMBER]"
click at [298, 132] on button "Call" at bounding box center [289, 131] width 80 height 16
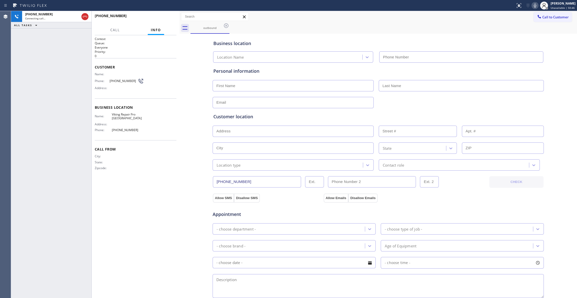
type input "[PHONE_NUMBER]"
click at [158, 19] on span "HANG UP" at bounding box center [164, 18] width 15 height 4
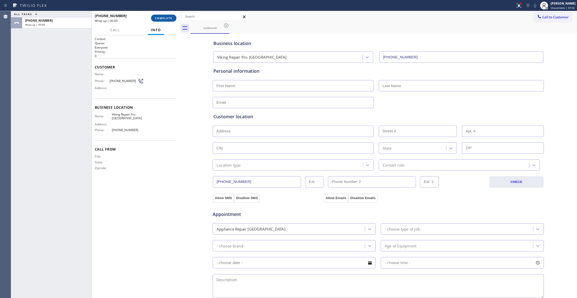
click at [166, 18] on span "COMPLETE" at bounding box center [163, 18] width 17 height 4
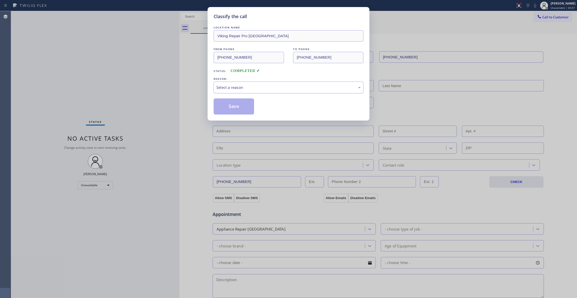
click at [225, 84] on div "Select a reason" at bounding box center [288, 87] width 144 height 6
click at [227, 96] on div "LOCATION NAME Viking Repair Pro Naperville FROM PHONE [PHONE_NUMBER] TO PHONE […" at bounding box center [289, 69] width 150 height 89
click at [230, 103] on button "Save" at bounding box center [234, 106] width 40 height 16
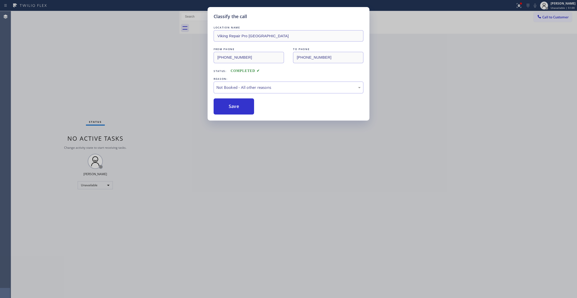
click at [514, 5] on div "Status report Issues detected These issues could affect your workflow. Please c…" at bounding box center [288, 149] width 577 height 298
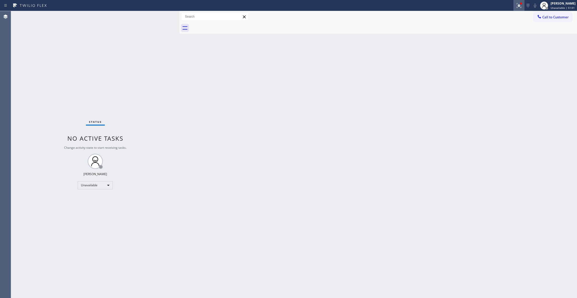
click at [514, 1] on button at bounding box center [519, 5] width 11 height 11
click at [498, 66] on button "Clear issues" at bounding box center [485, 65] width 59 height 7
click at [562, 18] on span "Call to Customer" at bounding box center [555, 17] width 26 height 5
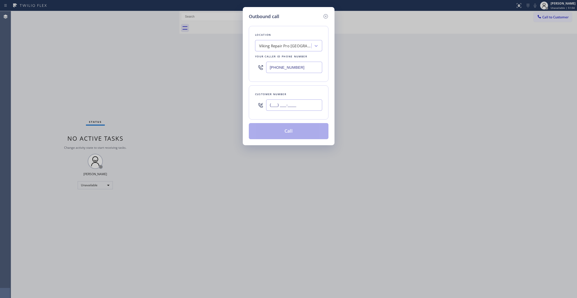
click at [316, 104] on input "(___) ___-____" at bounding box center [294, 104] width 56 height 11
paste input "217) 388-5013"
type input "[PHONE_NUMBER]"
click at [278, 130] on button "Call" at bounding box center [289, 131] width 80 height 16
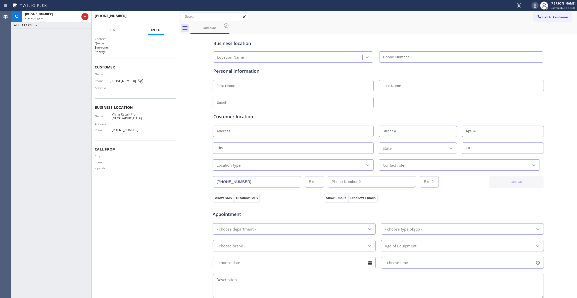
type input "[PHONE_NUMBER]"
click at [165, 20] on button "HANG UP" at bounding box center [164, 18] width 23 height 7
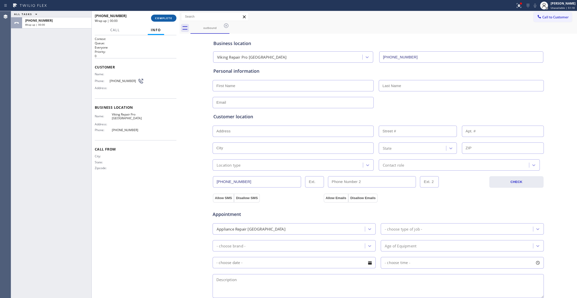
click at [165, 19] on span "COMPLETE" at bounding box center [163, 18] width 17 height 4
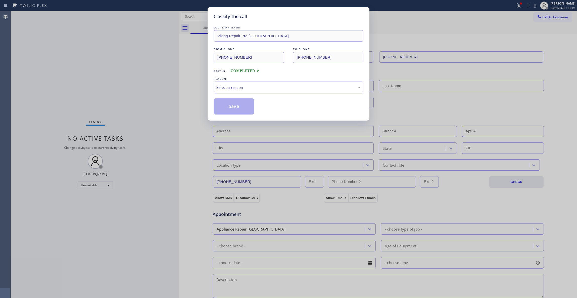
click at [227, 85] on div "Select a reason" at bounding box center [288, 87] width 144 height 6
click at [233, 107] on button "Save" at bounding box center [234, 106] width 40 height 16
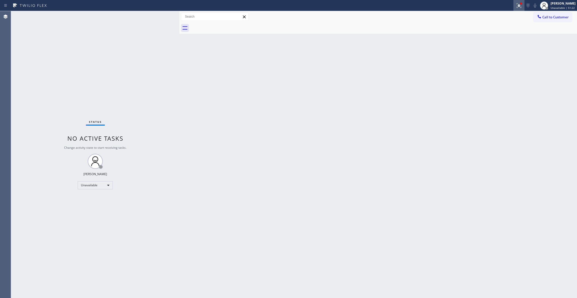
click at [515, 2] on button at bounding box center [519, 5] width 11 height 11
click at [504, 66] on button "Clear issues" at bounding box center [485, 65] width 59 height 7
click at [560, 17] on span "Call to Customer" at bounding box center [555, 17] width 26 height 5
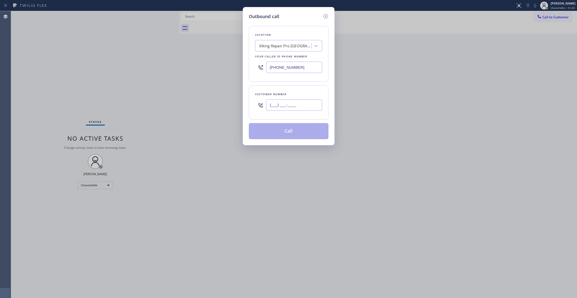
click at [303, 108] on input "(___) ___-____" at bounding box center [294, 104] width 56 height 11
paste input "217) 388-5013"
type input "[PHONE_NUMBER]"
click at [283, 133] on button "Call" at bounding box center [289, 131] width 80 height 16
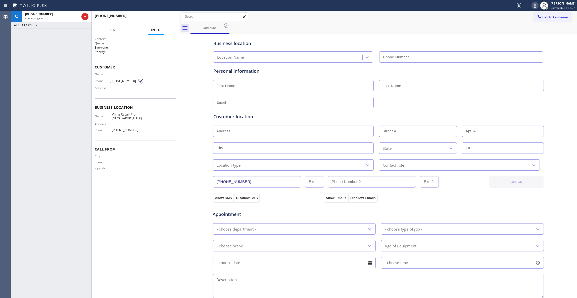
type input "[PHONE_NUMBER]"
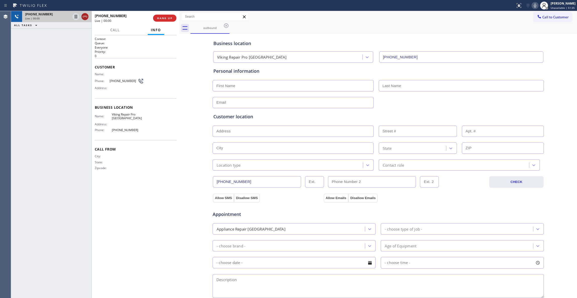
click at [86, 17] on icon at bounding box center [85, 17] width 5 height 2
click at [169, 18] on span "COMPLETE" at bounding box center [163, 18] width 17 height 4
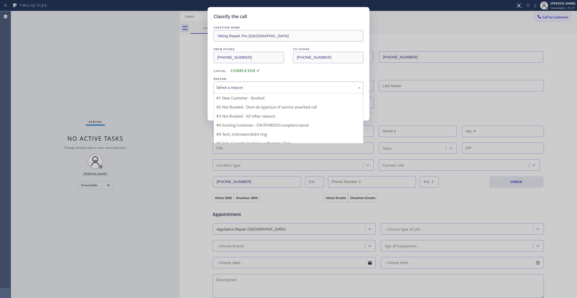
click at [218, 87] on div "Select a reason" at bounding box center [288, 87] width 144 height 6
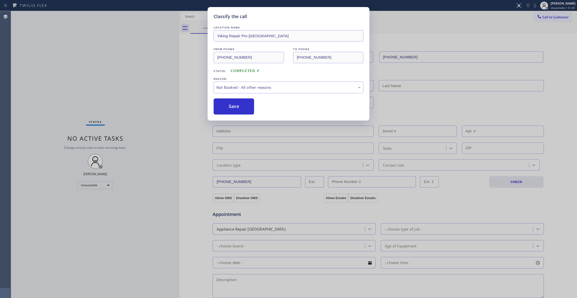
click at [227, 107] on button "Save" at bounding box center [234, 106] width 40 height 16
click at [227, 106] on button "Save" at bounding box center [234, 106] width 40 height 16
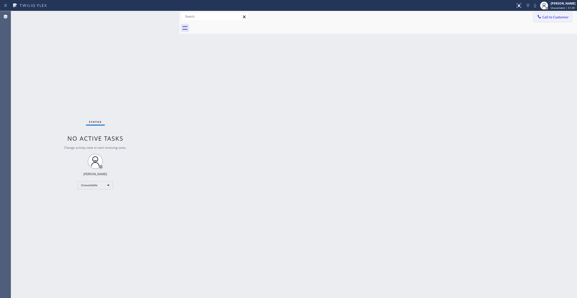
click at [550, 18] on span "Call to Customer" at bounding box center [555, 17] width 26 height 5
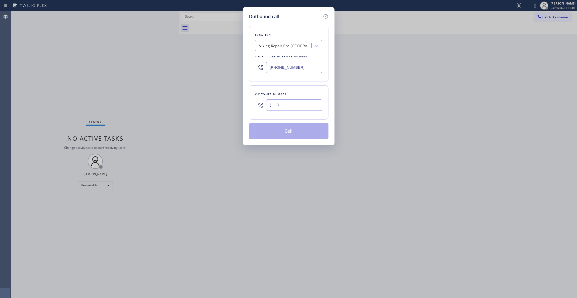
click at [293, 104] on input "(___) ___-____" at bounding box center [294, 104] width 56 height 11
paste input "217) 388-5013"
type input "[PHONE_NUMBER]"
click at [277, 132] on button "Call" at bounding box center [289, 131] width 80 height 16
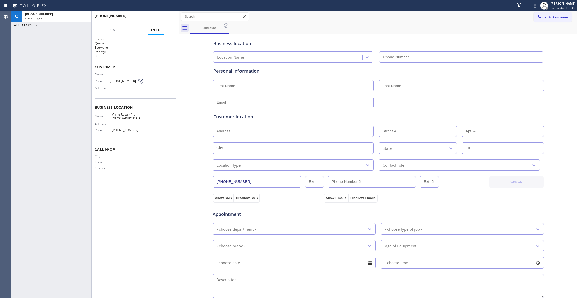
type input "[PHONE_NUMBER]"
click at [165, 19] on span "HANG UP" at bounding box center [164, 18] width 15 height 4
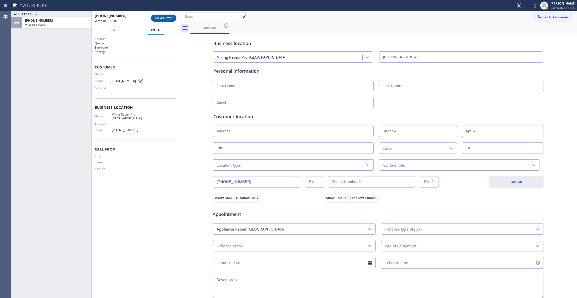
click at [166, 19] on span "COMPLETE" at bounding box center [163, 18] width 17 height 4
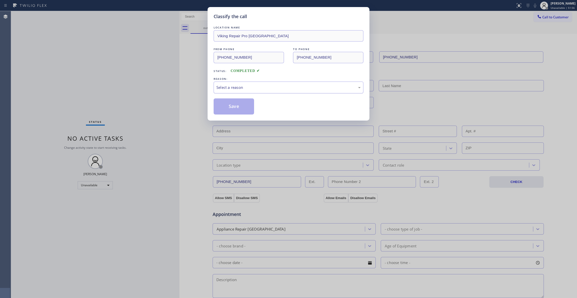
click at [235, 86] on div "Select a reason" at bounding box center [288, 87] width 144 height 6
click at [235, 104] on button "Save" at bounding box center [234, 106] width 40 height 16
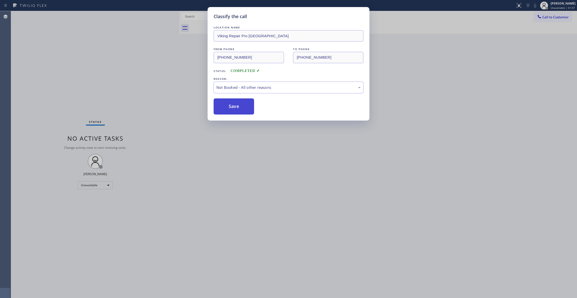
click at [235, 104] on button "Save" at bounding box center [234, 106] width 40 height 16
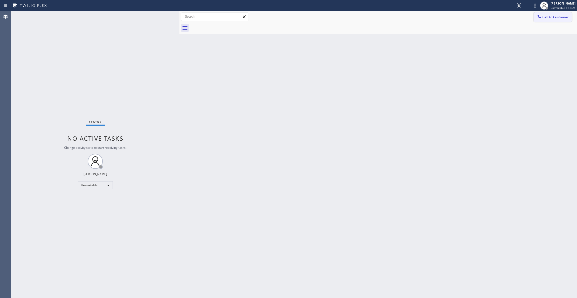
click at [552, 16] on span "Call to Customer" at bounding box center [555, 17] width 26 height 5
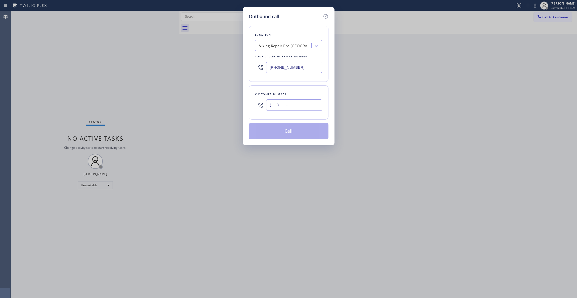
click at [275, 109] on input "(___) ___-____" at bounding box center [294, 104] width 56 height 11
paste input "217) 388-5013"
type input "[PHONE_NUMBER]"
click at [289, 135] on button "Call" at bounding box center [289, 131] width 80 height 16
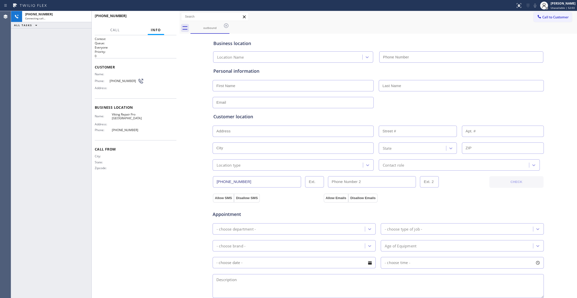
type input "[PHONE_NUMBER]"
click at [164, 16] on span "HANG UP" at bounding box center [164, 18] width 15 height 4
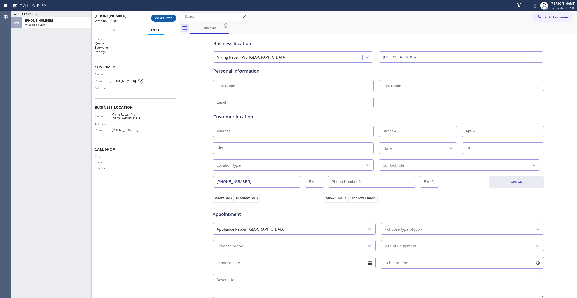
click at [167, 19] on span "COMPLETE" at bounding box center [163, 18] width 17 height 4
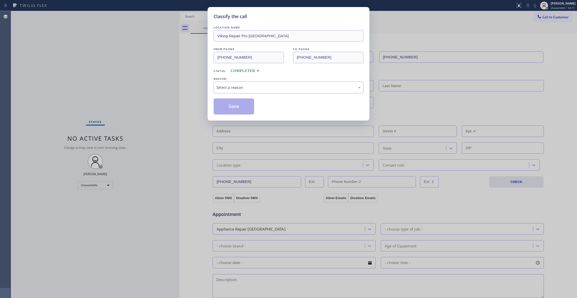
click at [234, 87] on div "Select a reason" at bounding box center [288, 87] width 144 height 6
click at [236, 106] on button "Save" at bounding box center [234, 106] width 40 height 16
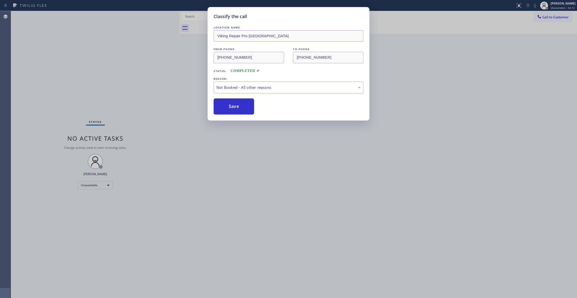
click at [236, 106] on button "Save" at bounding box center [234, 106] width 40 height 16
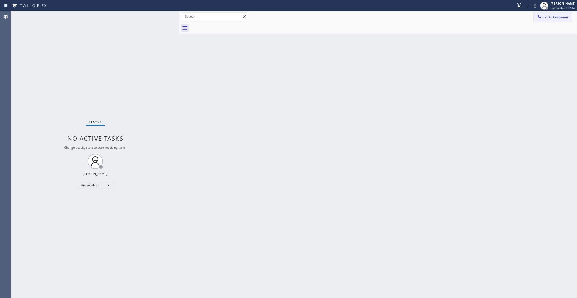
click at [557, 18] on span "Call to Customer" at bounding box center [555, 17] width 26 height 5
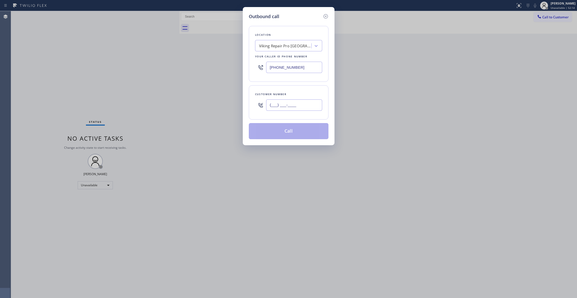
click at [280, 102] on input "(___) ___-____" at bounding box center [294, 104] width 56 height 11
paste input "217) 388-5013"
type input "[PHONE_NUMBER]"
click at [295, 136] on button "Call" at bounding box center [289, 131] width 80 height 16
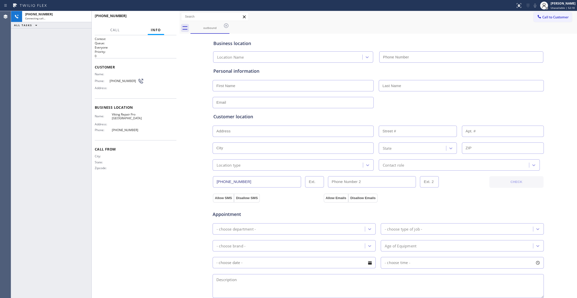
type input "[PHONE_NUMBER]"
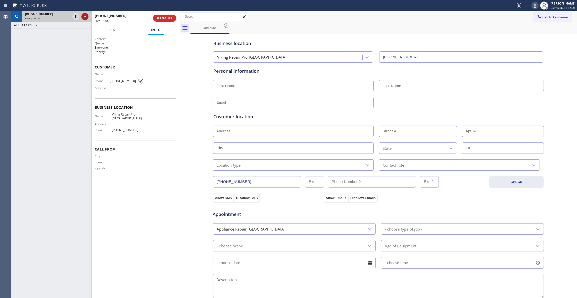
click at [84, 16] on icon at bounding box center [85, 17] width 6 height 6
click at [165, 16] on span "COMPLETE" at bounding box center [163, 18] width 17 height 4
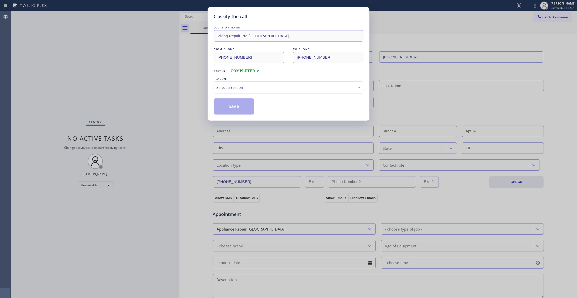
click at [237, 88] on div "Select a reason" at bounding box center [288, 87] width 144 height 6
click at [234, 103] on button "Save" at bounding box center [234, 106] width 40 height 16
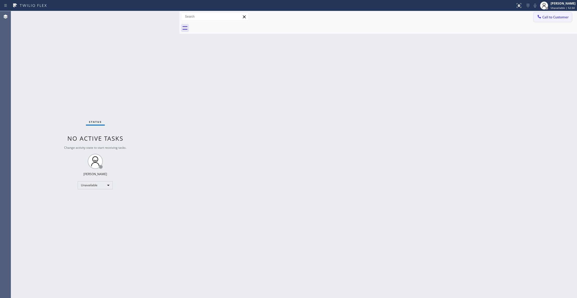
click at [554, 20] on button "Call to Customer" at bounding box center [553, 17] width 38 height 10
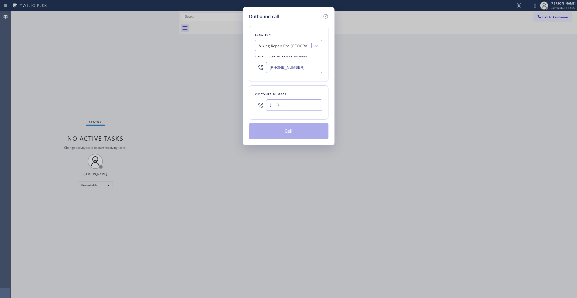
click at [302, 101] on input "(___) ___-____" at bounding box center [294, 104] width 56 height 11
paste input "217) 388-5013"
type input "[PHONE_NUMBER]"
click at [289, 135] on button "Call" at bounding box center [289, 131] width 80 height 16
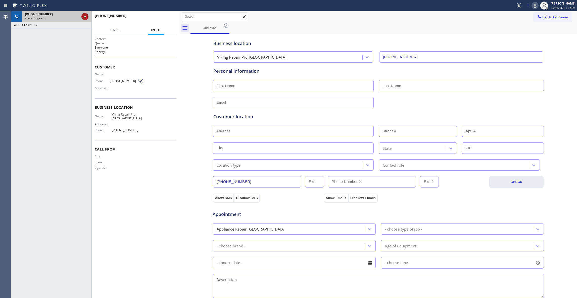
type input "[PHONE_NUMBER]"
click at [85, 17] on icon at bounding box center [85, 17] width 6 height 6
click at [168, 17] on span "HANG UP" at bounding box center [164, 18] width 15 height 4
click at [165, 20] on button "COMPLETE" at bounding box center [163, 18] width 25 height 7
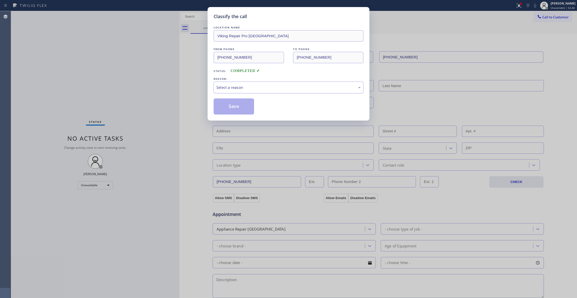
drag, startPoint x: 227, startPoint y: 85, endPoint x: 228, endPoint y: 87, distance: 2.5
click at [227, 85] on div "Select a reason" at bounding box center [288, 87] width 144 height 6
click at [232, 109] on button "Save" at bounding box center [234, 106] width 40 height 16
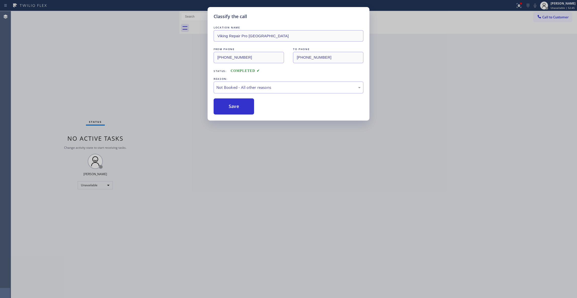
click at [232, 109] on button "Save" at bounding box center [234, 106] width 40 height 16
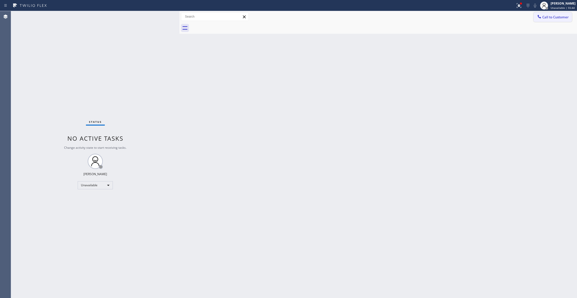
click at [559, 16] on span "Call to Customer" at bounding box center [555, 17] width 26 height 5
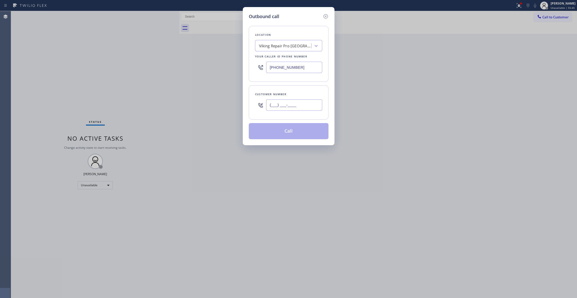
click at [287, 102] on input "(___) ___-____" at bounding box center [294, 104] width 56 height 11
paste input "949) 620-1131"
type input "[PHONE_NUMBER]"
drag, startPoint x: 307, startPoint y: 65, endPoint x: 168, endPoint y: 65, distance: 139.2
click at [168, 65] on div "Outbound call Location Viking Repair Pro [GEOGRAPHIC_DATA] Your caller id phone…" at bounding box center [288, 149] width 577 height 298
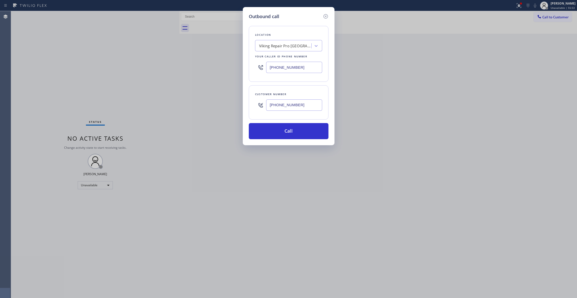
paste input "310) 861-41"
type input "[PHONE_NUMBER]"
drag, startPoint x: 310, startPoint y: 106, endPoint x: 220, endPoint y: 106, distance: 89.2
click at [220, 106] on div "Outbound call Location HVAC Alliance Expert Torrance Your caller id phone numbe…" at bounding box center [288, 149] width 577 height 298
click at [278, 138] on button "Call" at bounding box center [289, 131] width 80 height 16
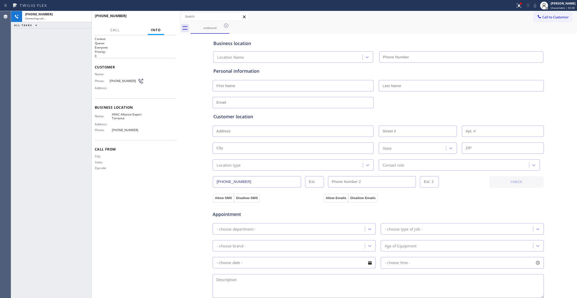
type input "[PHONE_NUMBER]"
drag, startPoint x: 133, startPoint y: 85, endPoint x: 106, endPoint y: 82, distance: 26.9
click at [106, 82] on div "Name: Phone: [PHONE_NUMBER] Address:" at bounding box center [119, 82] width 49 height 20
click at [120, 88] on div "Address:" at bounding box center [119, 88] width 49 height 4
drag, startPoint x: 131, startPoint y: 81, endPoint x: 104, endPoint y: 80, distance: 26.7
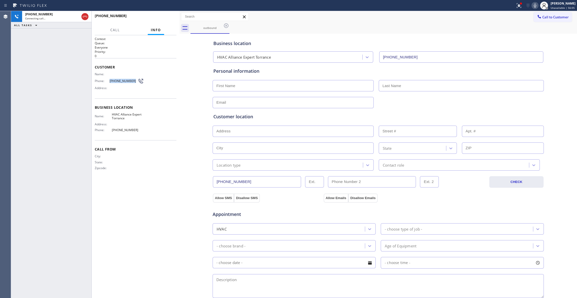
click at [104, 80] on div "Phone: [PHONE_NUMBER]" at bounding box center [119, 81] width 49 height 6
click at [67, 107] on div "[PHONE_NUMBER] Live | 00:00 ALL TASKS ALL TASKS ACTIVE TASKS TASKS IN WRAP UP" at bounding box center [51, 154] width 80 height 287
click at [164, 18] on span "HANG UP" at bounding box center [164, 18] width 15 height 4
click at [164, 17] on span "COMPLETE" at bounding box center [163, 18] width 17 height 4
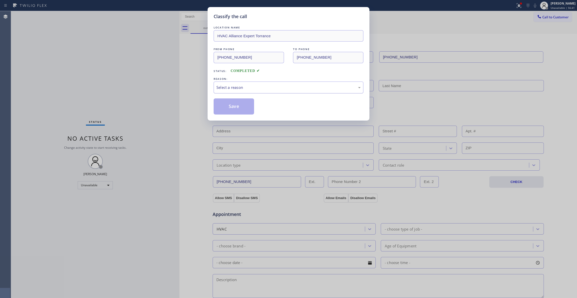
click at [228, 89] on div "Select a reason" at bounding box center [288, 87] width 144 height 6
click at [229, 107] on button "Save" at bounding box center [234, 106] width 40 height 16
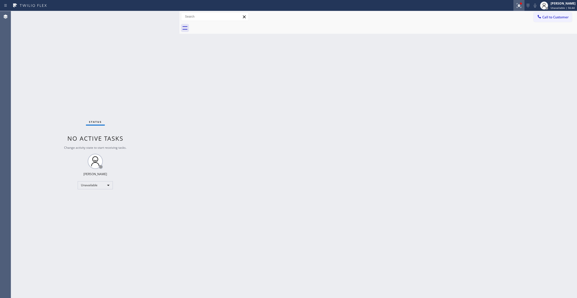
click at [518, 6] on icon at bounding box center [519, 5] width 3 height 2
click at [472, 68] on button "Clear issues" at bounding box center [485, 65] width 59 height 7
click at [552, 20] on button "Call to Customer" at bounding box center [553, 17] width 38 height 10
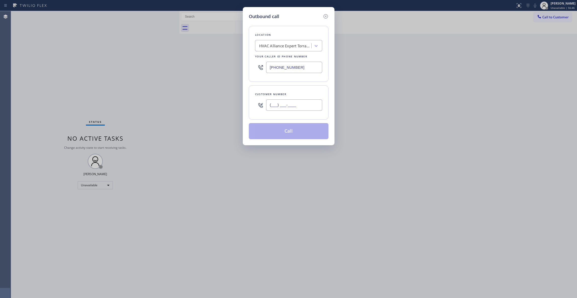
click at [301, 106] on input "(___) ___-____" at bounding box center [294, 104] width 56 height 11
paste input "949) 620-1131"
type input "[PHONE_NUMBER]"
click at [295, 131] on button "Call" at bounding box center [289, 131] width 80 height 16
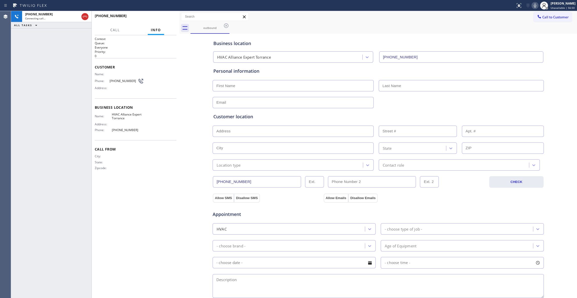
type input "[PHONE_NUMBER]"
click at [156, 19] on button "HANG UP" at bounding box center [164, 18] width 23 height 7
click at [155, 19] on button "HANG UP" at bounding box center [164, 18] width 23 height 7
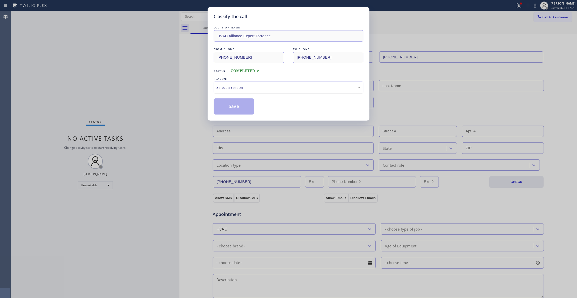
click at [249, 88] on div "Select a reason" at bounding box center [288, 87] width 144 height 6
click at [232, 107] on button "Save" at bounding box center [234, 106] width 40 height 16
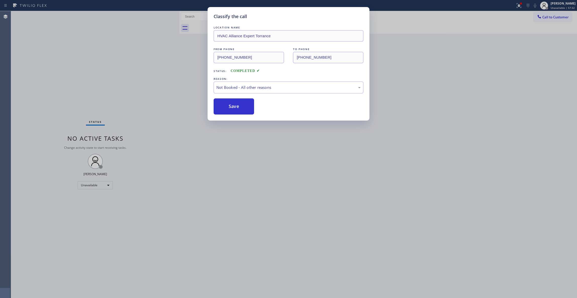
click at [232, 107] on button "Save" at bounding box center [234, 106] width 40 height 16
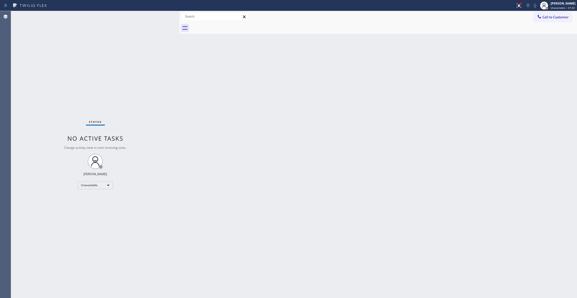
click at [557, 17] on span "Call to Customer" at bounding box center [555, 17] width 26 height 5
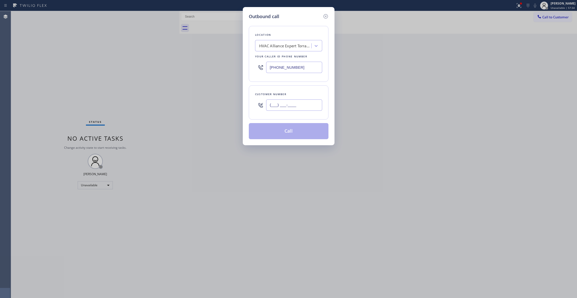
click at [294, 103] on input "(___) ___-____" at bounding box center [294, 104] width 56 height 11
paste input "949) 620-1131"
type input "[PHONE_NUMBER]"
click at [303, 134] on button "Call" at bounding box center [289, 131] width 80 height 16
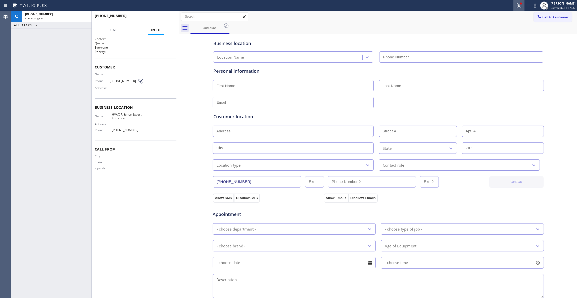
click at [517, 4] on div at bounding box center [519, 6] width 11 height 6
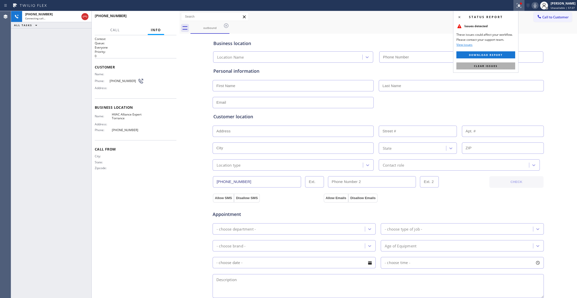
click at [503, 66] on button "Clear issues" at bounding box center [485, 65] width 59 height 7
type input "[PHONE_NUMBER]"
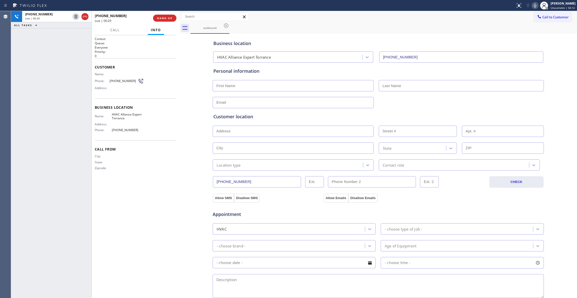
click at [153, 16] on div "[PHONE_NUMBER] Live | 00:29" at bounding box center [124, 18] width 58 height 13
click at [154, 16] on button "HANG UP" at bounding box center [164, 18] width 23 height 7
click at [155, 16] on button "HANG UP" at bounding box center [164, 18] width 23 height 7
click at [157, 16] on button "COMPLETE" at bounding box center [163, 18] width 25 height 7
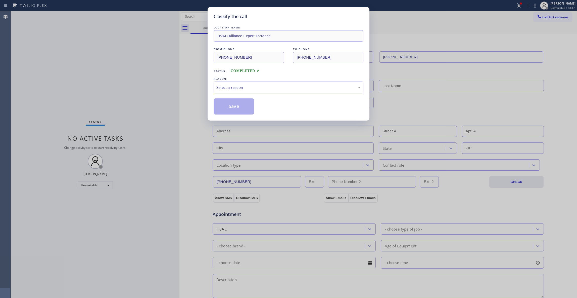
click at [223, 90] on div "Select a reason" at bounding box center [288, 87] width 144 height 6
click at [225, 108] on button "Save" at bounding box center [234, 106] width 40 height 16
click at [226, 107] on button "Save" at bounding box center [234, 106] width 40 height 16
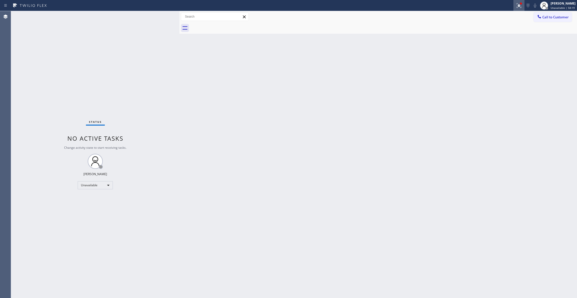
click at [516, 8] on icon at bounding box center [519, 6] width 6 height 6
click at [500, 67] on button "Clear issues" at bounding box center [485, 65] width 59 height 7
click at [552, 18] on span "Call to Customer" at bounding box center [555, 17] width 26 height 5
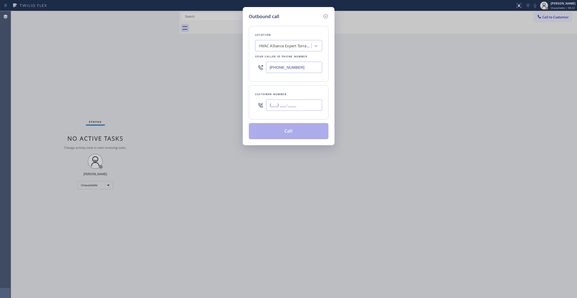
click at [276, 108] on input "(___) ___-____" at bounding box center [294, 104] width 56 height 11
paste input "949) 620-1131"
type input "[PHONE_NUMBER]"
click at [310, 131] on button "Call" at bounding box center [289, 131] width 80 height 16
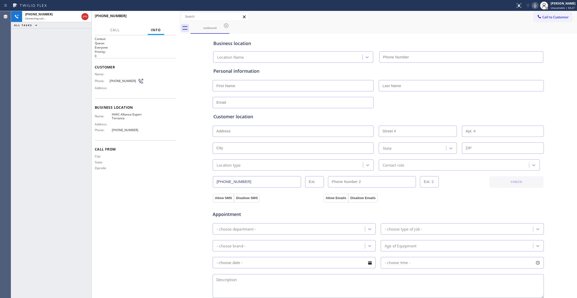
type input "[PHONE_NUMBER]"
click at [162, 22] on div "[PHONE_NUMBER] Live | 00:16 HANG UP" at bounding box center [136, 18] width 82 height 13
click at [161, 21] on button "HANG UP" at bounding box center [164, 18] width 23 height 7
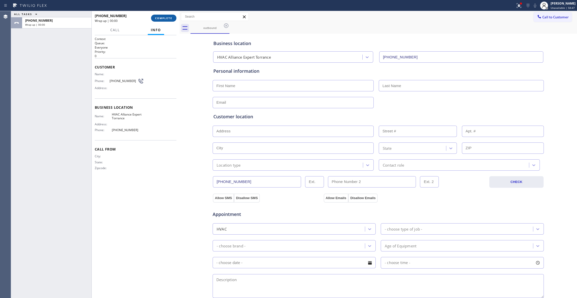
click at [165, 19] on span "COMPLETE" at bounding box center [163, 18] width 17 height 4
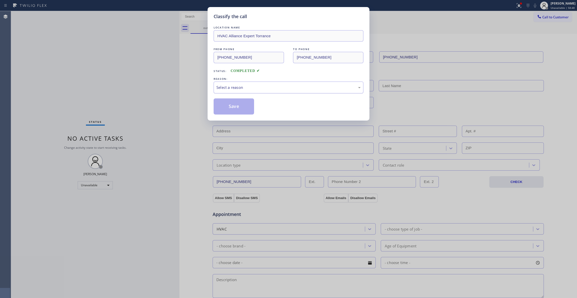
click at [248, 87] on div "Select a reason" at bounding box center [288, 87] width 144 height 6
click at [236, 110] on button "Save" at bounding box center [234, 106] width 40 height 16
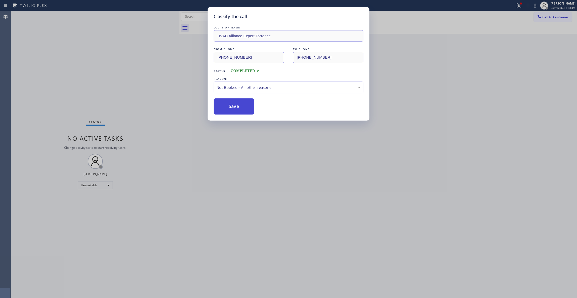
click at [236, 110] on button "Save" at bounding box center [234, 106] width 40 height 16
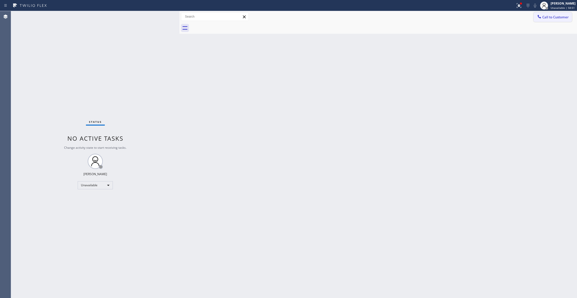
click at [548, 20] on button "Call to Customer" at bounding box center [553, 17] width 38 height 10
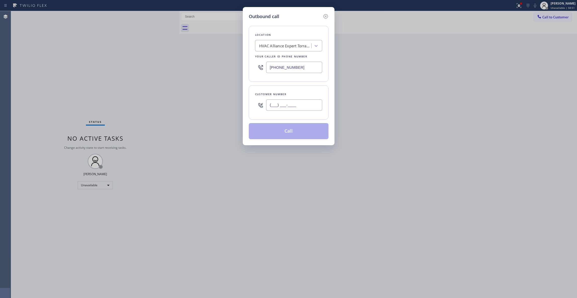
click at [300, 103] on input "(___) ___-____" at bounding box center [294, 104] width 56 height 11
paste input "949) 620-1131"
type input "[PHONE_NUMBER]"
click at [293, 140] on div "Outbound call Location HVAC Alliance Expert Torrance Your caller id phone numbe…" at bounding box center [289, 76] width 92 height 138
click at [289, 135] on button "Call" at bounding box center [289, 131] width 80 height 16
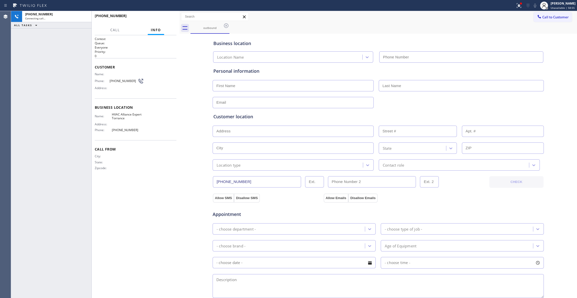
type input "[PHONE_NUMBER]"
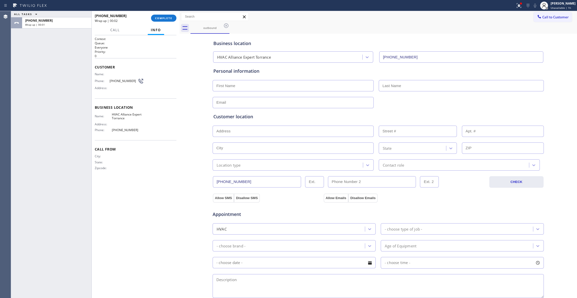
click at [20, 60] on div "ALL TASKS ALL TASKS ACTIVE TASKS TASKS IN WRAP UP [PHONE_NUMBER] Wrap up | 00:01" at bounding box center [51, 154] width 80 height 287
click at [165, 18] on span "COMPLETE" at bounding box center [163, 18] width 17 height 4
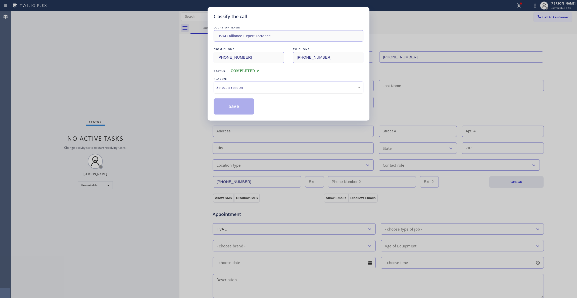
click at [240, 86] on div "Select a reason" at bounding box center [288, 87] width 144 height 6
click at [234, 104] on button "Save" at bounding box center [234, 106] width 40 height 16
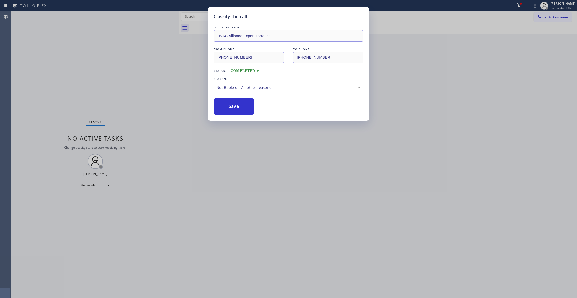
click at [234, 104] on button "Save" at bounding box center [234, 106] width 40 height 16
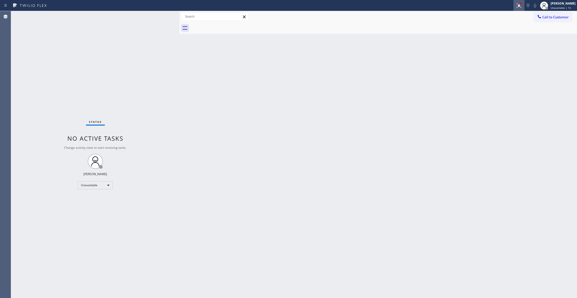
click at [516, 7] on icon at bounding box center [519, 6] width 6 height 6
click at [490, 63] on button "Clear issues" at bounding box center [485, 65] width 59 height 7
click at [555, 4] on div "[PERSON_NAME]" at bounding box center [561, 3] width 29 height 4
click at [540, 37] on button "Break" at bounding box center [552, 39] width 50 height 7
